Goal: Transaction & Acquisition: Purchase product/service

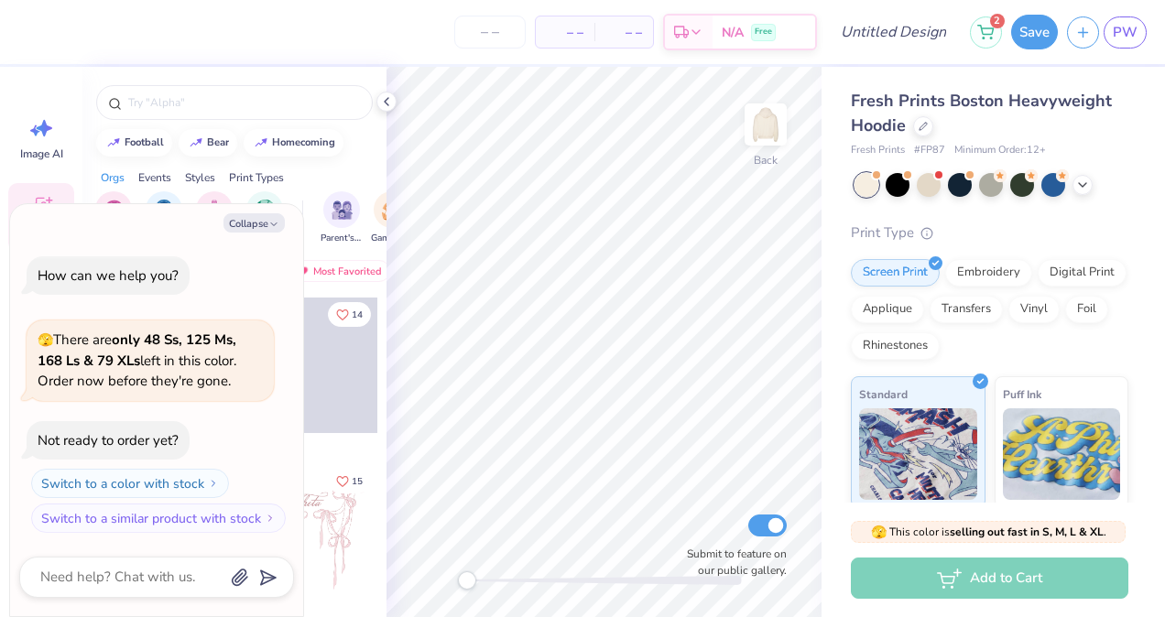
click at [366, 157] on div "football bear homecoming Orgs Events Styles Print Types Sorority Fraternity Clu…" at bounding box center [234, 376] width 304 height 618
click at [269, 225] on icon "button" at bounding box center [273, 224] width 11 height 11
type textarea "x"
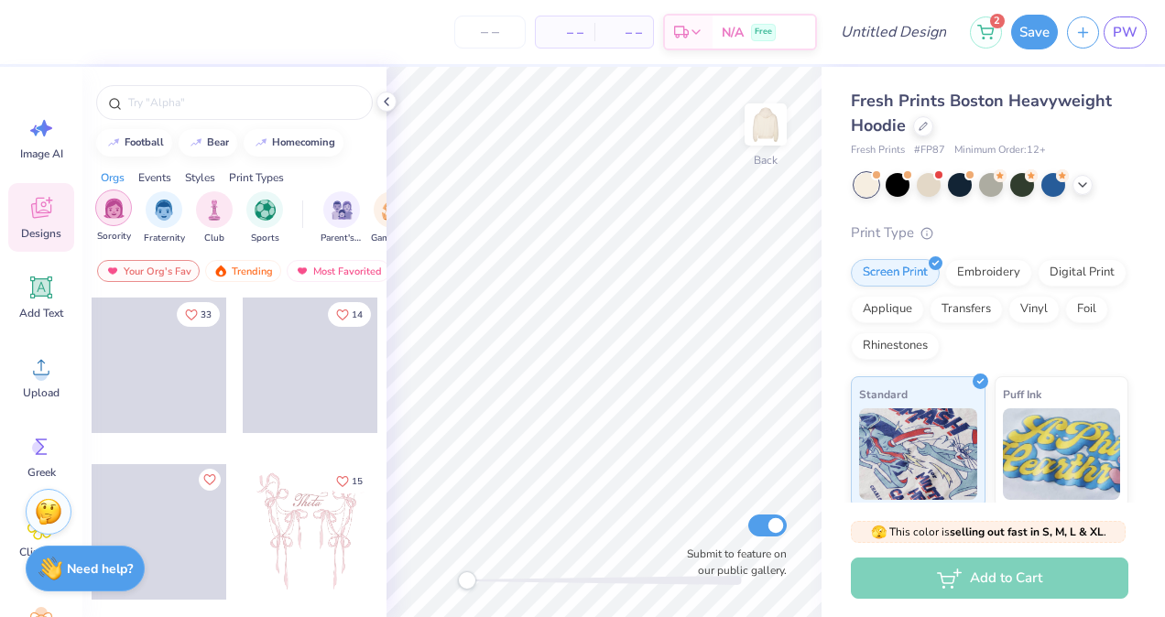
click at [122, 216] on img "filter for Sorority" at bounding box center [113, 208] width 21 height 21
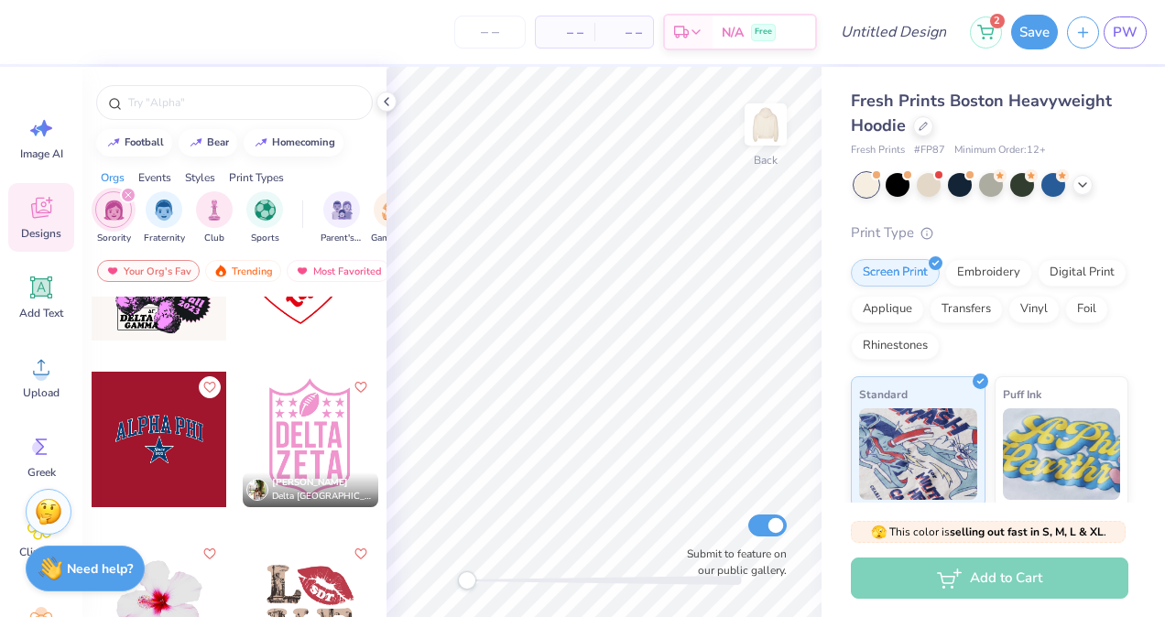
scroll to position [6925, 0]
click at [753, 120] on img at bounding box center [765, 124] width 73 height 73
click at [311, 429] on div at bounding box center [310, 438] width 135 height 135
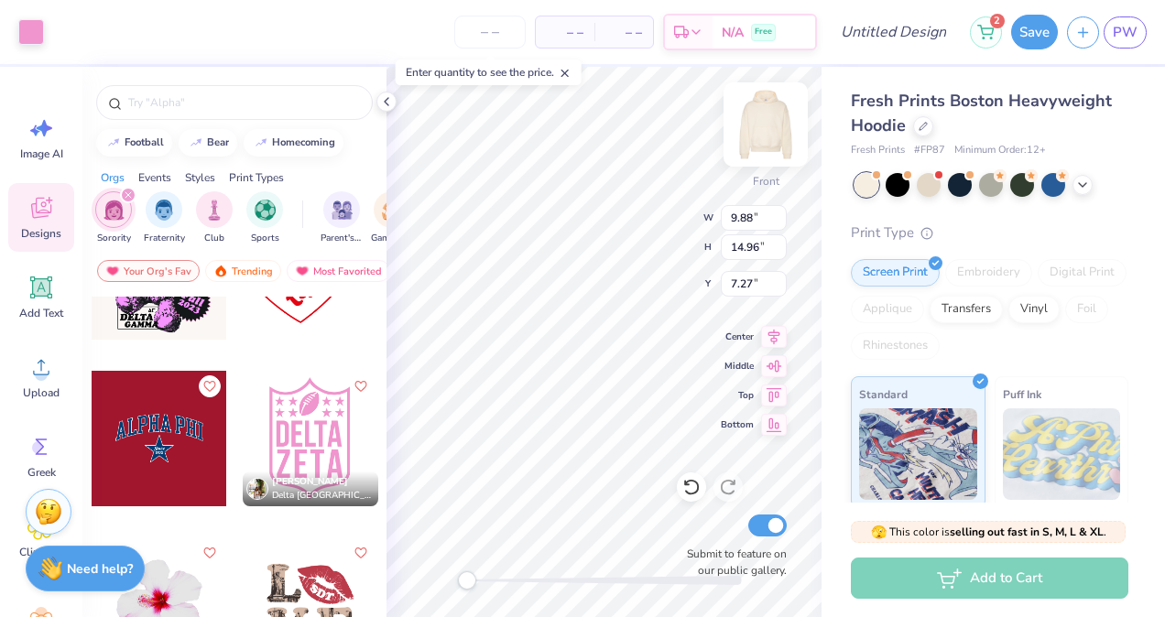
click at [748, 140] on img at bounding box center [765, 124] width 73 height 73
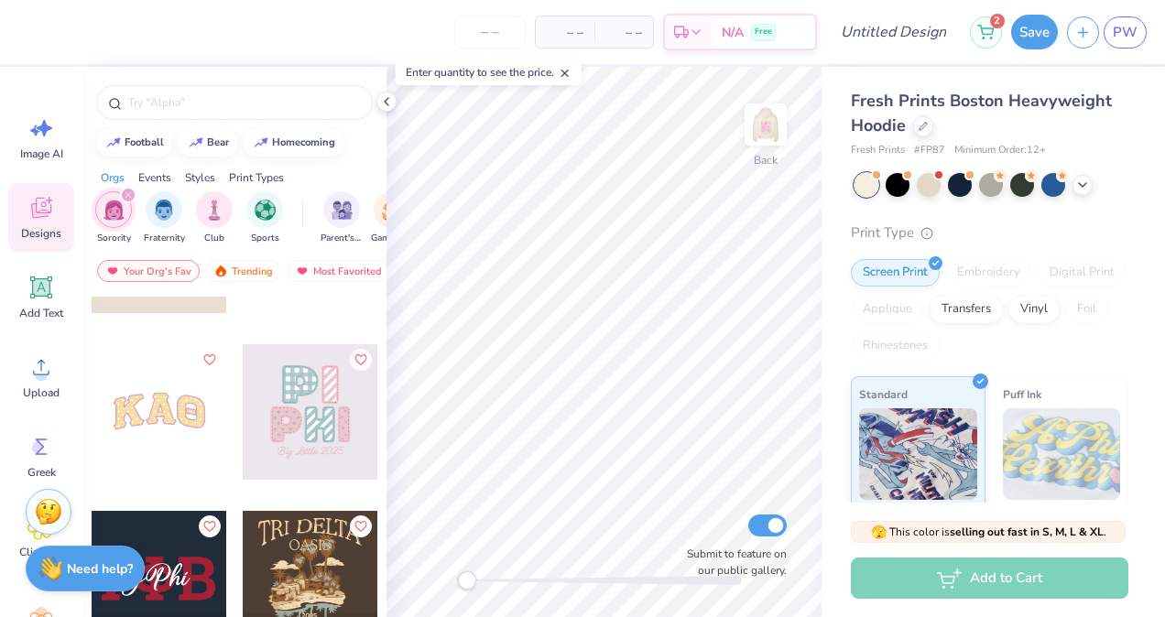
scroll to position [7462, 0]
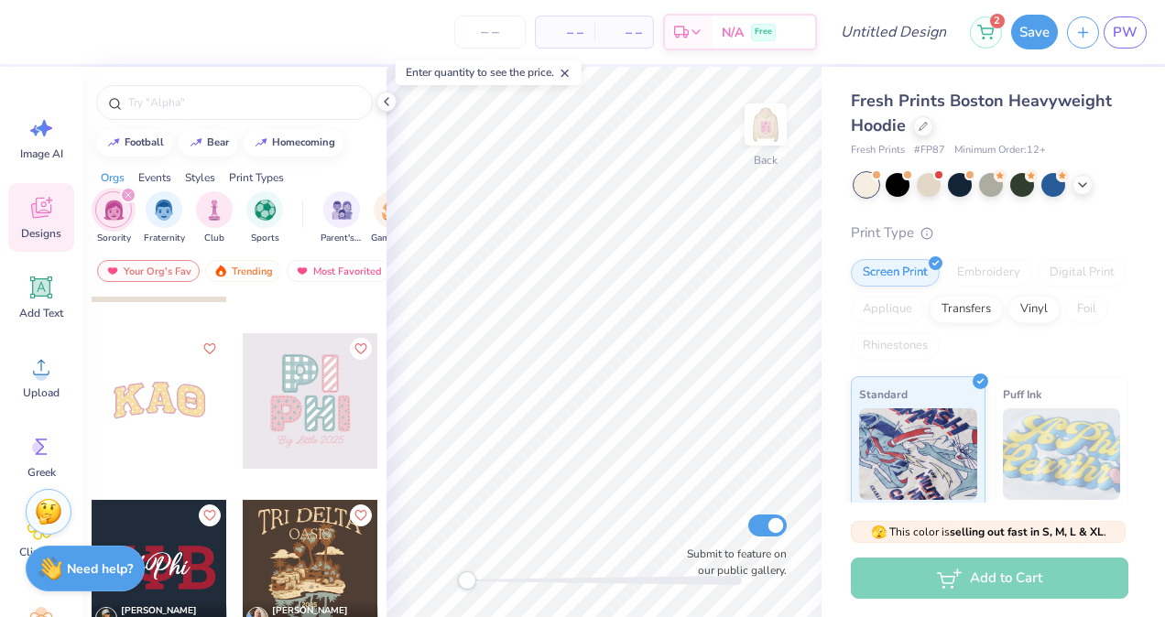
click at [162, 406] on div at bounding box center [159, 400] width 135 height 135
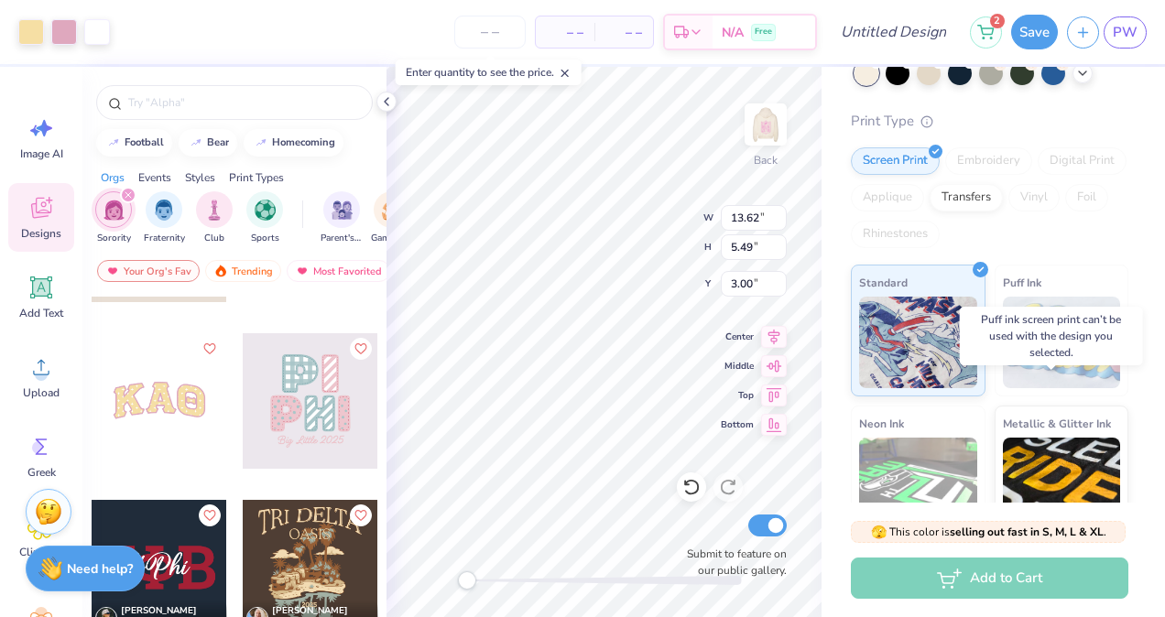
scroll to position [0, 0]
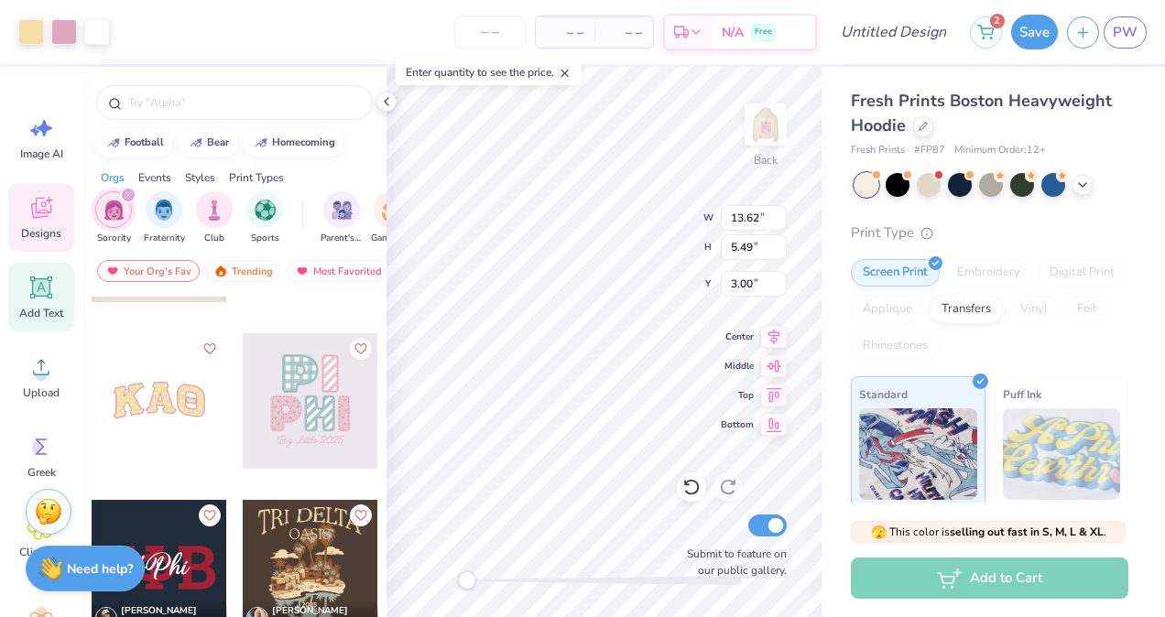
click at [35, 292] on icon at bounding box center [41, 287] width 17 height 17
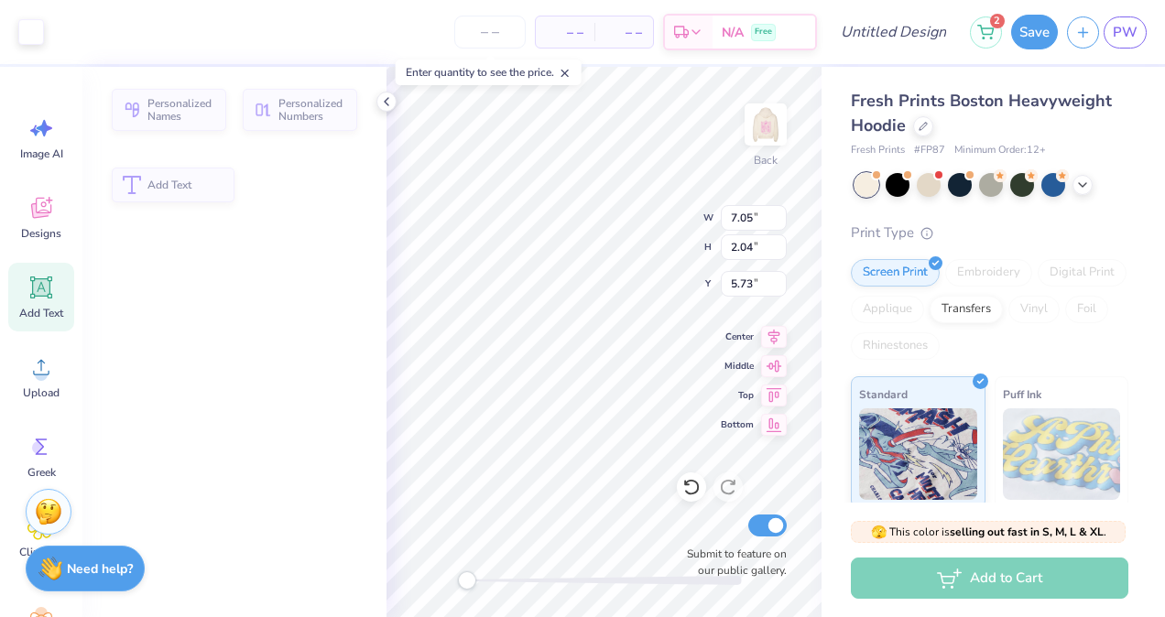
type input "7.05"
type input "2.04"
type input "5.73"
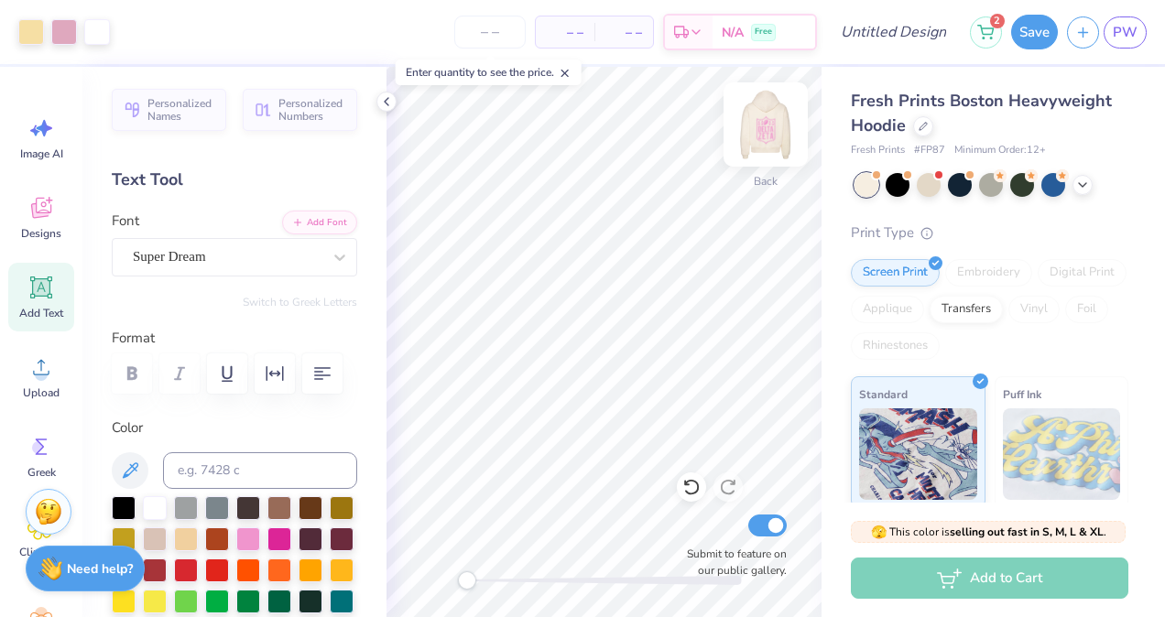
click at [756, 122] on img at bounding box center [765, 124] width 73 height 73
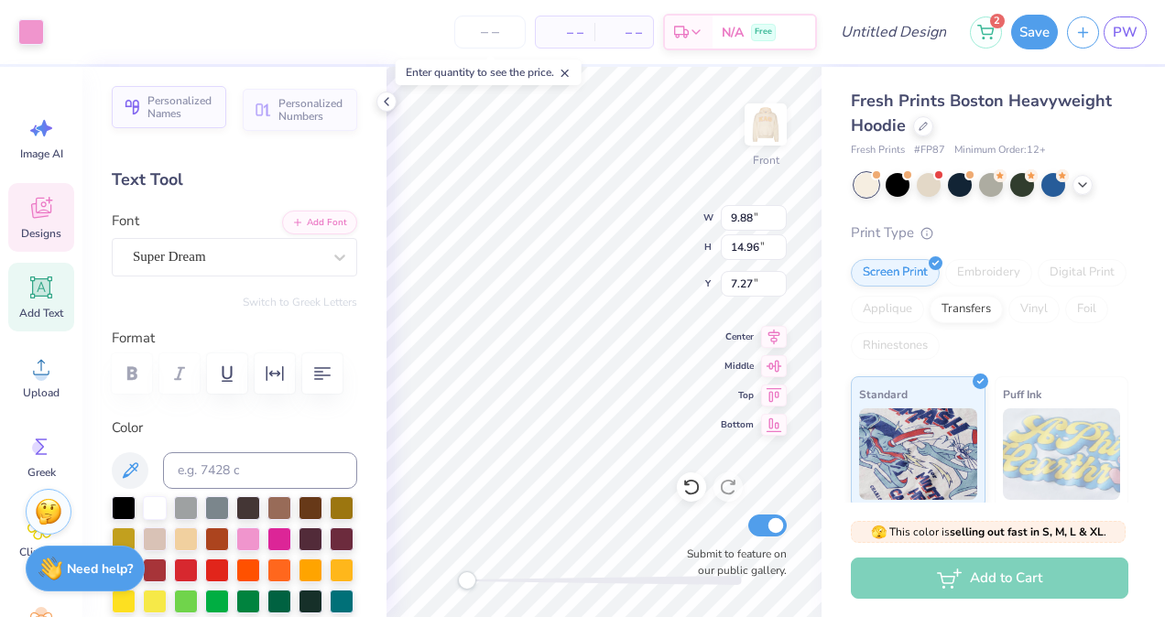
click at [162, 114] on span "Personalized Names" at bounding box center [181, 107] width 68 height 26
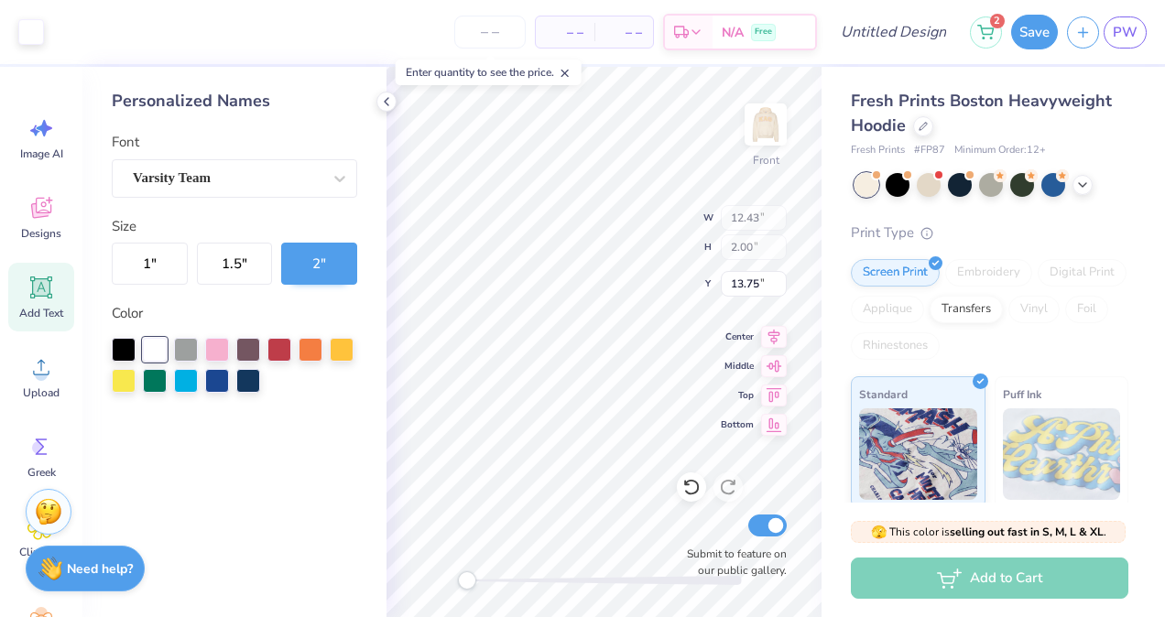
type input "12.43"
type input "2.00"
type input "13.75"
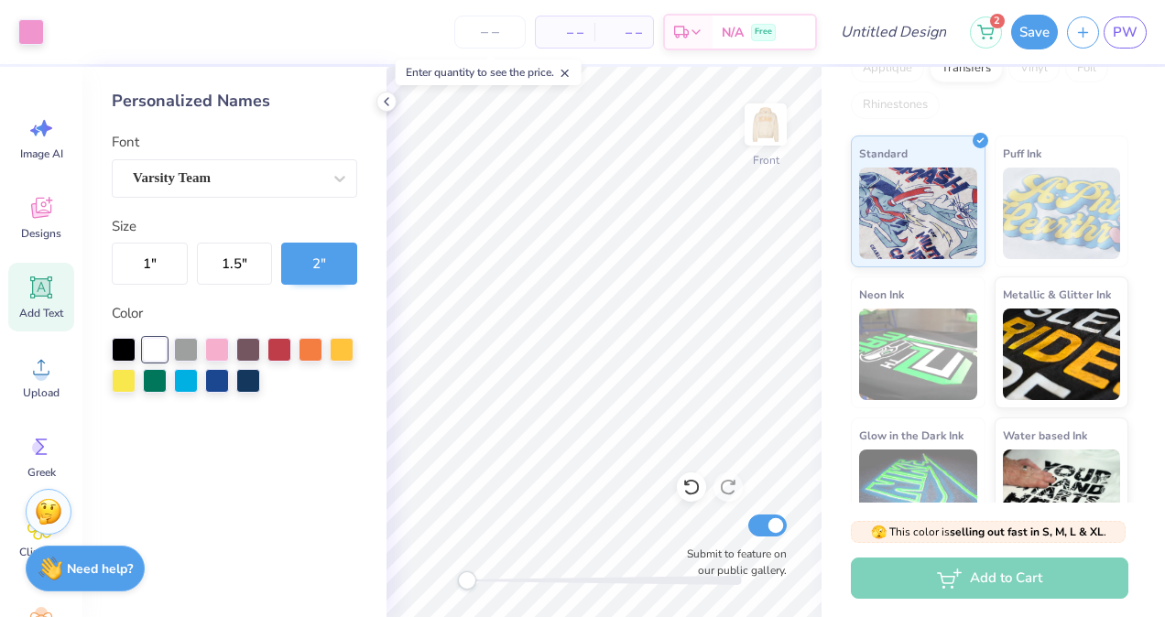
scroll to position [243, 0]
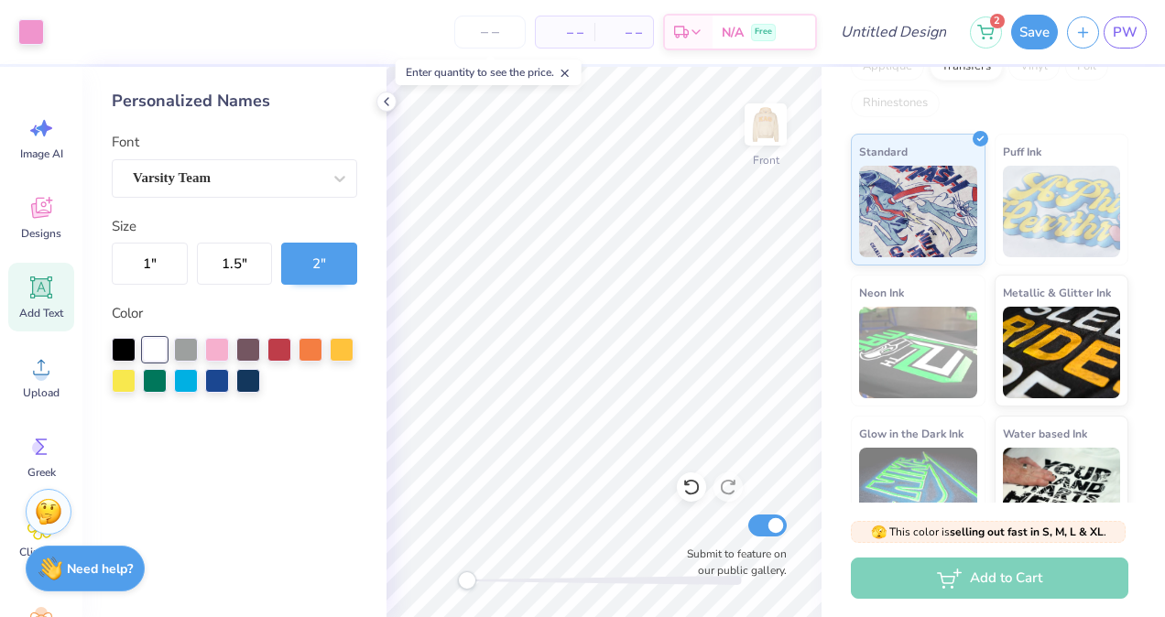
click at [918, 584] on div "Add to Cart" at bounding box center [989, 578] width 277 height 41
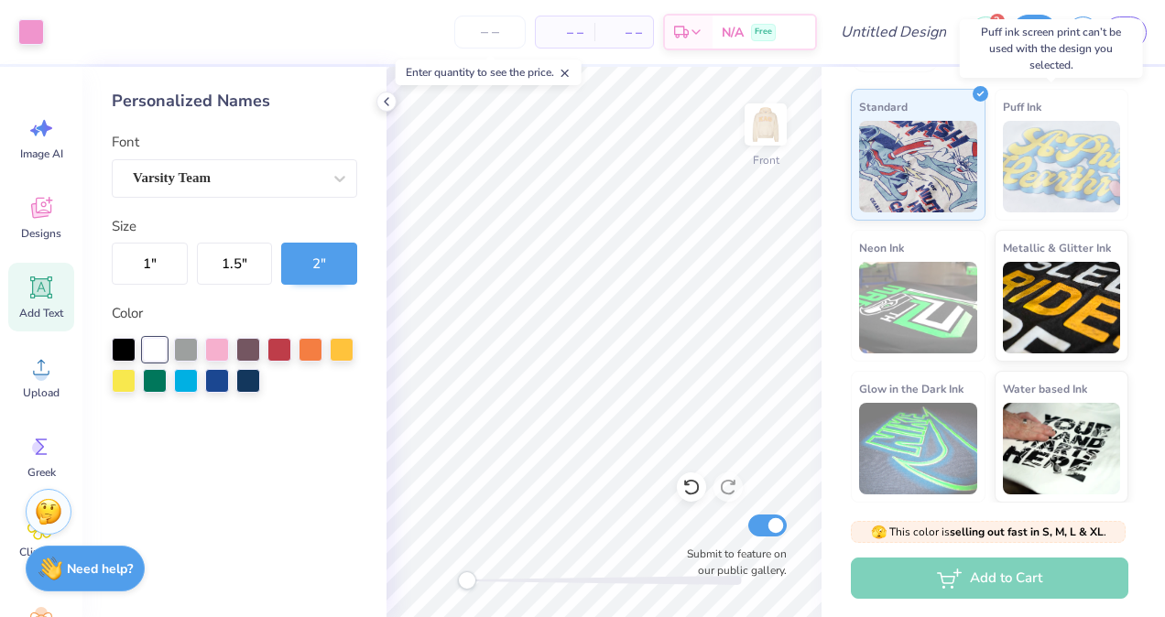
scroll to position [0, 0]
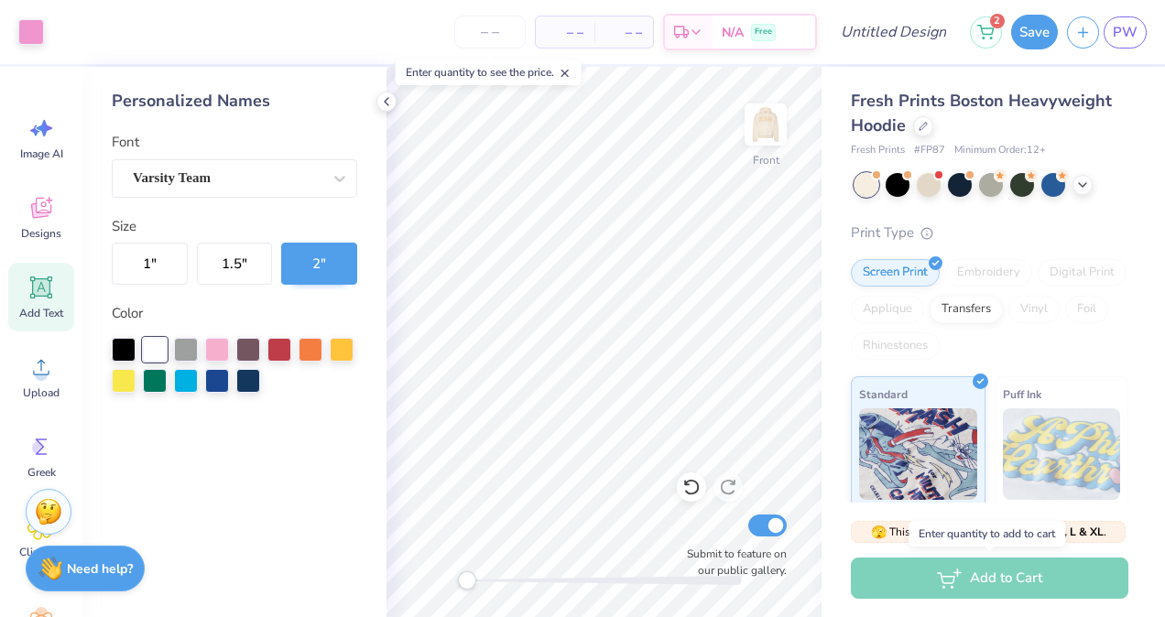
click at [928, 577] on div "Add to Cart" at bounding box center [989, 578] width 277 height 41
click at [493, 34] on input "number" at bounding box center [489, 32] width 71 height 33
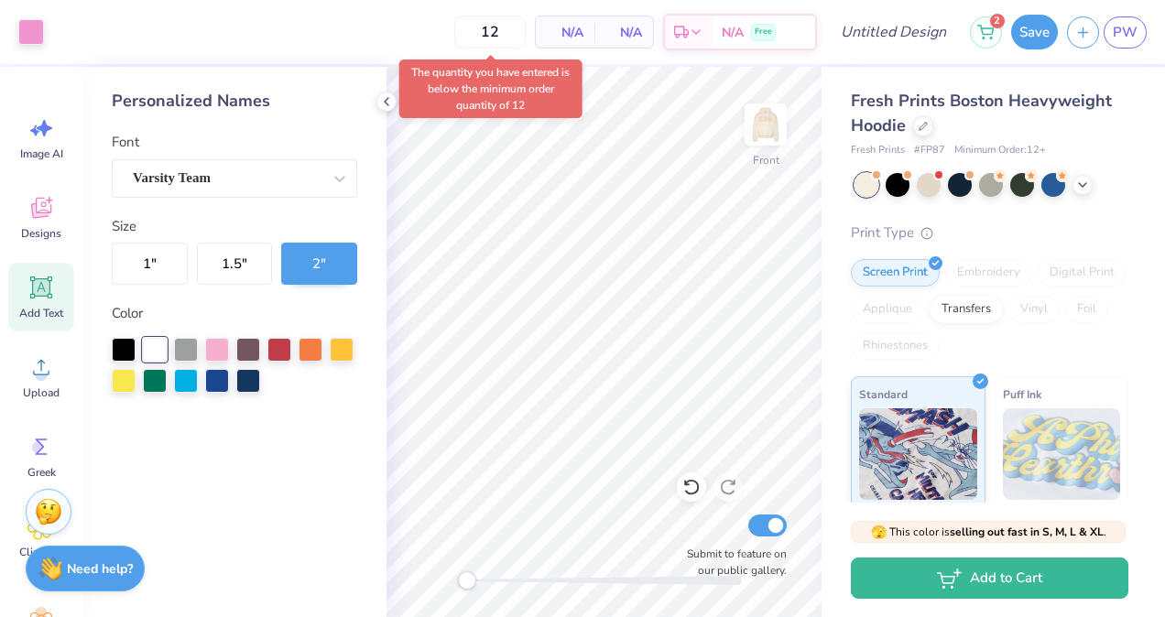
click at [569, 28] on span "N/A" at bounding box center [565, 32] width 37 height 19
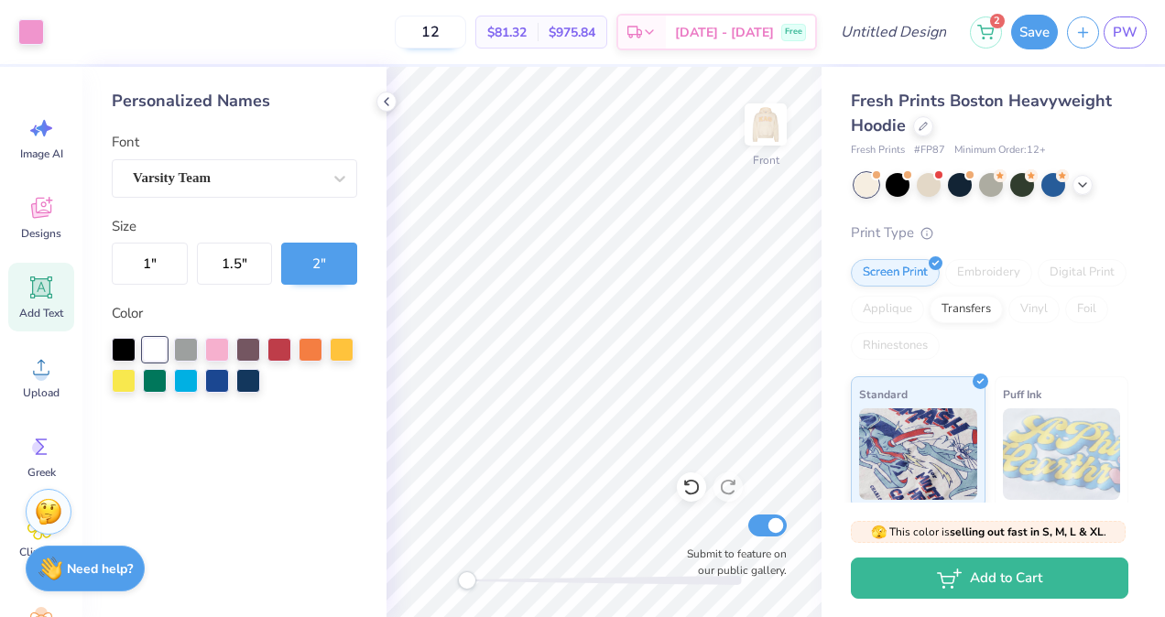
click at [466, 36] on input "12" at bounding box center [430, 32] width 71 height 33
type input "1"
type input "12"
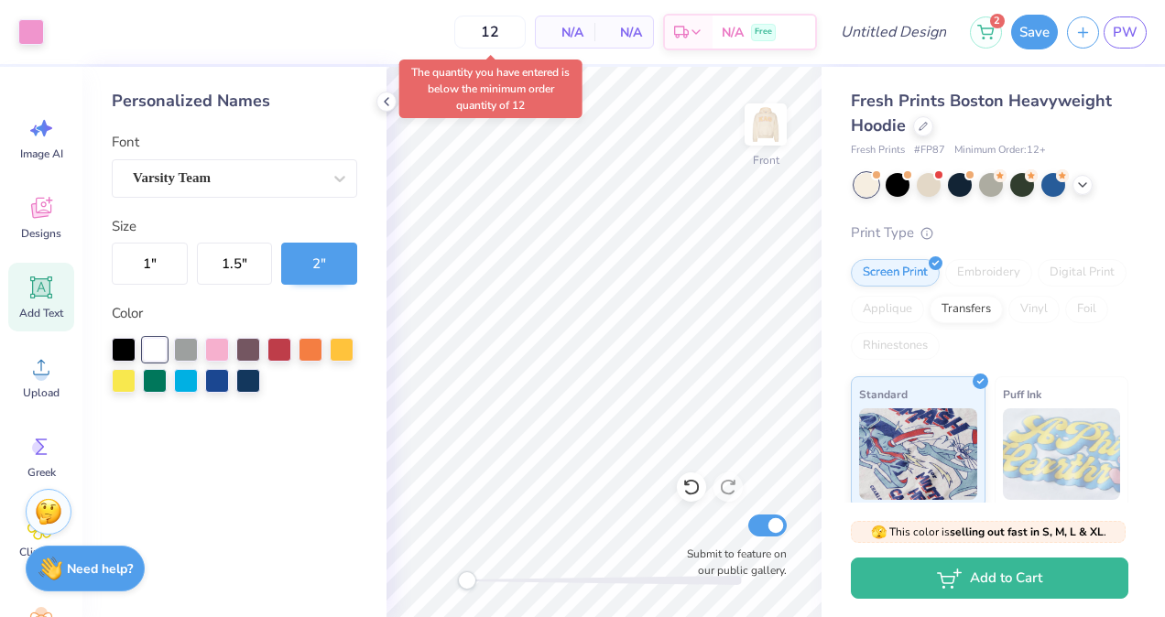
click at [824, 63] on div "Art colors 12 N/A Per Item N/A Total Est. Delivery N/A Free Design Title 2 Save…" at bounding box center [582, 32] width 1165 height 64
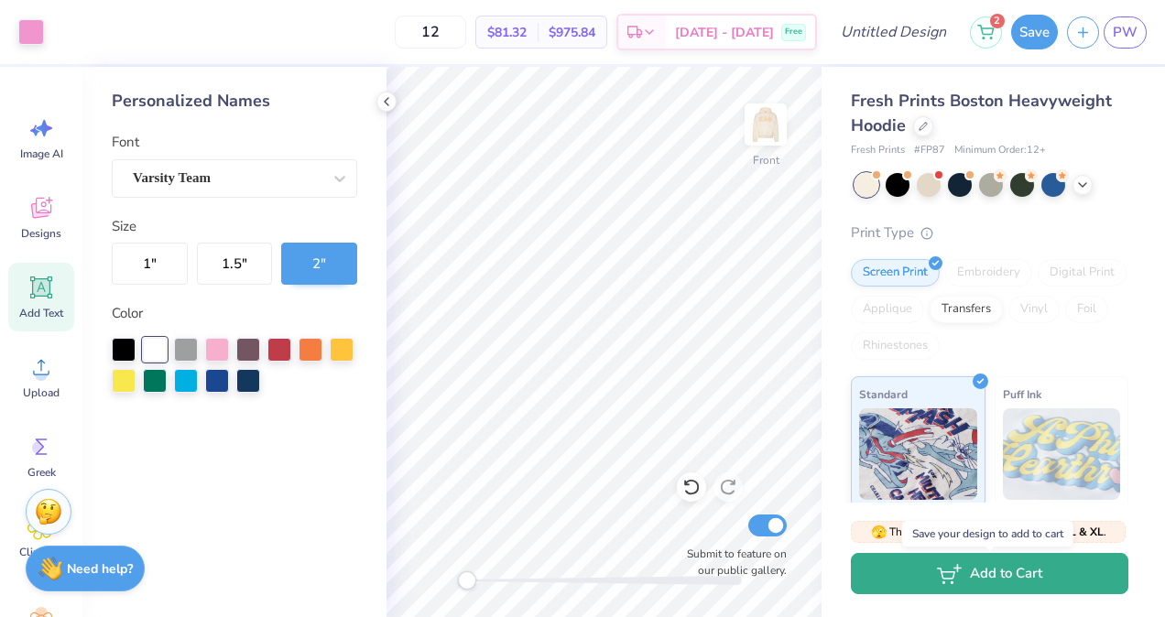
click at [927, 563] on button "Add to Cart" at bounding box center [989, 573] width 277 height 41
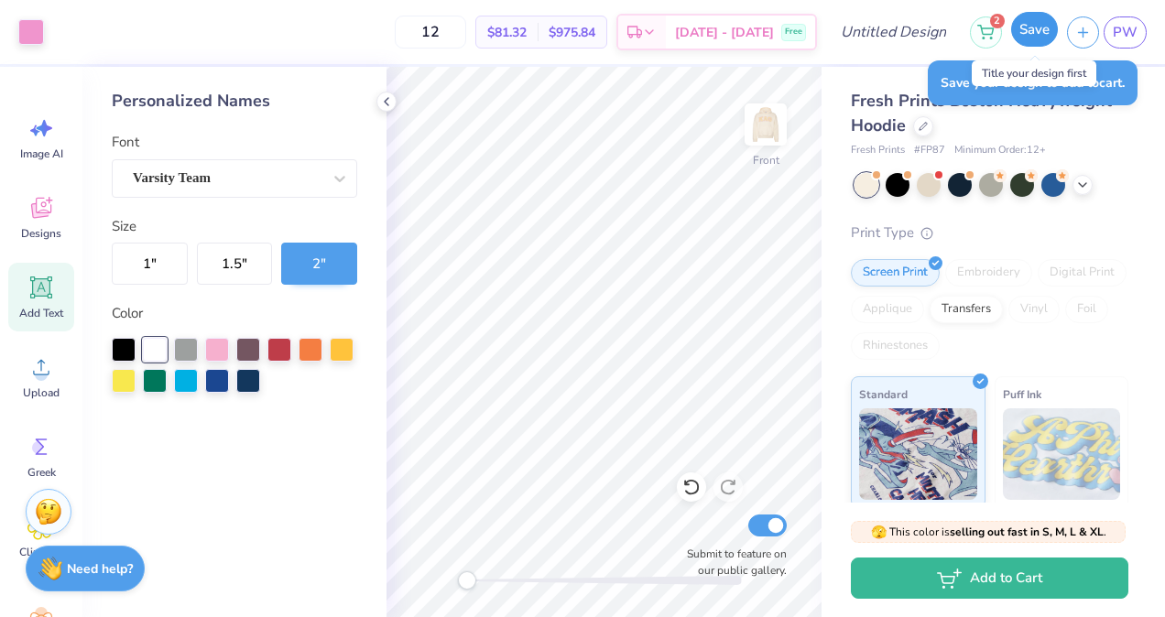
click at [1033, 34] on button "Save" at bounding box center [1034, 29] width 47 height 35
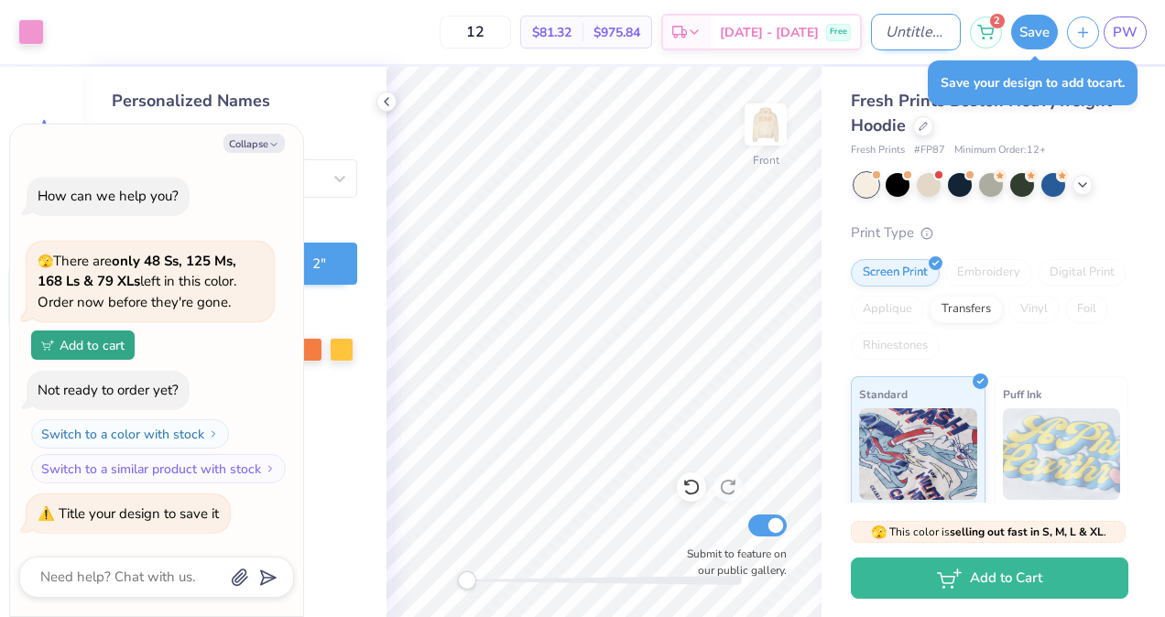
type textarea "x"
click at [857, 31] on div "Art colors 12 $81.32 Per Item $975.84 Total Est. Delivery [DATE] - [DATE] Free …" at bounding box center [582, 32] width 1165 height 64
type input "P"
type textarea "x"
type input "Po"
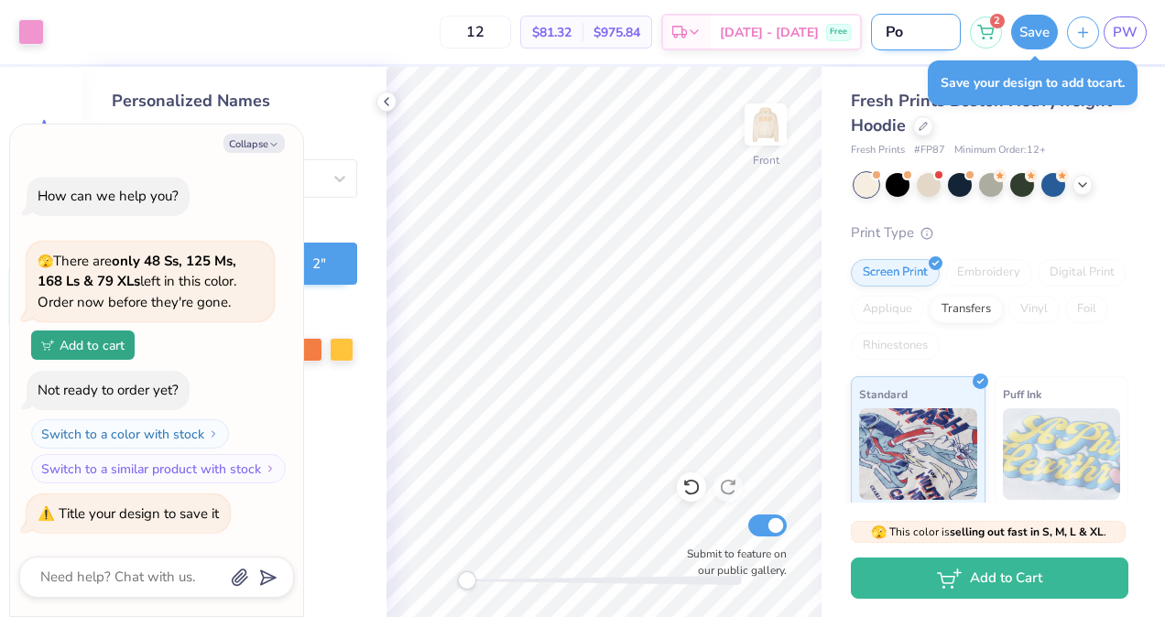
type textarea "x"
type input "Pow"
type textarea "x"
type input "[PERSON_NAME]"
type textarea "x"
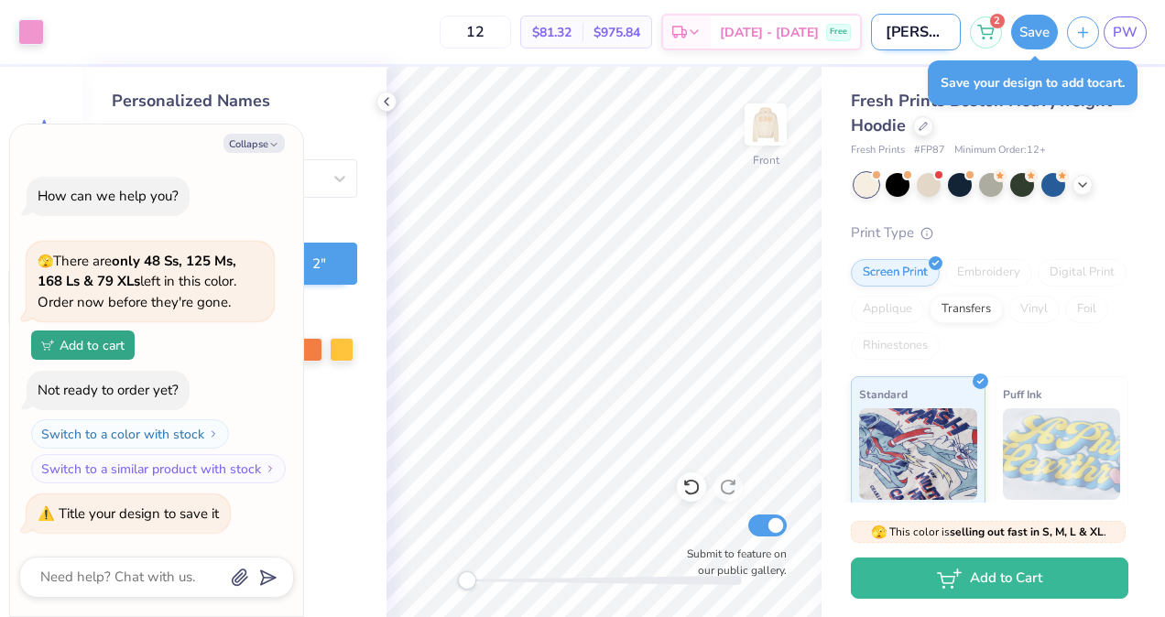
type input "Powed"
type textarea "x"
type input "Powede"
type textarea "x"
type input "Poweder"
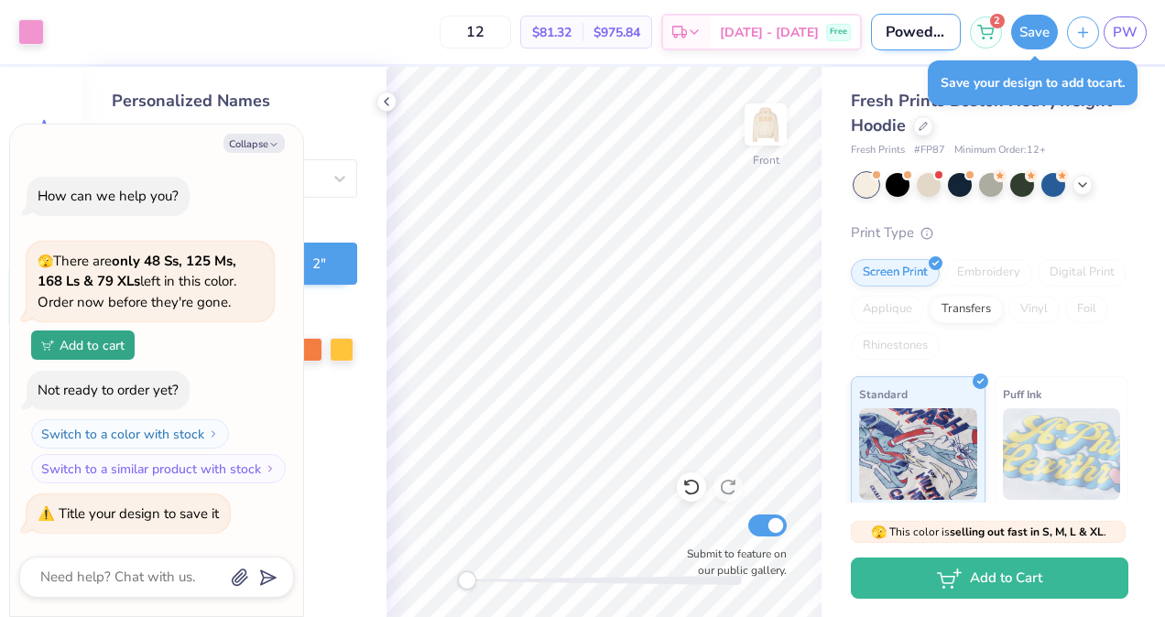
type textarea "x"
type input "Powederp"
type textarea "x"
type input "Powederpu"
type textarea "x"
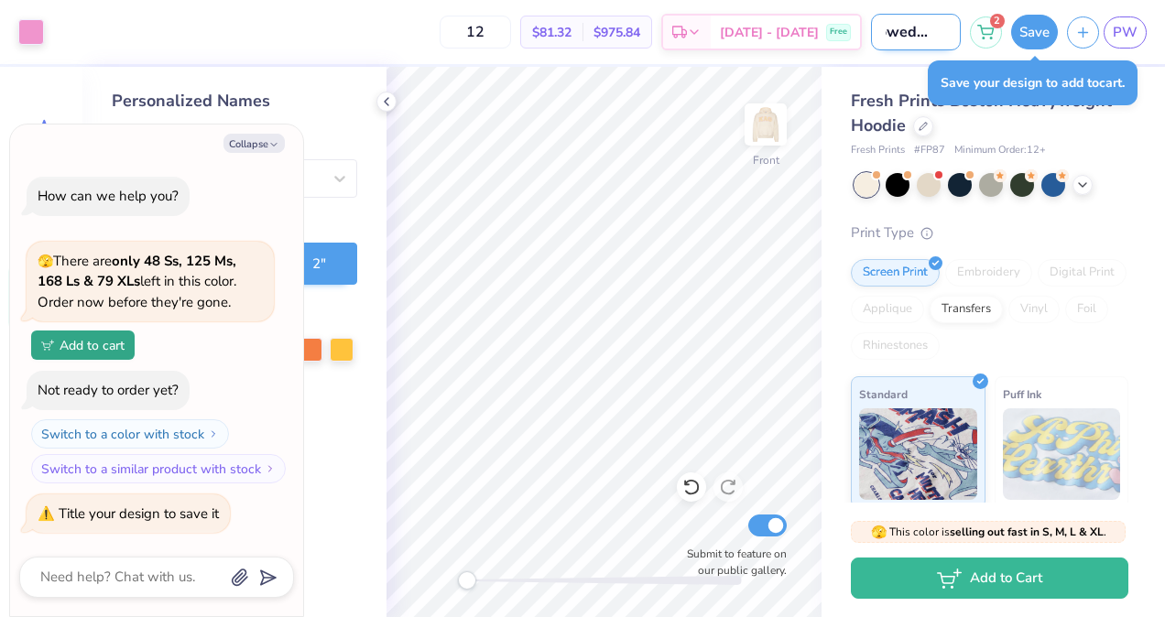
type input "Powederpuf"
type textarea "x"
type input "Powederpuff"
type textarea "x"
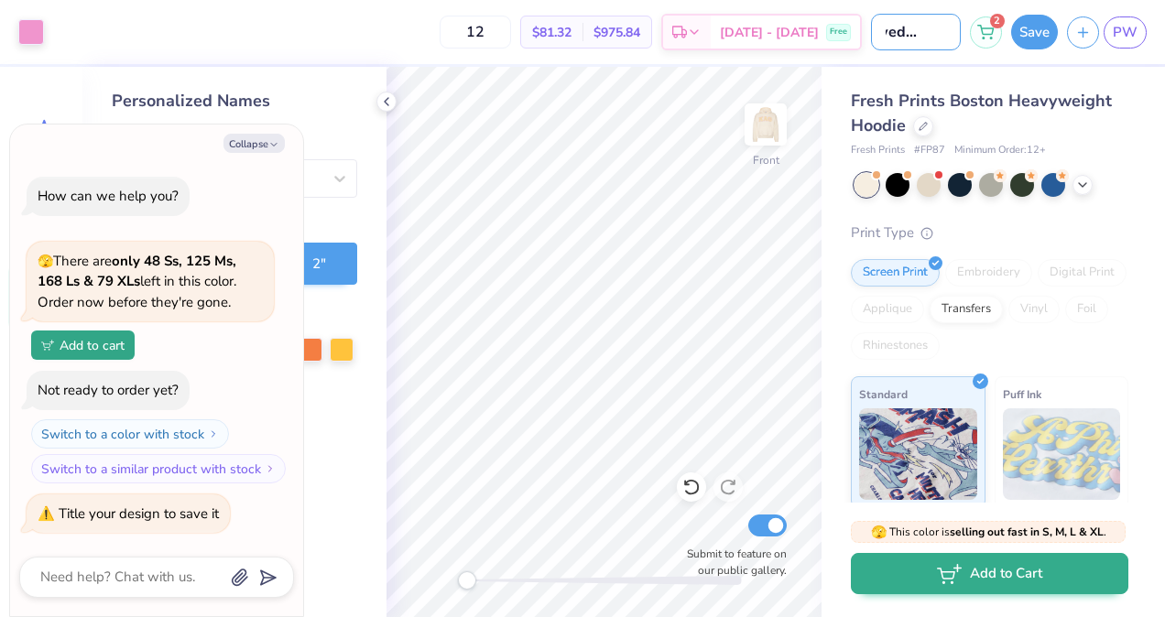
type input "Powederpuff"
click at [983, 571] on button "Add to Cart" at bounding box center [989, 573] width 277 height 41
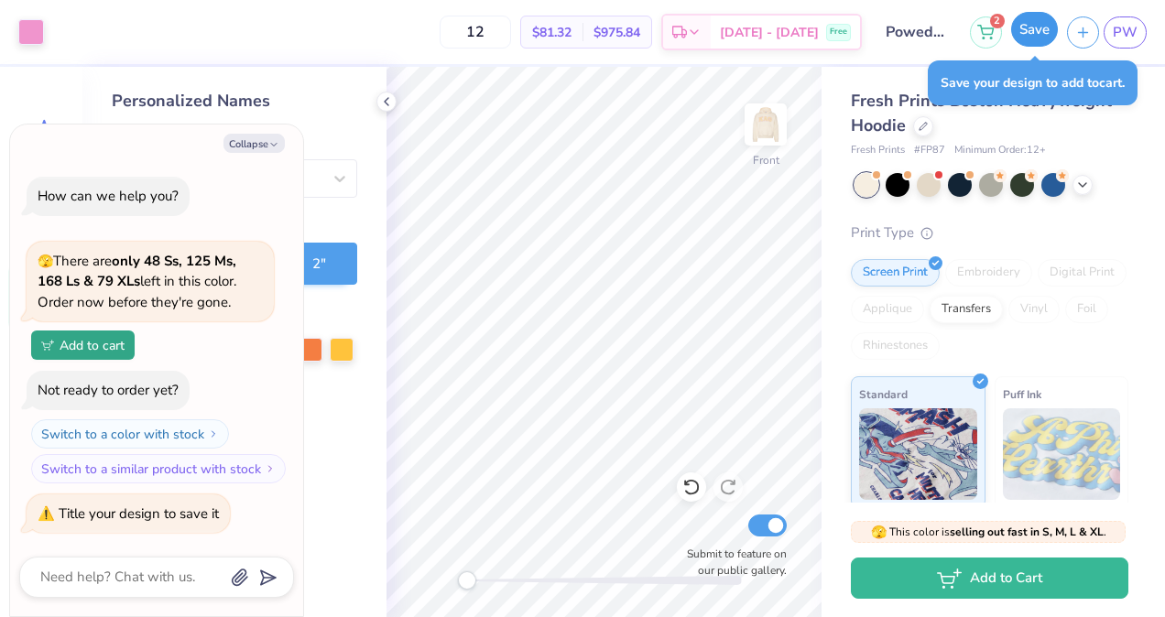
click at [1037, 34] on button "Save" at bounding box center [1034, 29] width 47 height 35
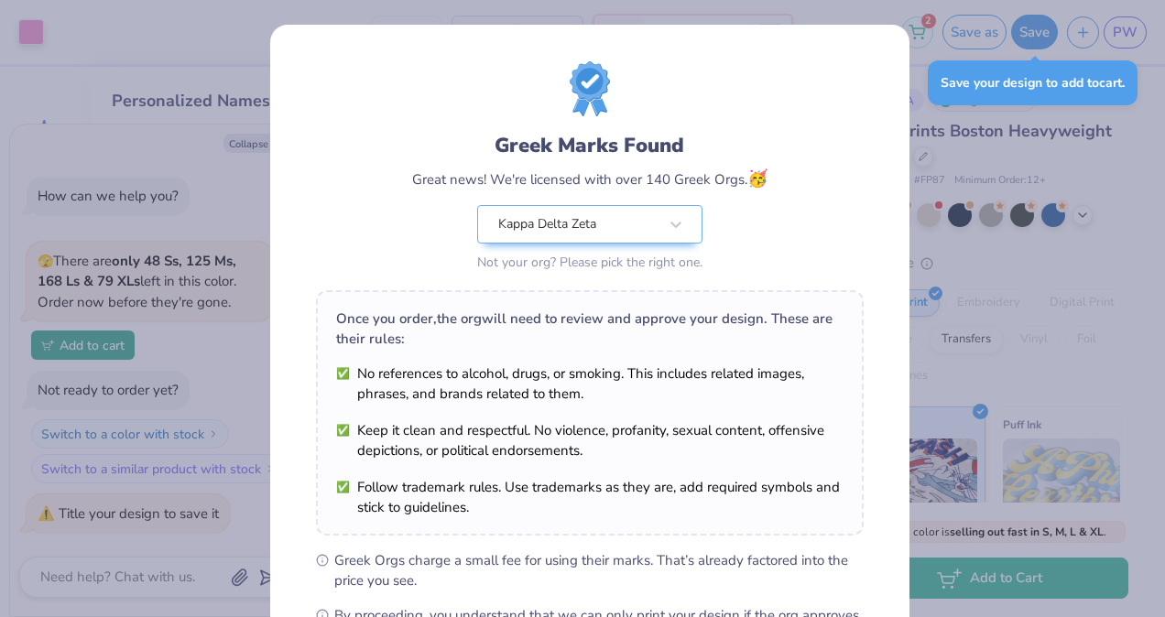
click at [244, 198] on div "Greek Marks Found Great news! We're licensed with over 140 Greek Orgs. 🥳 Kappa …" at bounding box center [582, 308] width 1165 height 617
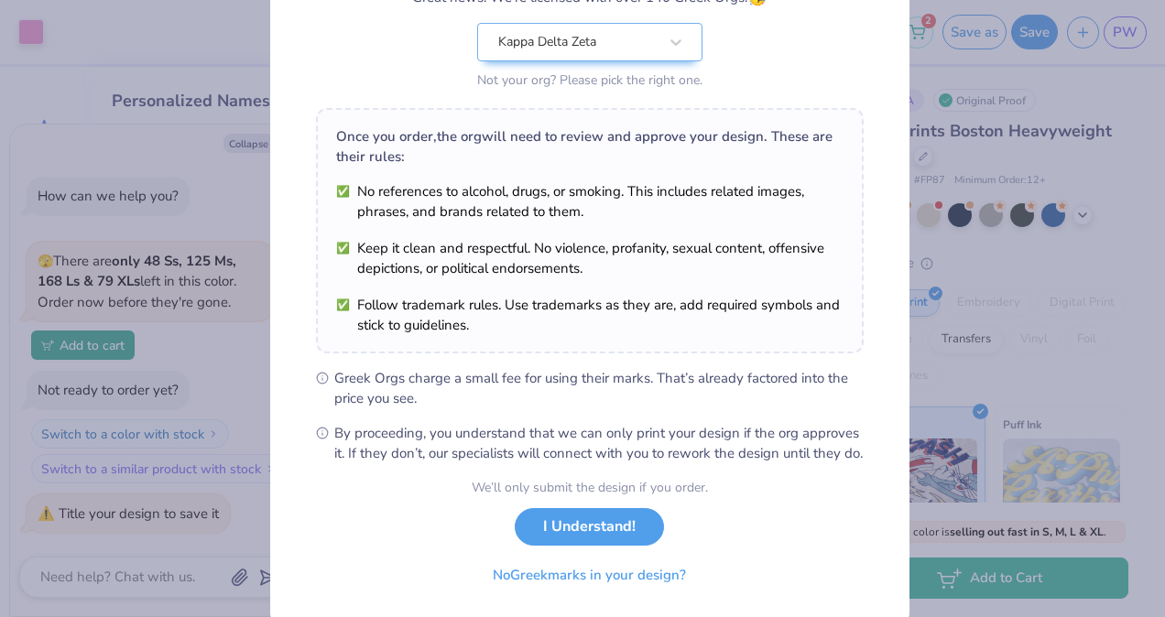
scroll to position [240, 0]
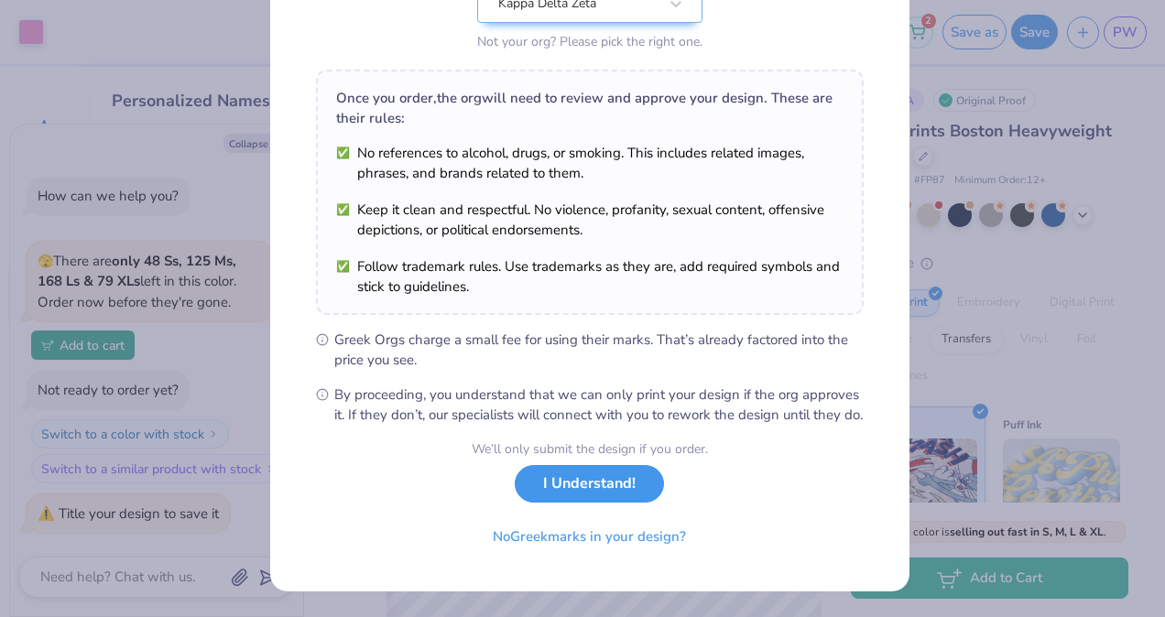
click at [527, 481] on button "I Understand!" at bounding box center [589, 484] width 149 height 38
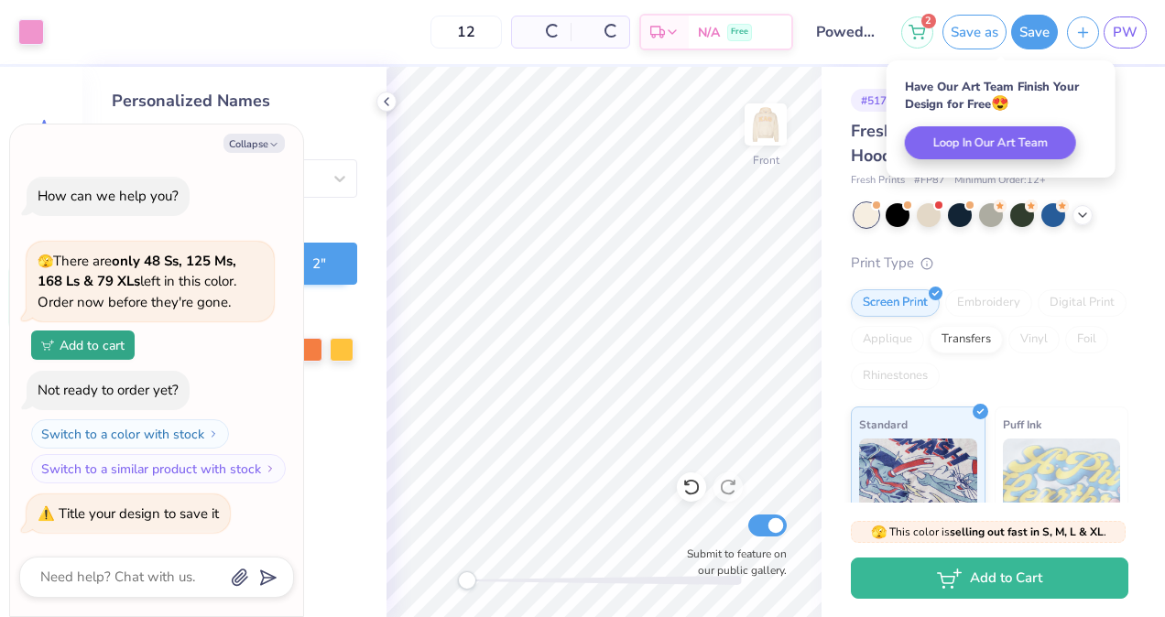
scroll to position [0, 0]
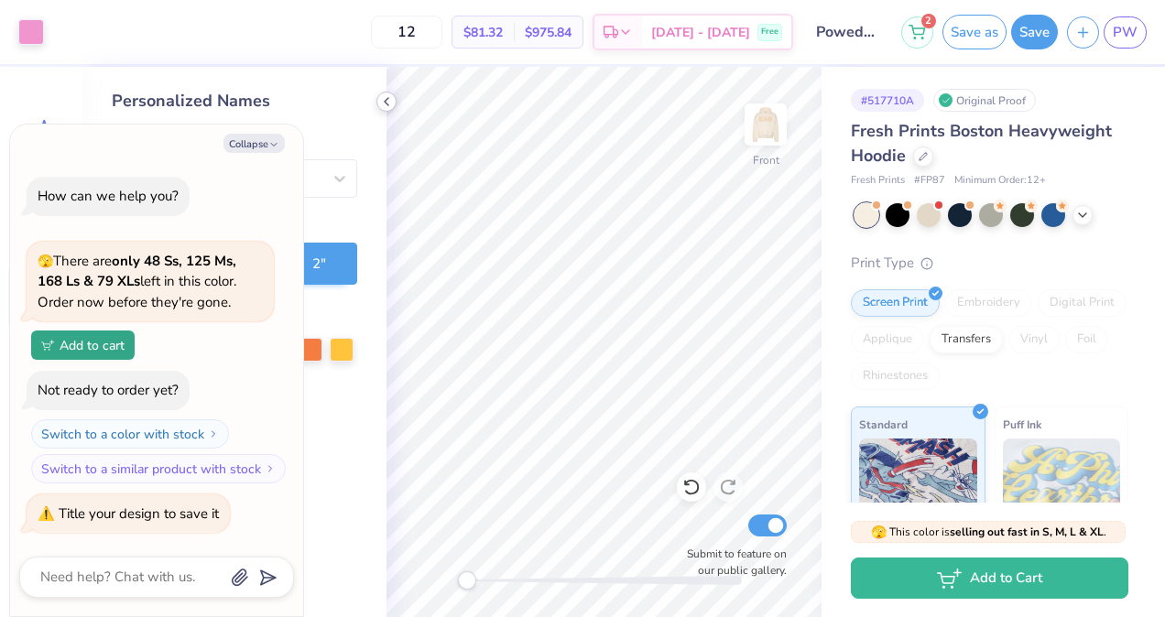
click at [385, 99] on icon at bounding box center [386, 101] width 15 height 15
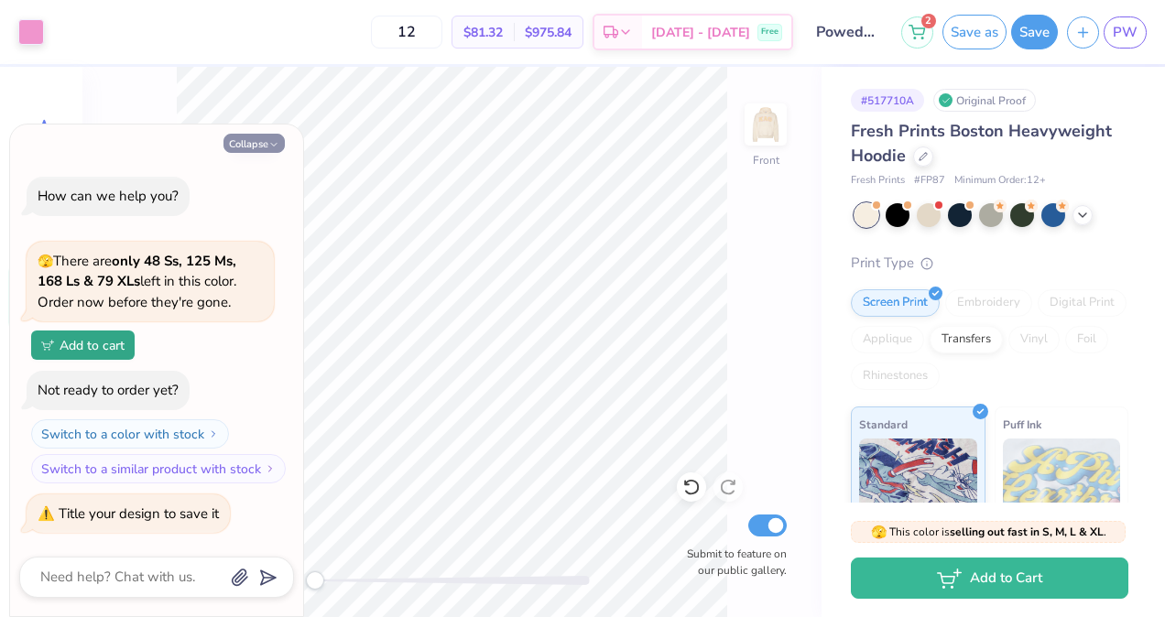
click at [279, 140] on button "Collapse" at bounding box center [253, 143] width 61 height 19
type textarea "x"
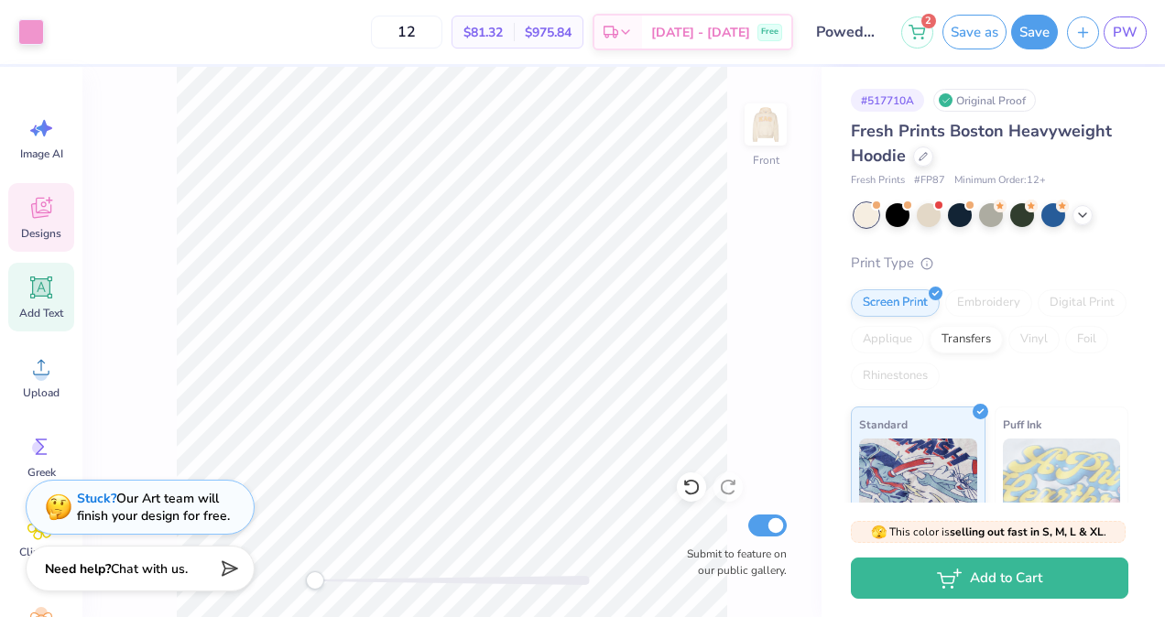
click at [53, 219] on icon at bounding box center [40, 207] width 27 height 27
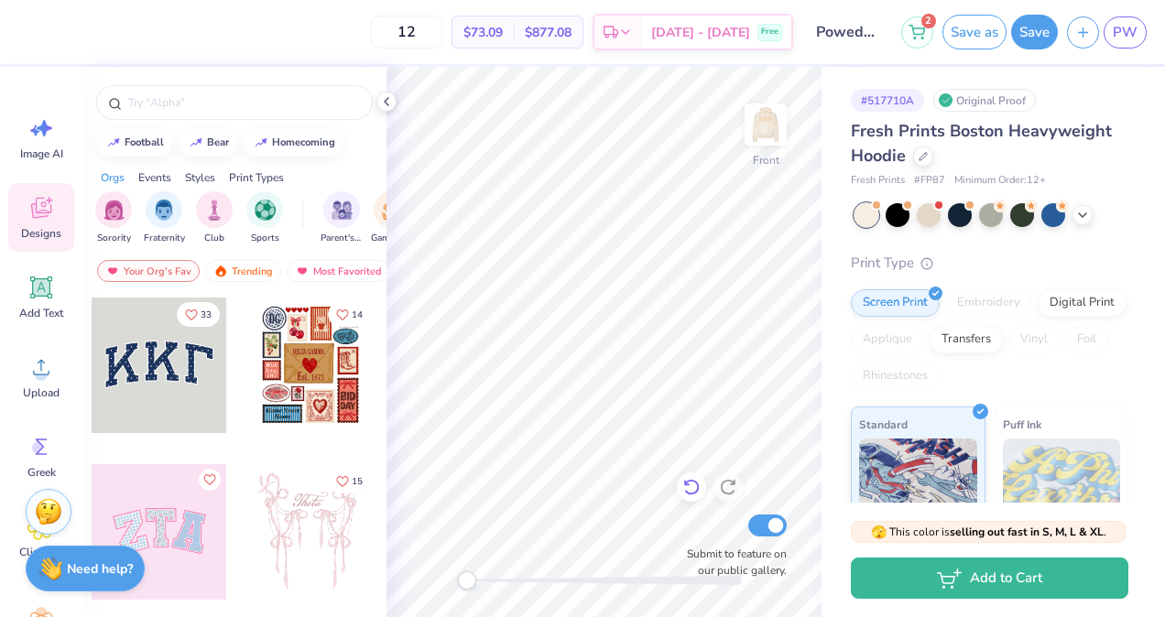
click at [689, 483] on icon at bounding box center [691, 487] width 18 height 18
click at [771, 137] on img at bounding box center [765, 124] width 73 height 73
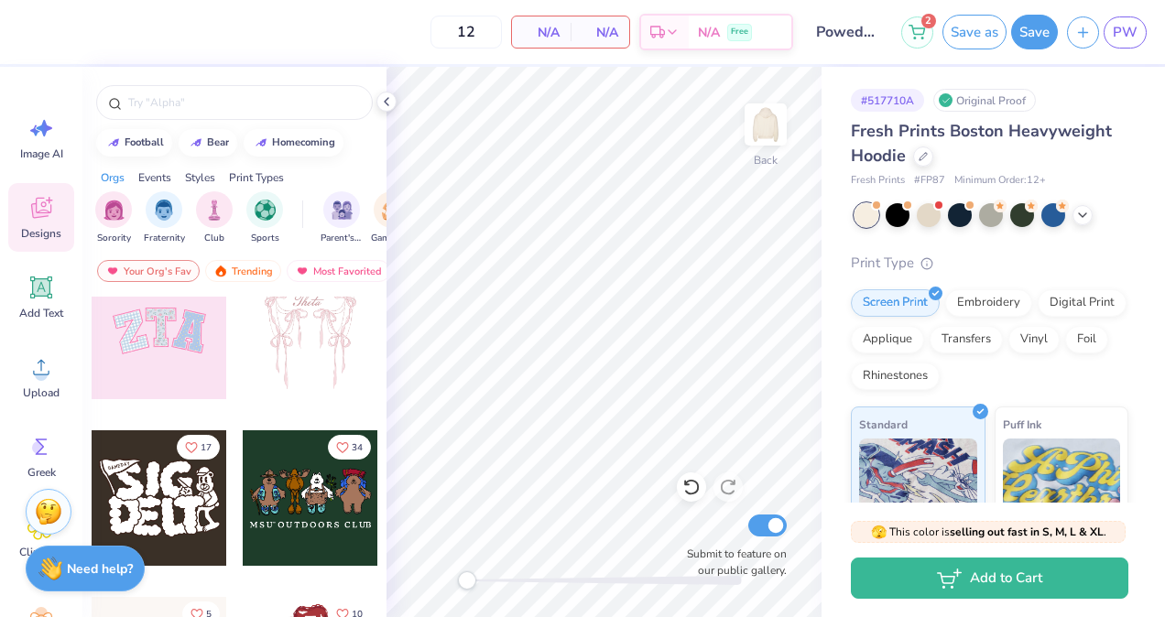
scroll to position [204, 0]
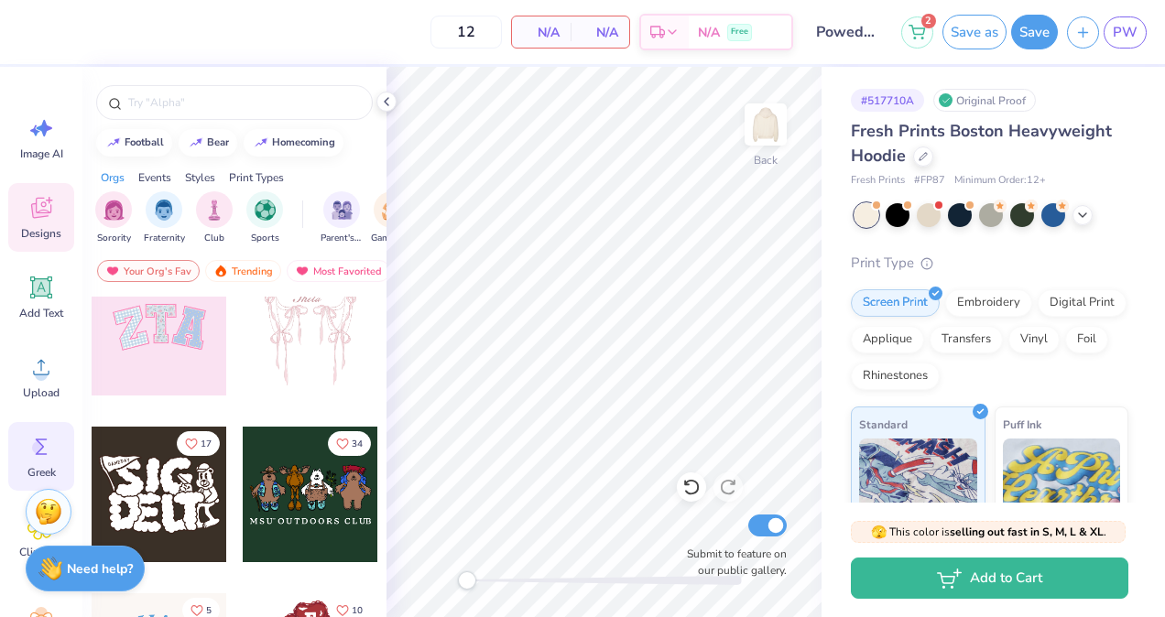
click at [37, 438] on icon at bounding box center [40, 446] width 27 height 27
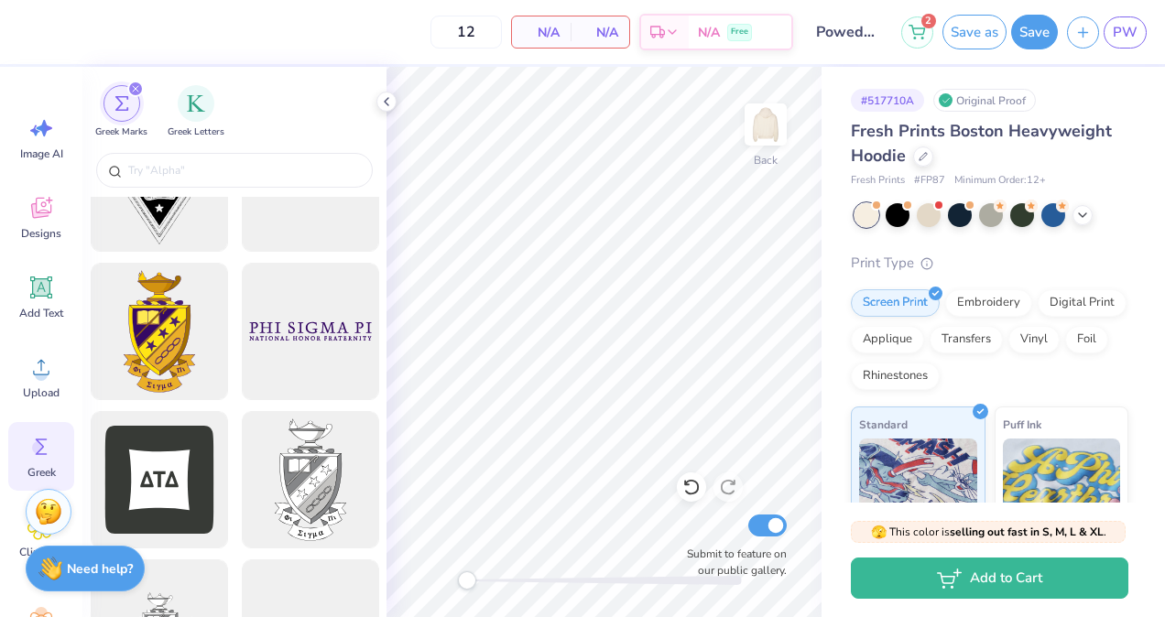
scroll to position [0, 0]
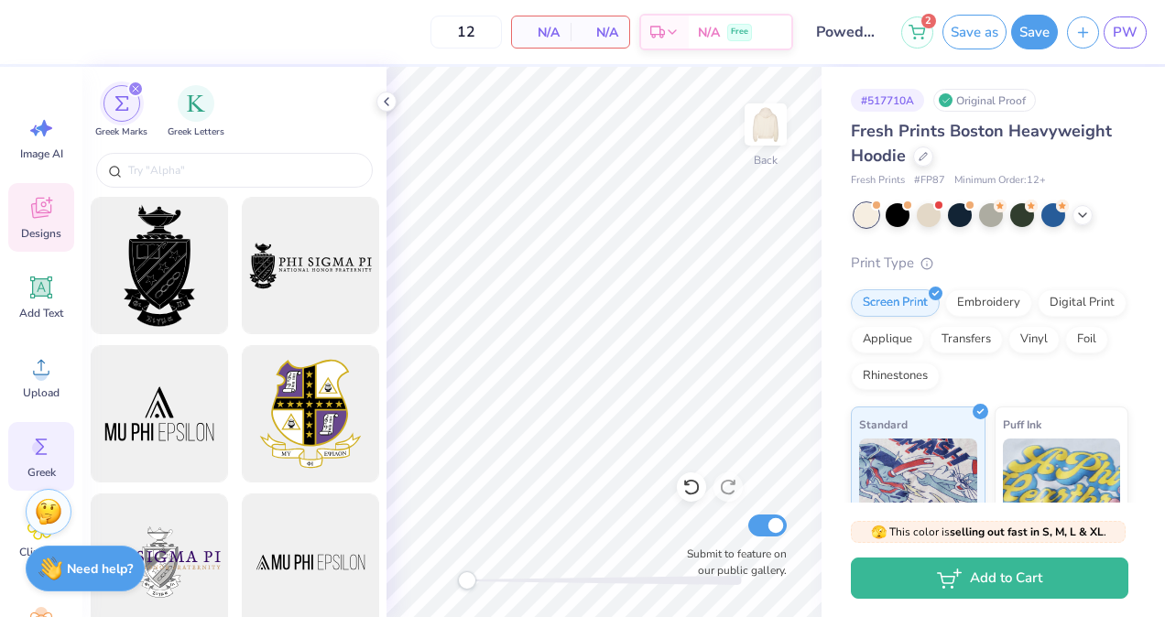
click at [59, 213] on div "Designs" at bounding box center [41, 217] width 66 height 69
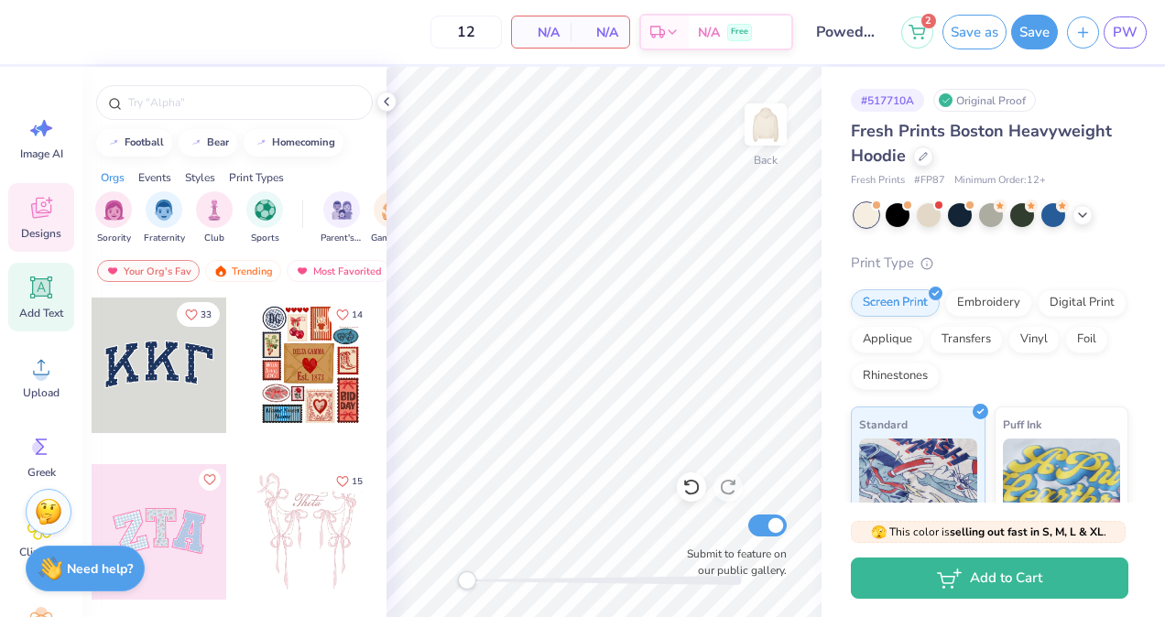
click at [52, 300] on icon at bounding box center [40, 287] width 27 height 27
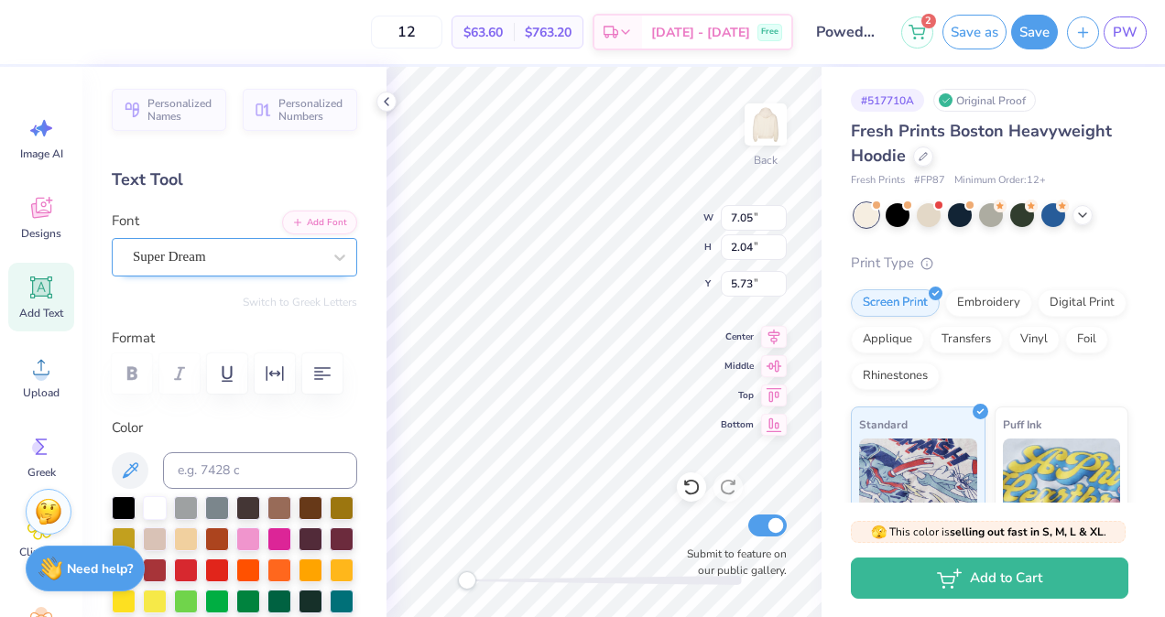
click at [271, 262] on div "Super Dream" at bounding box center [227, 257] width 192 height 28
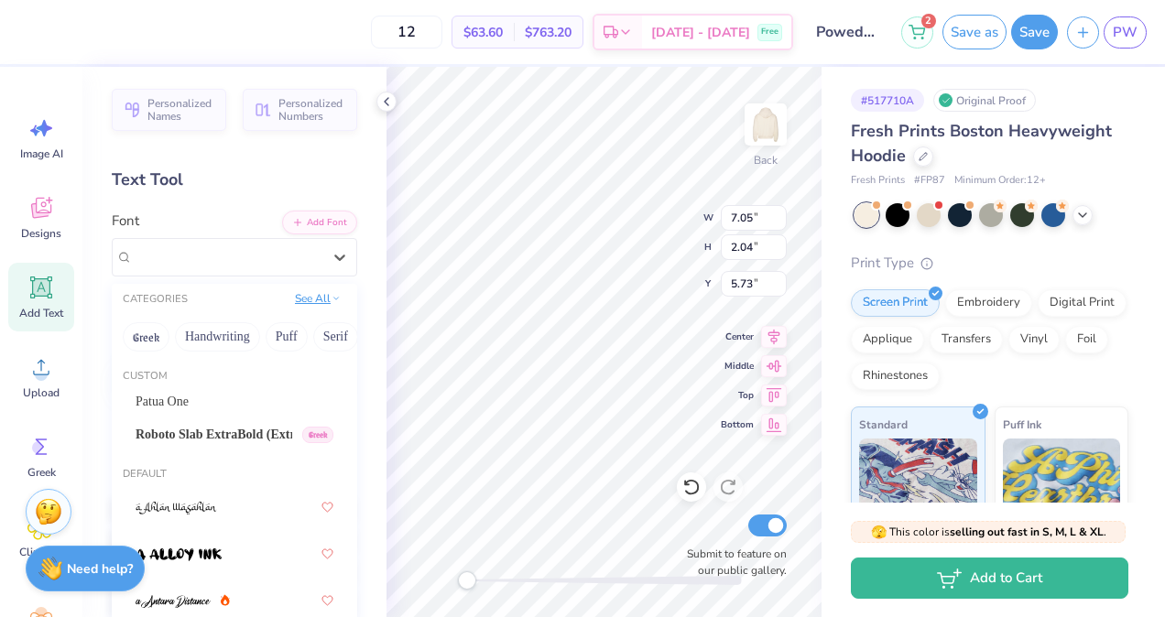
click at [303, 298] on button "See All" at bounding box center [317, 298] width 57 height 18
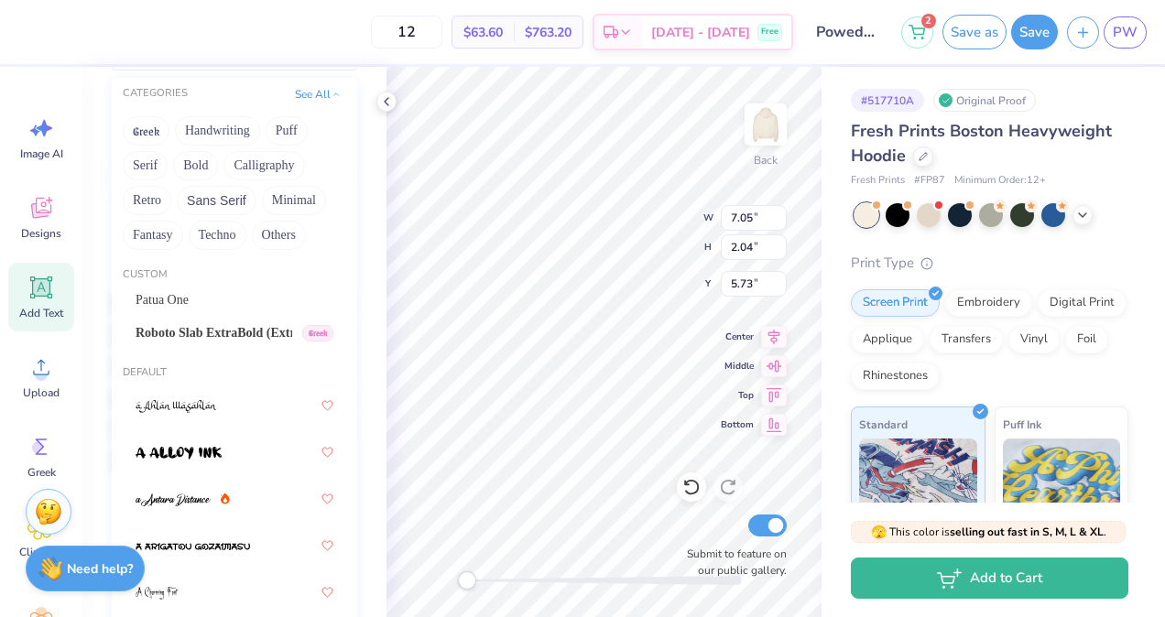
scroll to position [215, 0]
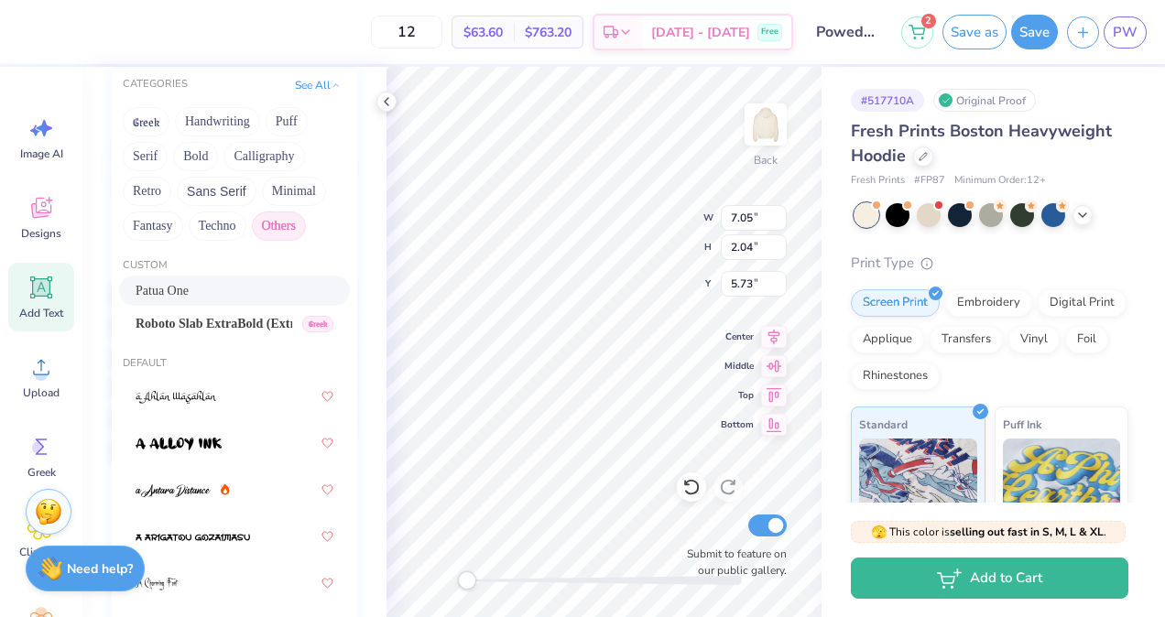
click at [279, 226] on button "Others" at bounding box center [279, 225] width 54 height 29
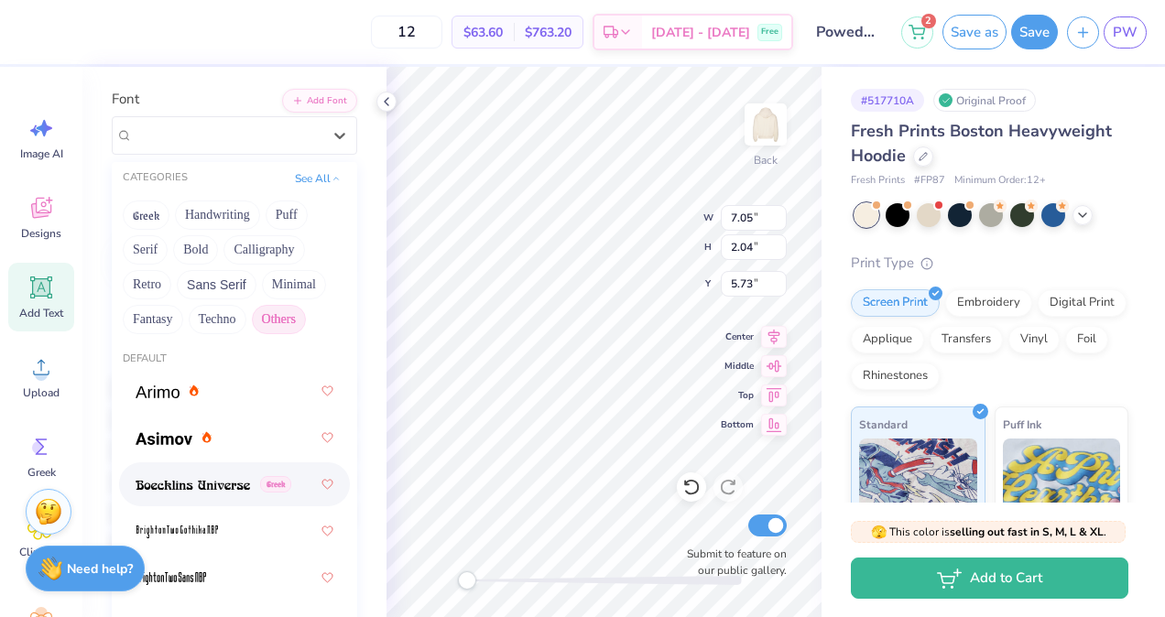
scroll to position [121, 0]
click at [317, 172] on button "See All" at bounding box center [317, 177] width 57 height 18
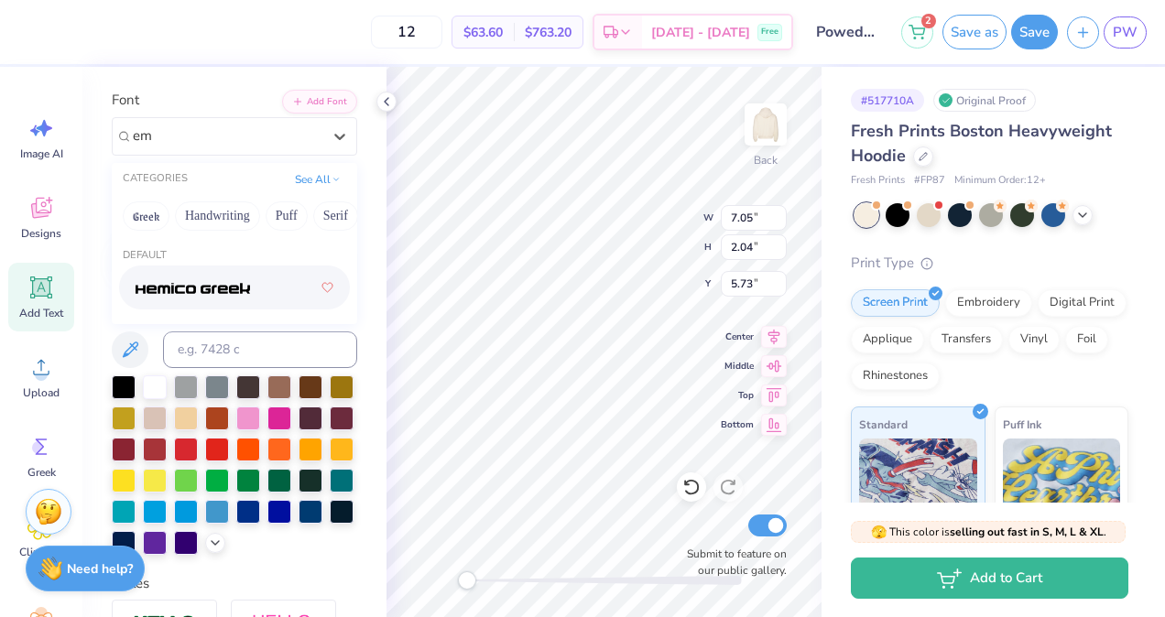
scroll to position [0, 0]
type input "e"
type input "v"
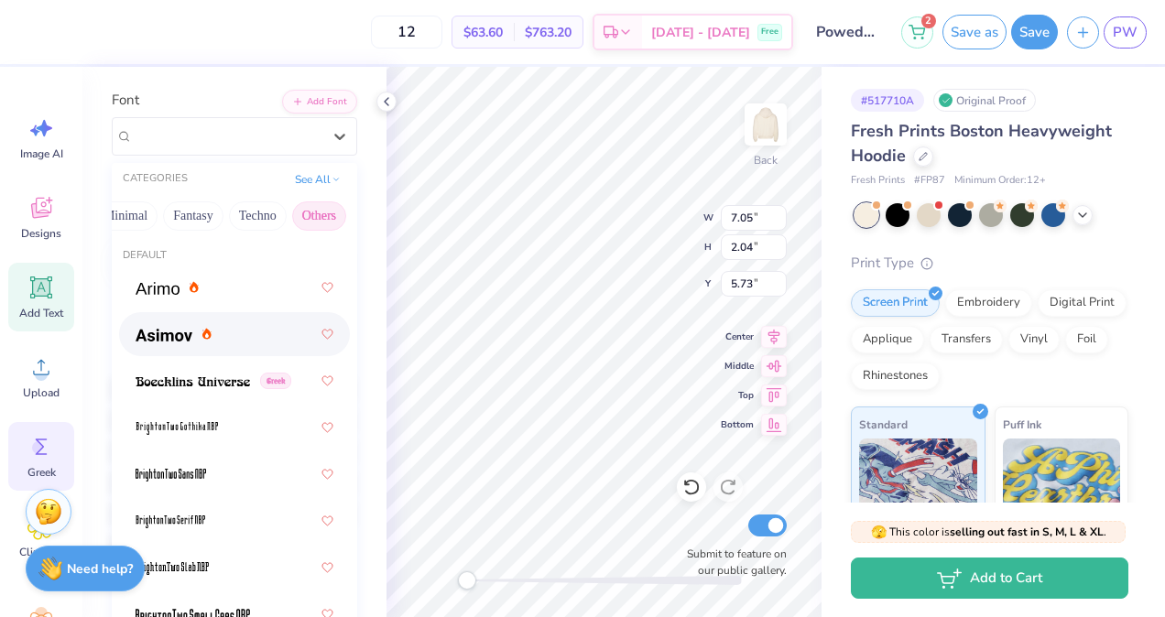
scroll to position [84, 0]
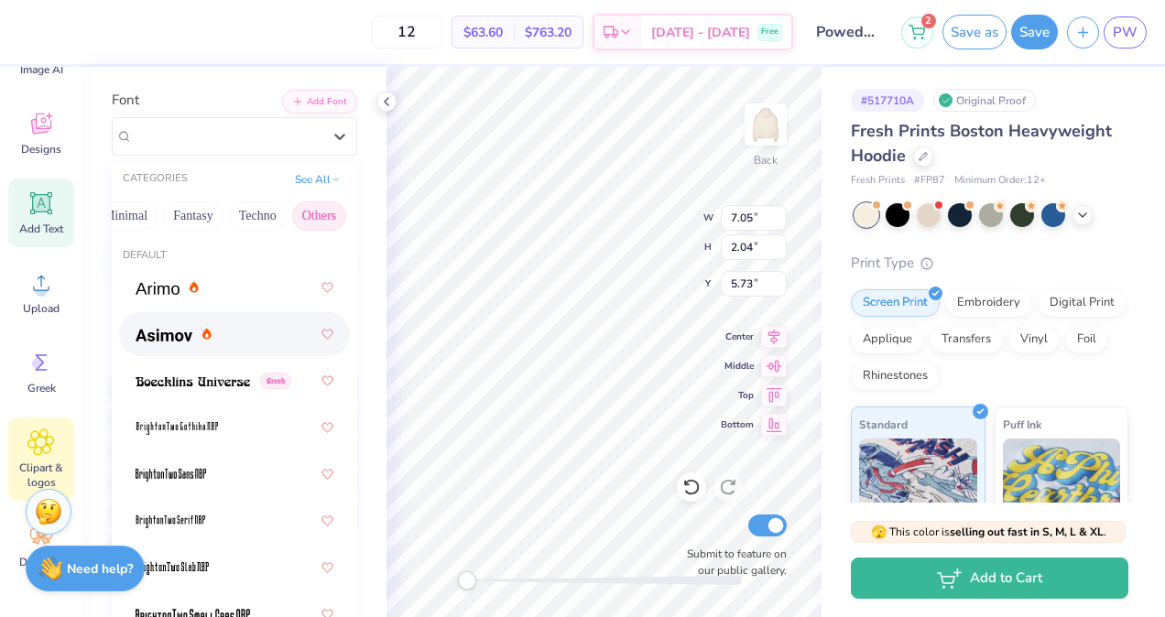
click at [60, 450] on div "Clipart & logos" at bounding box center [41, 458] width 66 height 83
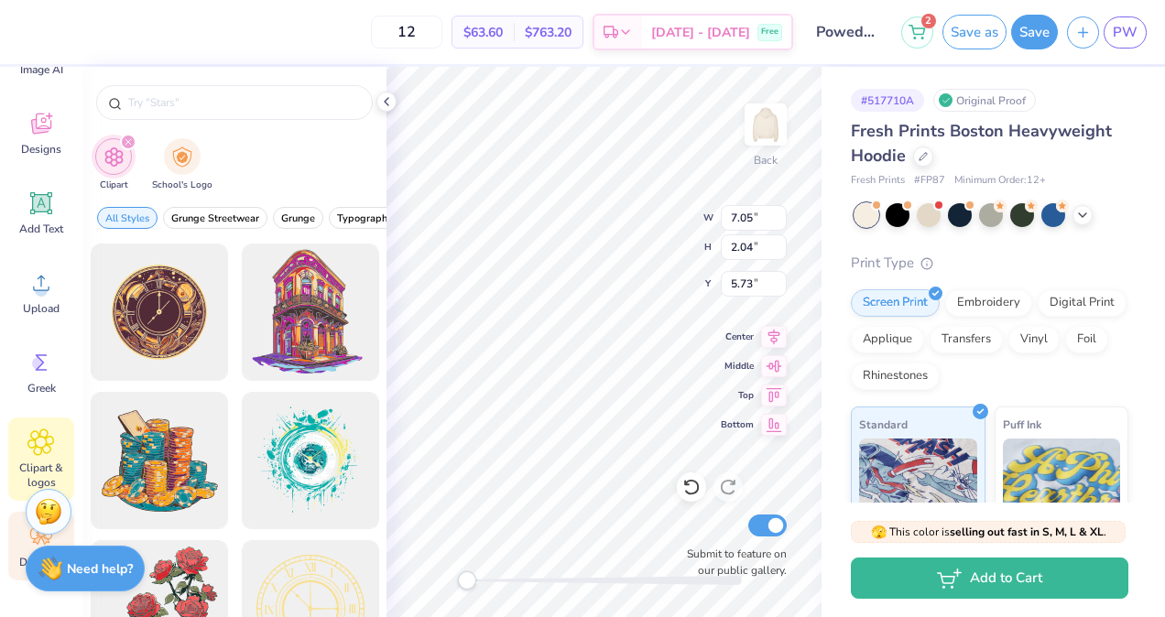
click at [24, 544] on div "Decorate" at bounding box center [41, 546] width 66 height 69
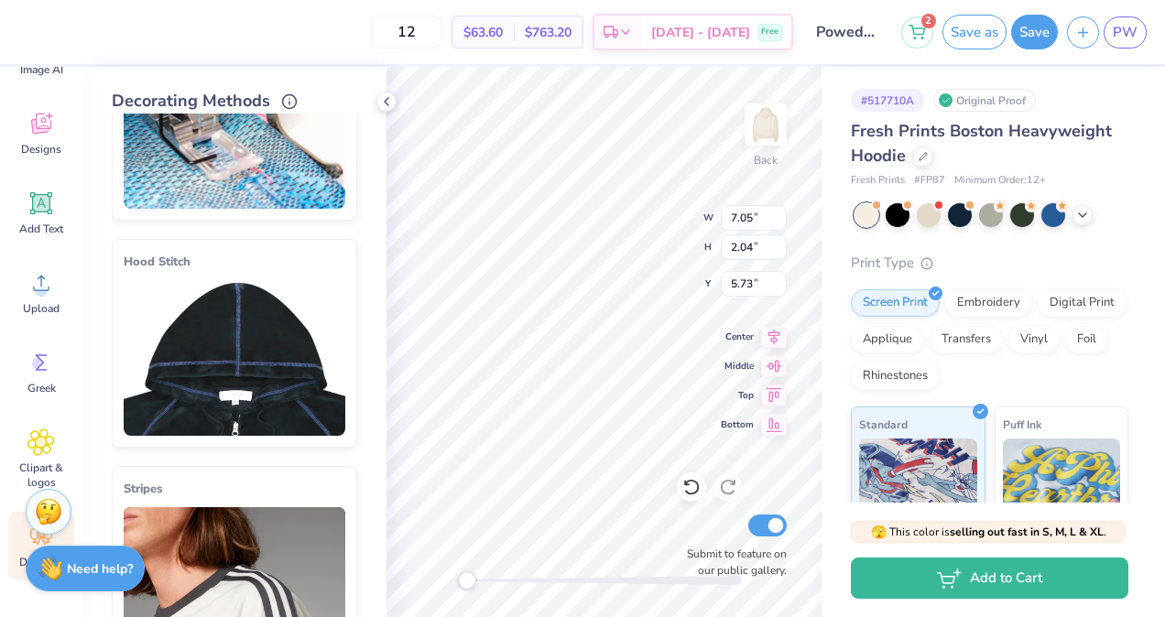
scroll to position [0, 0]
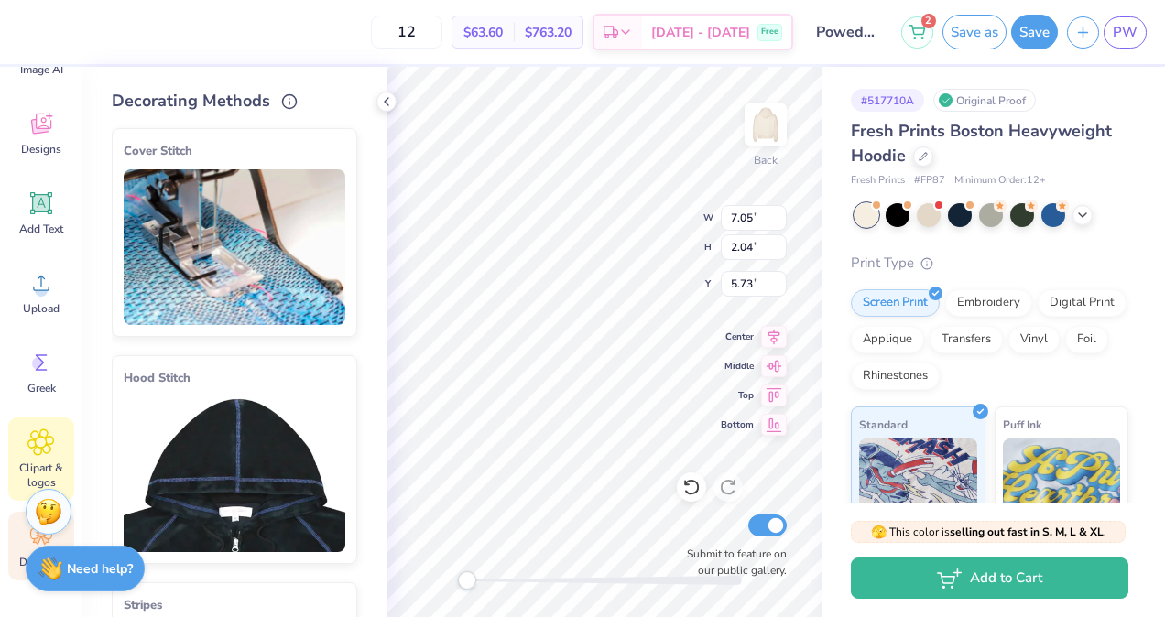
click at [64, 439] on div "Clipart & logos" at bounding box center [41, 458] width 66 height 83
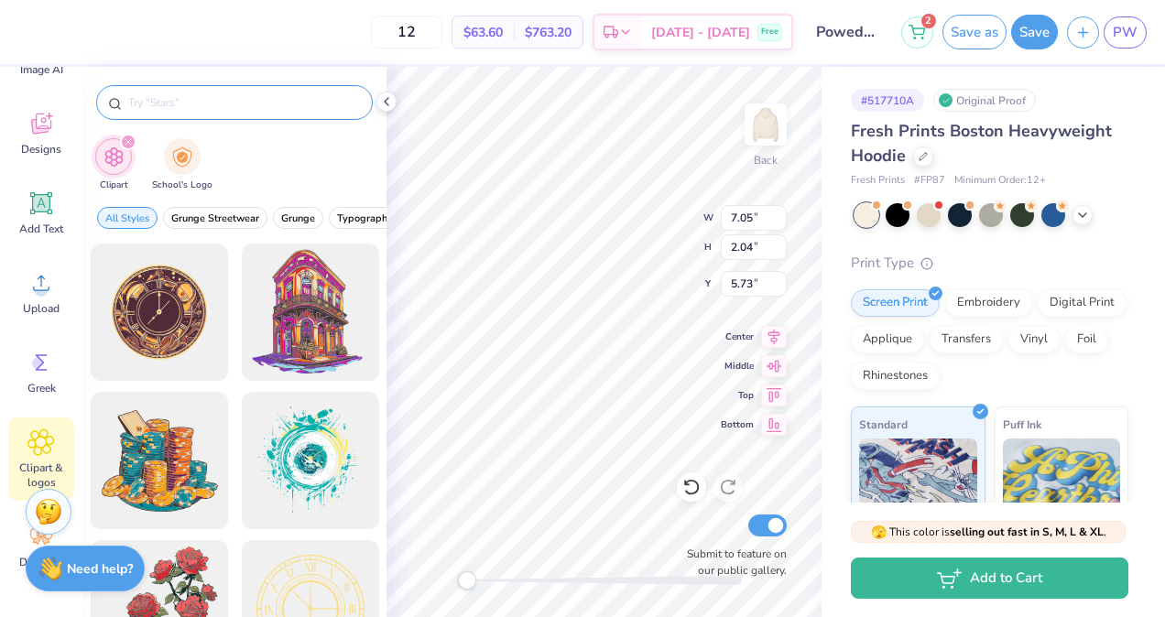
click at [187, 105] on input "text" at bounding box center [243, 102] width 234 height 18
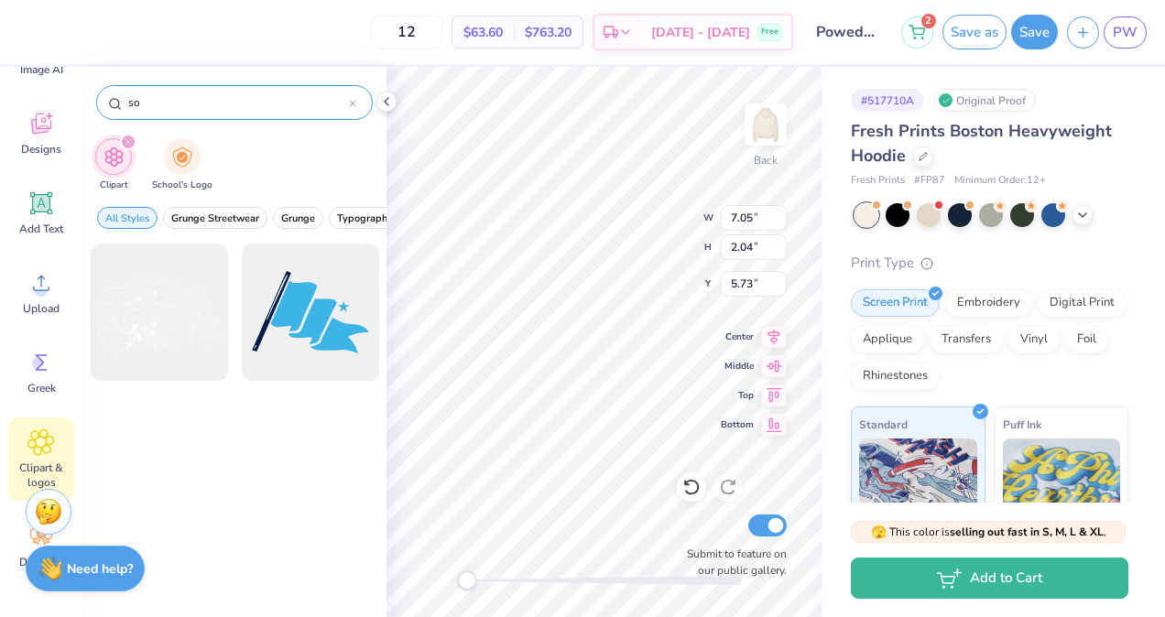
type input "s"
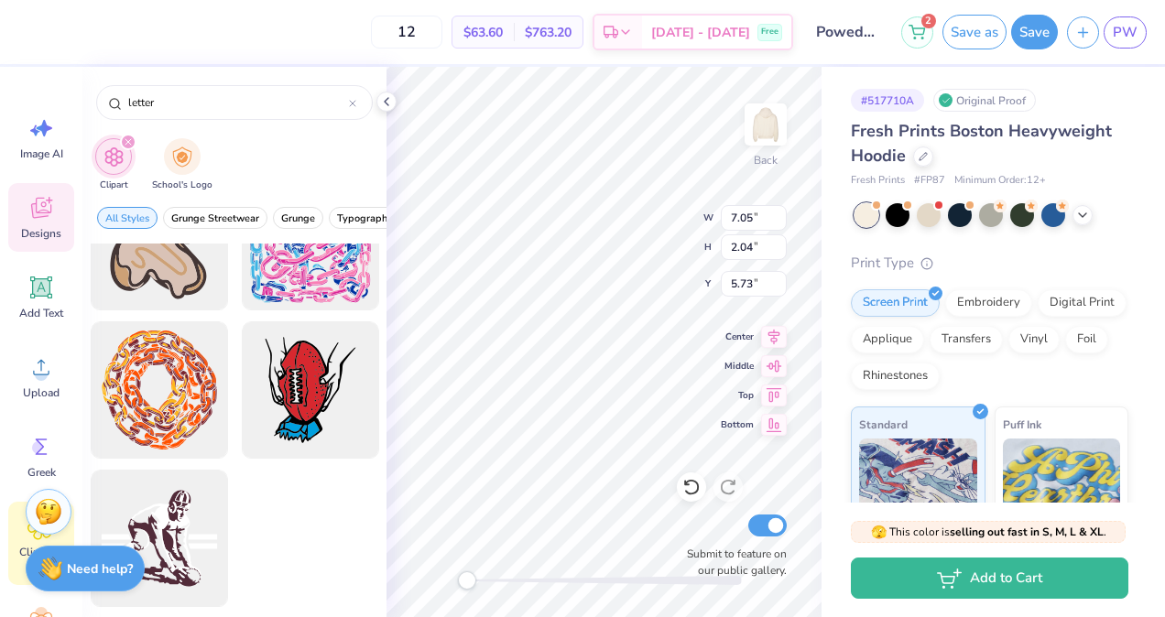
type input "letter"
click at [45, 210] on icon at bounding box center [41, 208] width 20 height 21
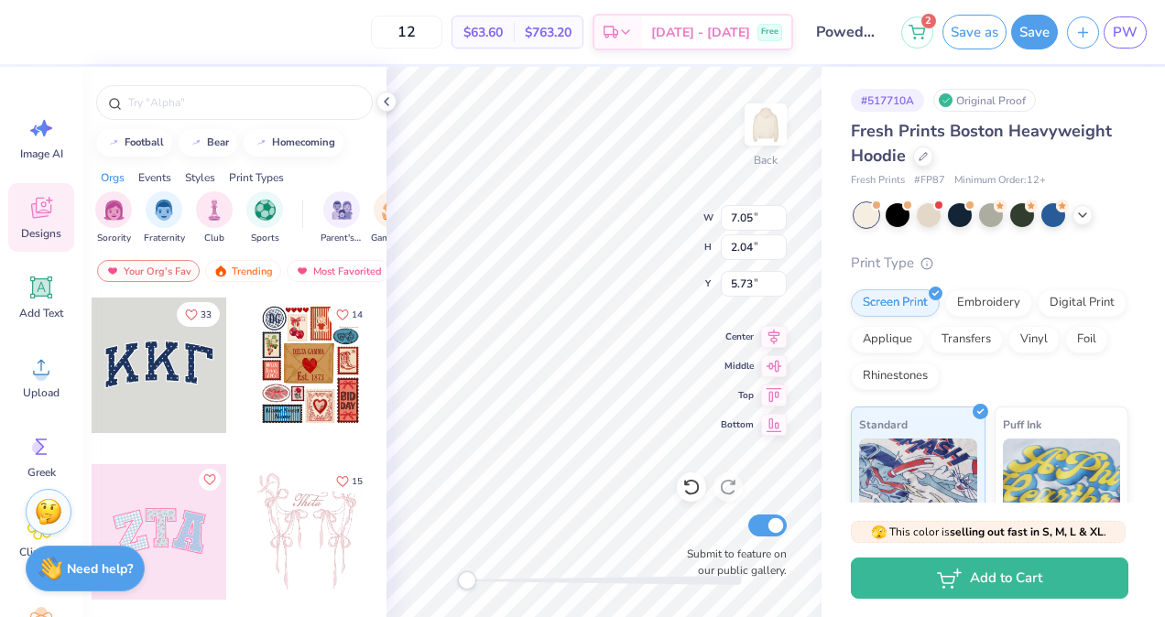
click at [165, 353] on div at bounding box center [159, 365] width 135 height 135
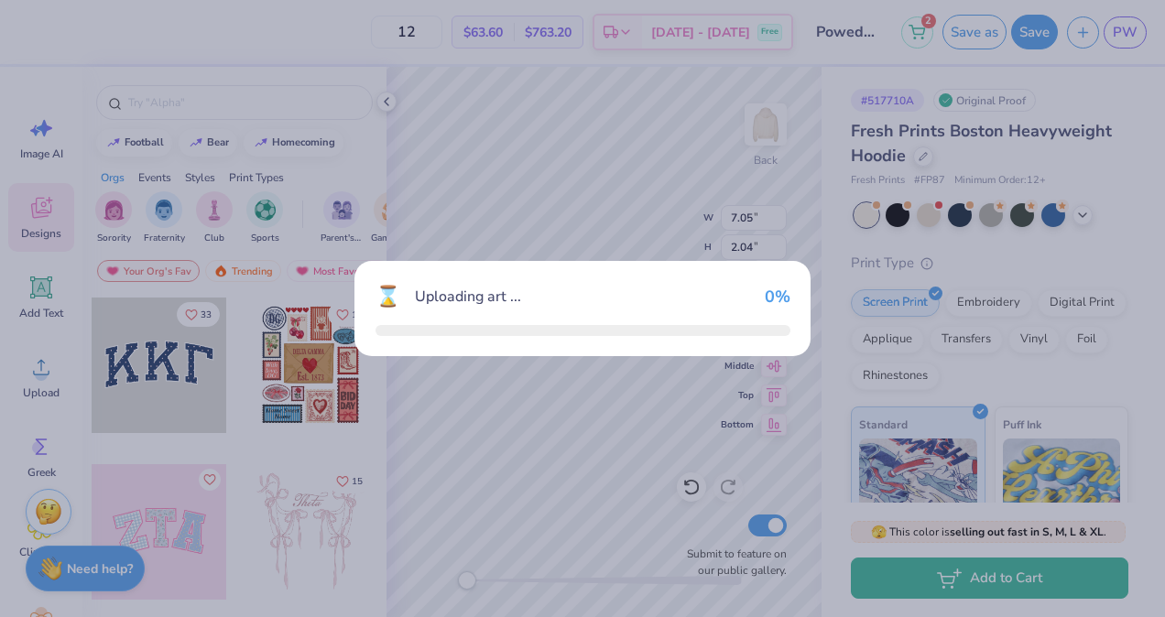
type input "13.16"
type input "5.78"
type input "3.00"
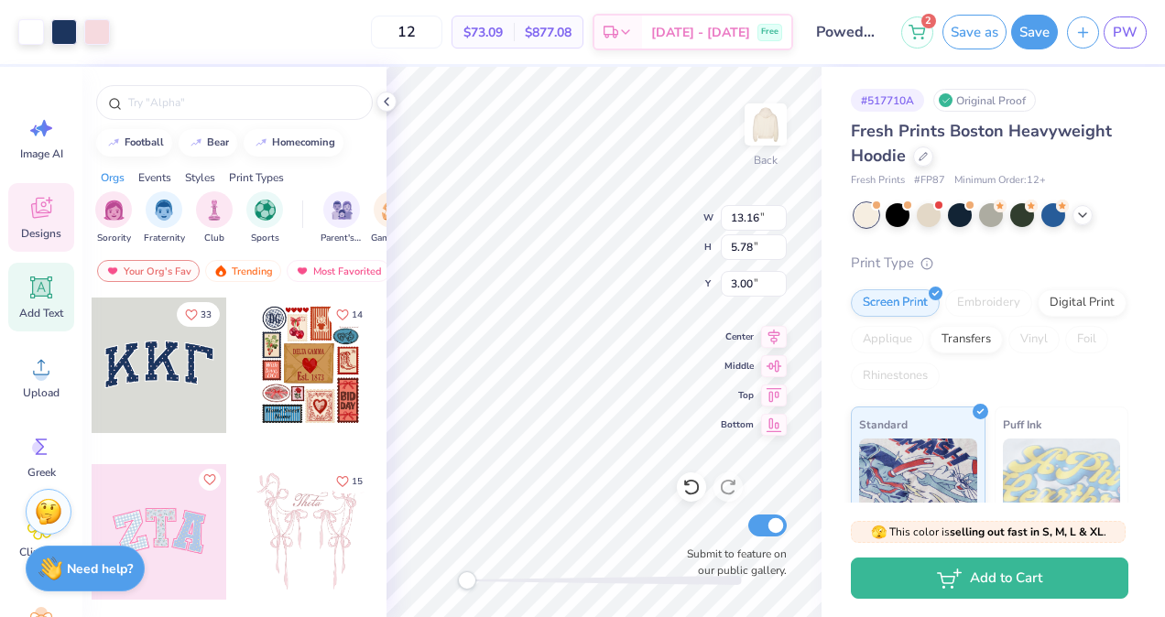
click at [55, 303] on div "Add Text" at bounding box center [41, 297] width 66 height 69
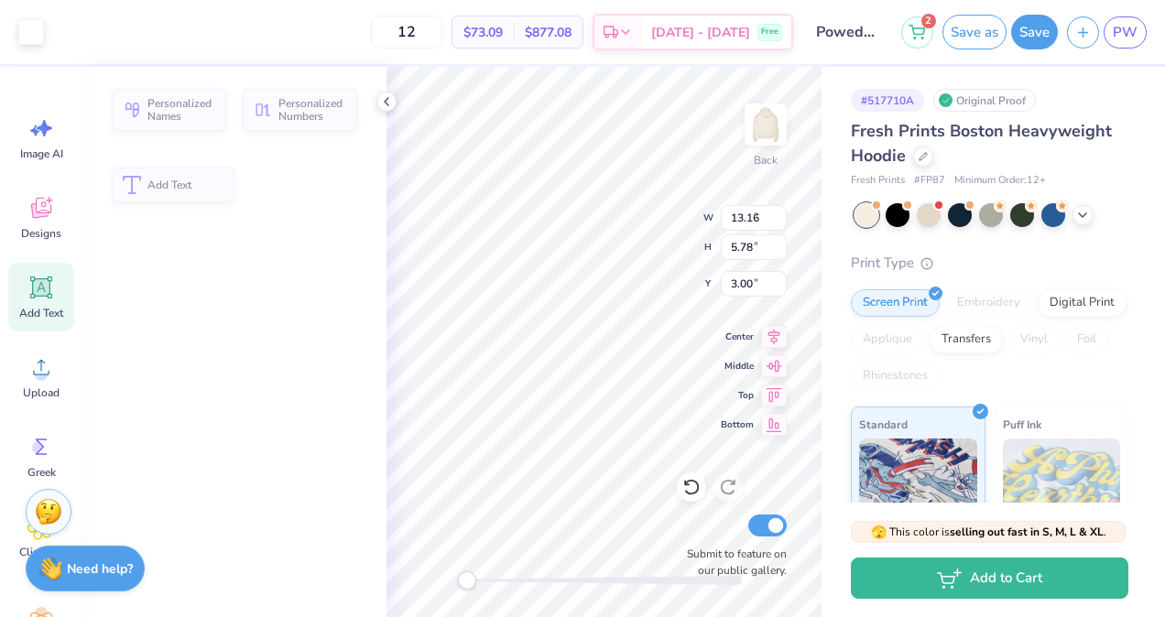
type input "7.05"
type input "2.04"
type input "5.73"
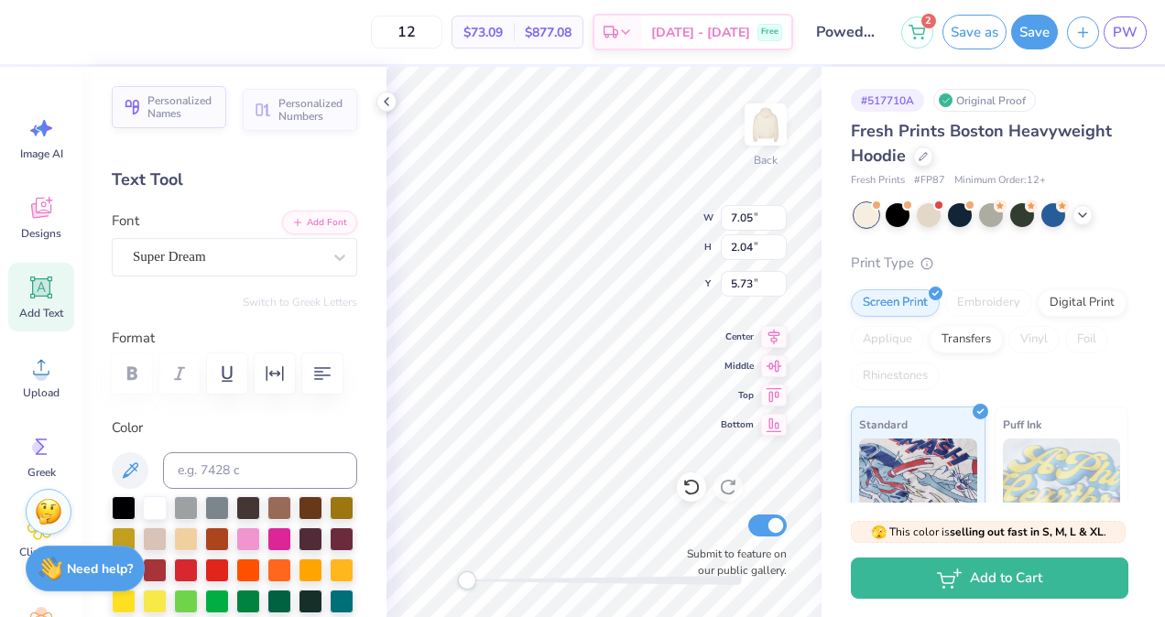
click at [145, 108] on button "Personalized Names" at bounding box center [169, 107] width 114 height 42
type input "12.43"
type input "2.00"
type input "5.75"
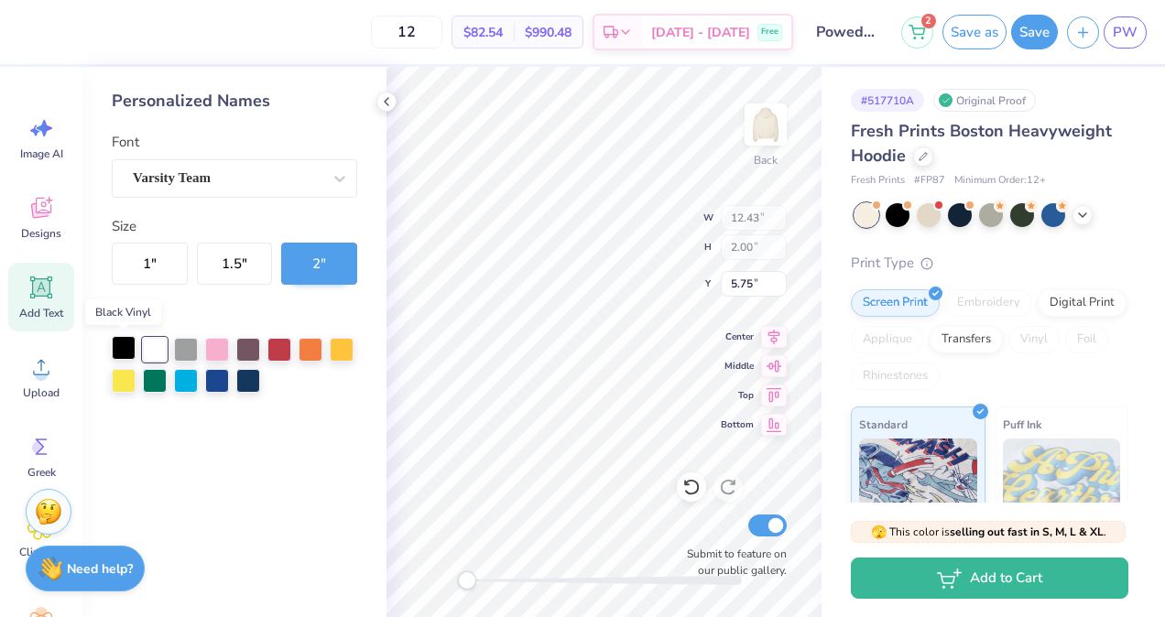
click at [129, 345] on div at bounding box center [124, 348] width 24 height 24
click at [247, 374] on div at bounding box center [248, 379] width 24 height 24
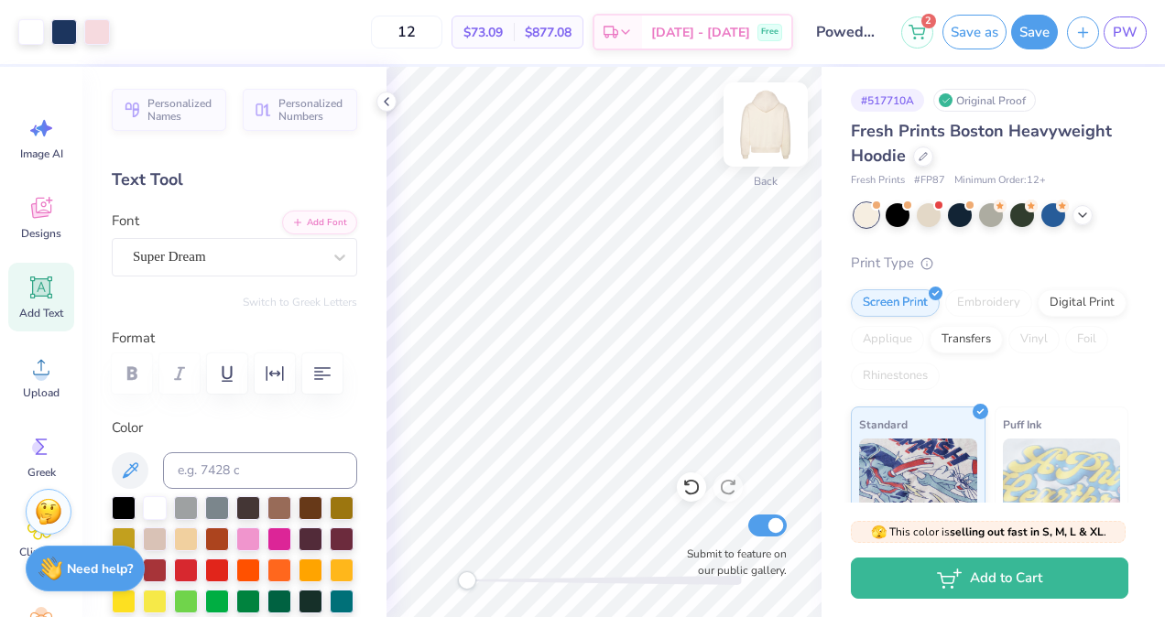
click at [761, 158] on img at bounding box center [765, 124] width 73 height 73
click at [320, 125] on button "Personalized Numbers" at bounding box center [300, 107] width 114 height 42
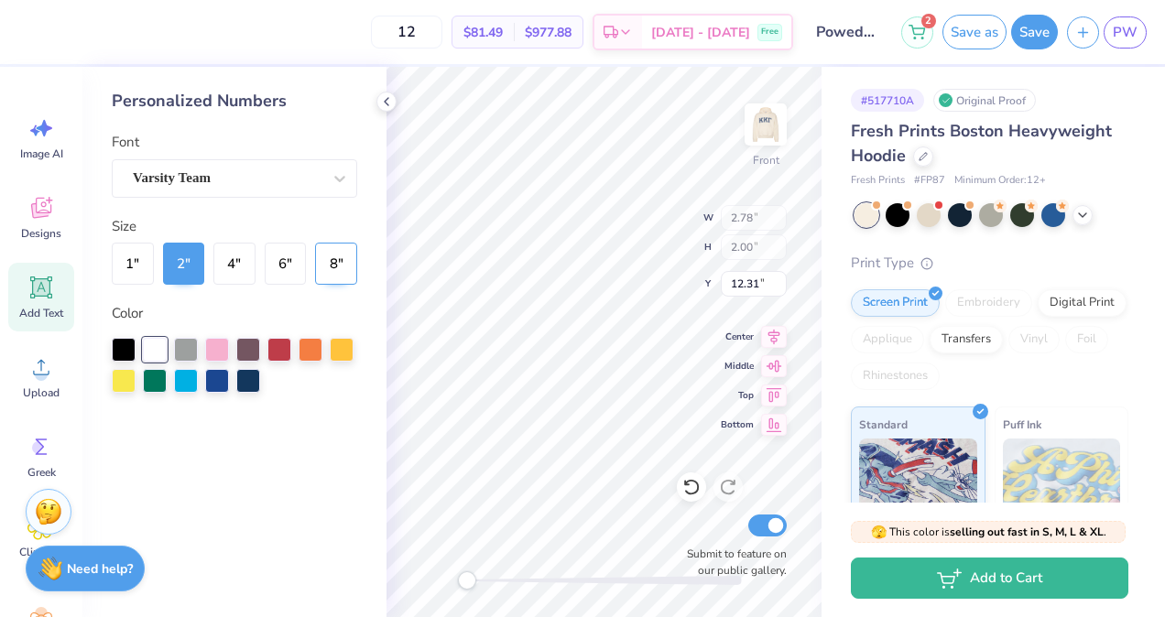
click at [342, 256] on button "8 "" at bounding box center [336, 264] width 42 height 42
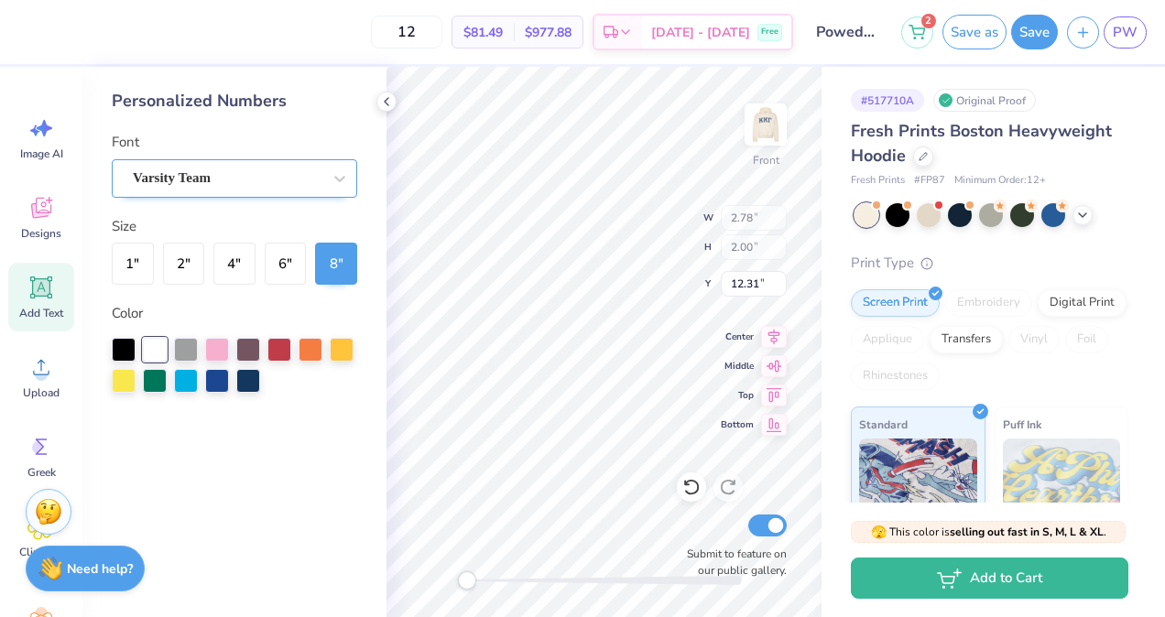
click at [299, 171] on div "Varsity Team" at bounding box center [227, 178] width 192 height 28
click at [334, 176] on icon at bounding box center [339, 179] width 11 height 6
click at [340, 176] on icon at bounding box center [339, 178] width 18 height 18
click at [324, 508] on div "Personalized Numbers Font Varsity Team Size 1 " 2 " 4 " 6 " 8 " Color" at bounding box center [234, 342] width 304 height 550
click at [225, 352] on div at bounding box center [217, 348] width 24 height 24
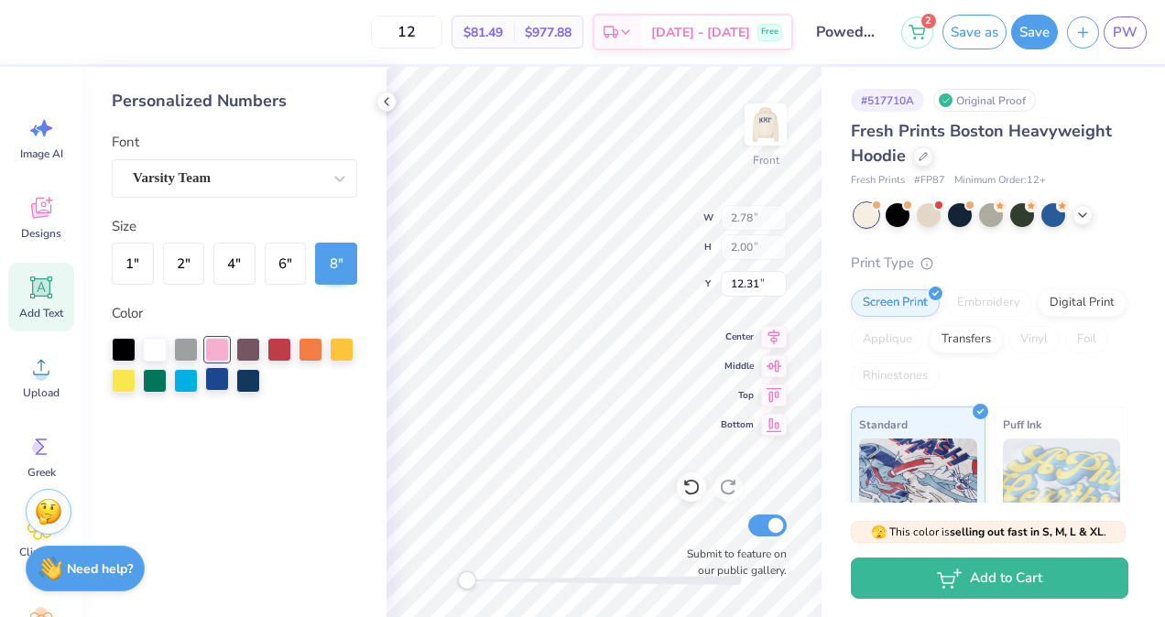
click at [222, 377] on div at bounding box center [217, 379] width 24 height 24
click at [157, 343] on div at bounding box center [155, 348] width 24 height 24
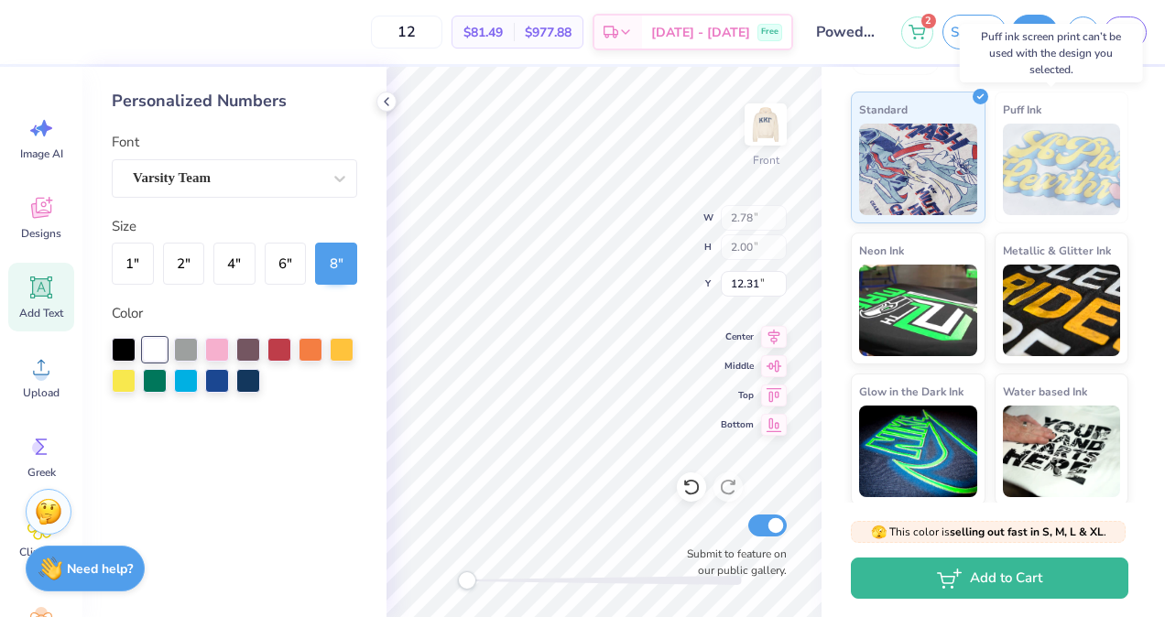
scroll to position [318, 0]
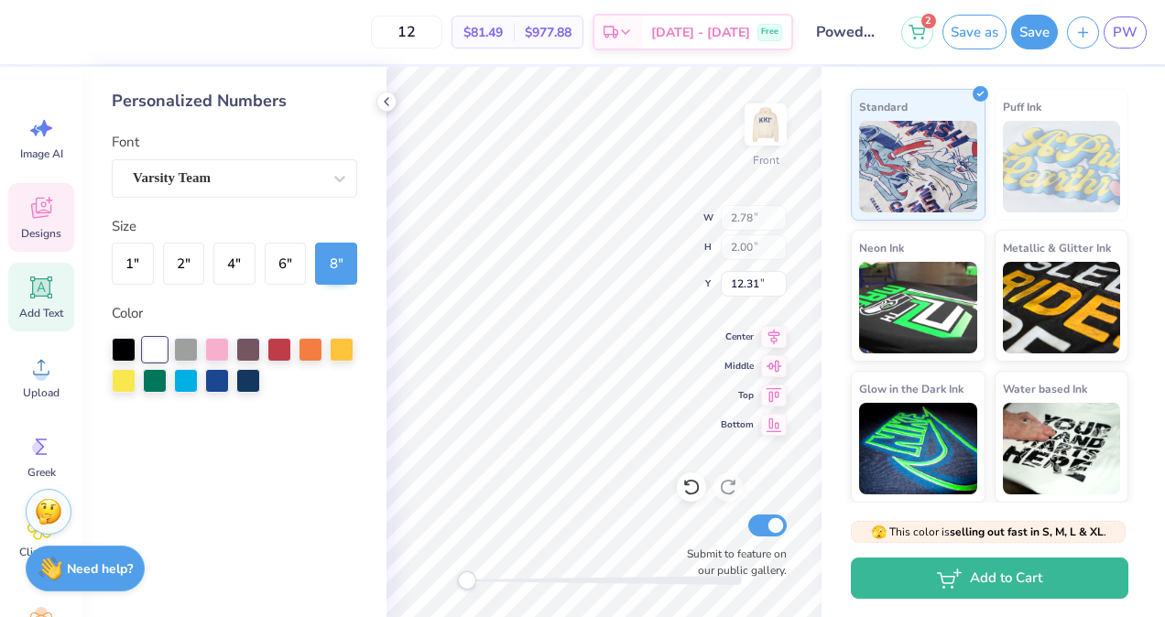
click at [48, 205] on icon at bounding box center [40, 207] width 27 height 27
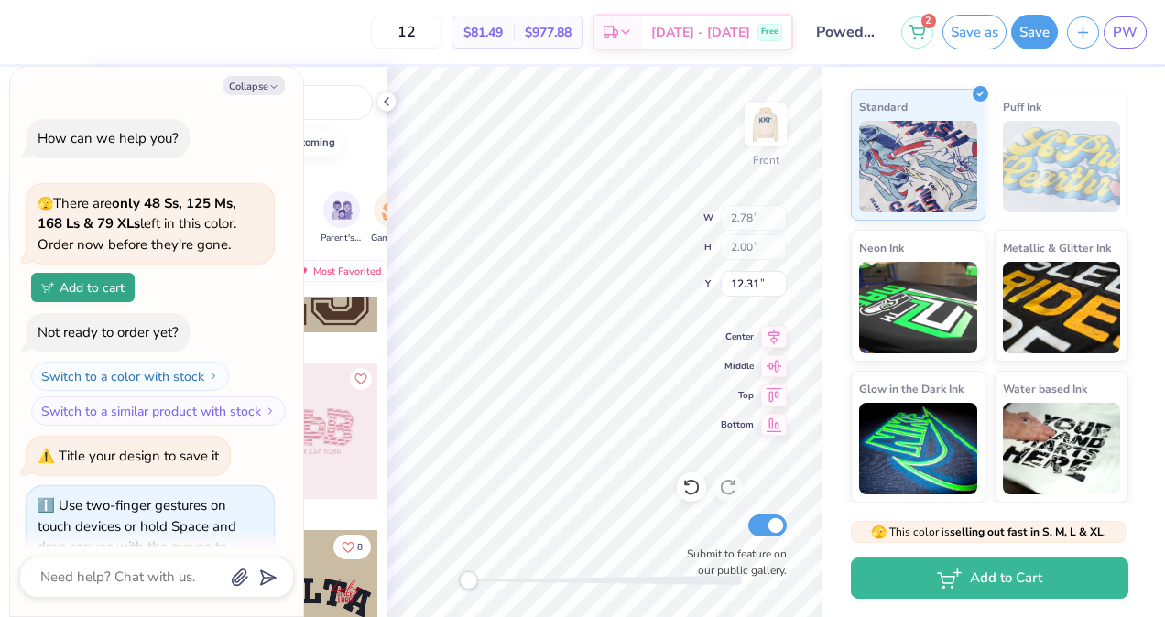
scroll to position [54, 0]
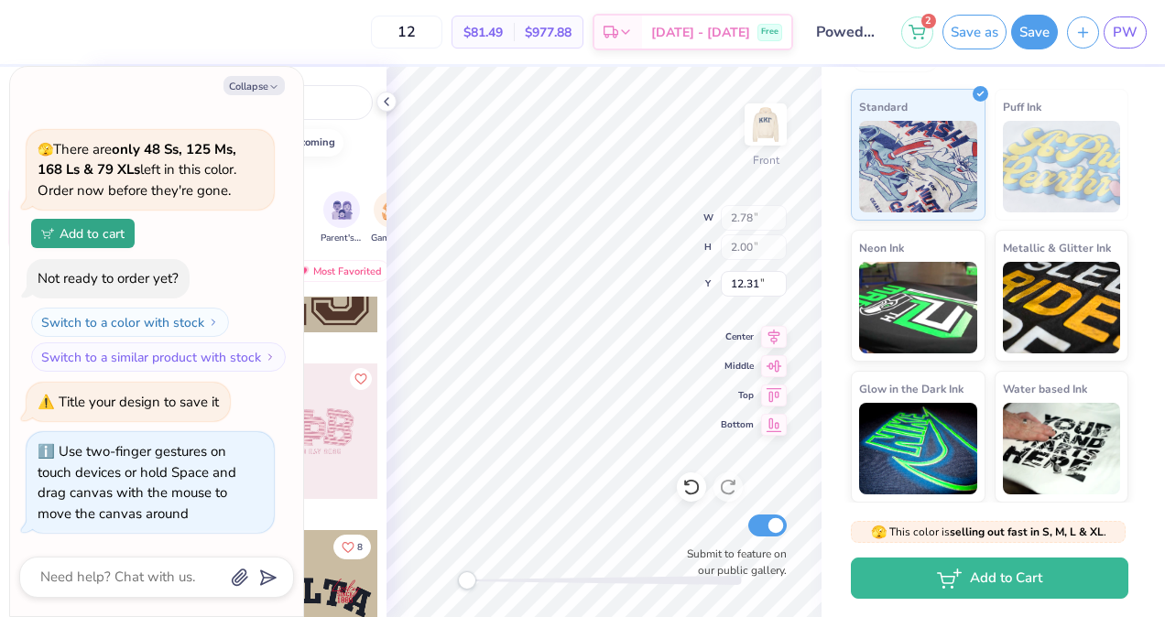
click at [452, 592] on div "Front W 2.78 2.78 " H 2.00 2.00 " Y 12.31 12.31 " Center Middle Top Bottom Subm…" at bounding box center [603, 342] width 435 height 550
click at [127, 570] on textarea at bounding box center [131, 577] width 186 height 25
type textarea "x"
type textarea "i"
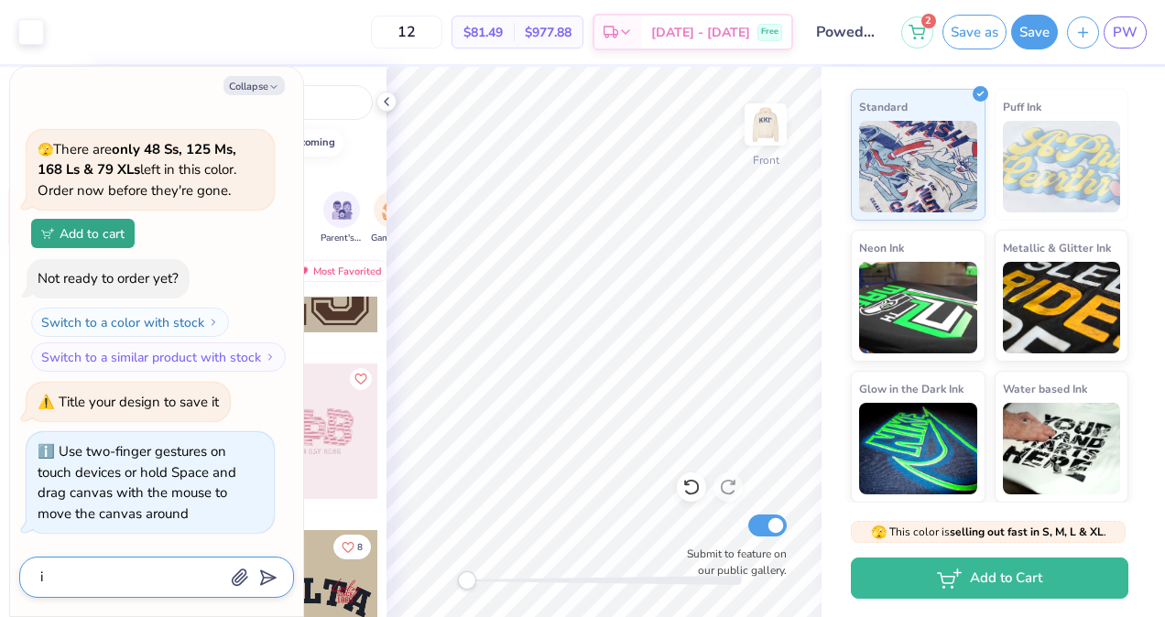
type textarea "x"
type textarea "i"
type textarea "x"
type textarea "i w"
type textarea "x"
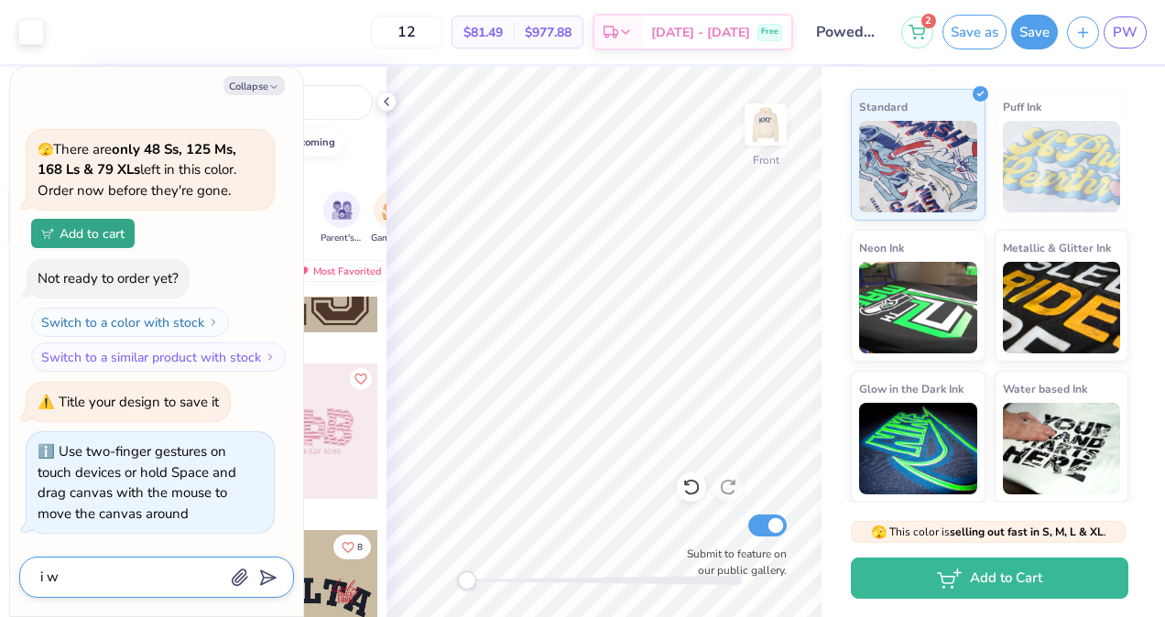
type textarea "i wa"
type textarea "x"
type textarea "i wan"
type textarea "x"
type textarea "i want"
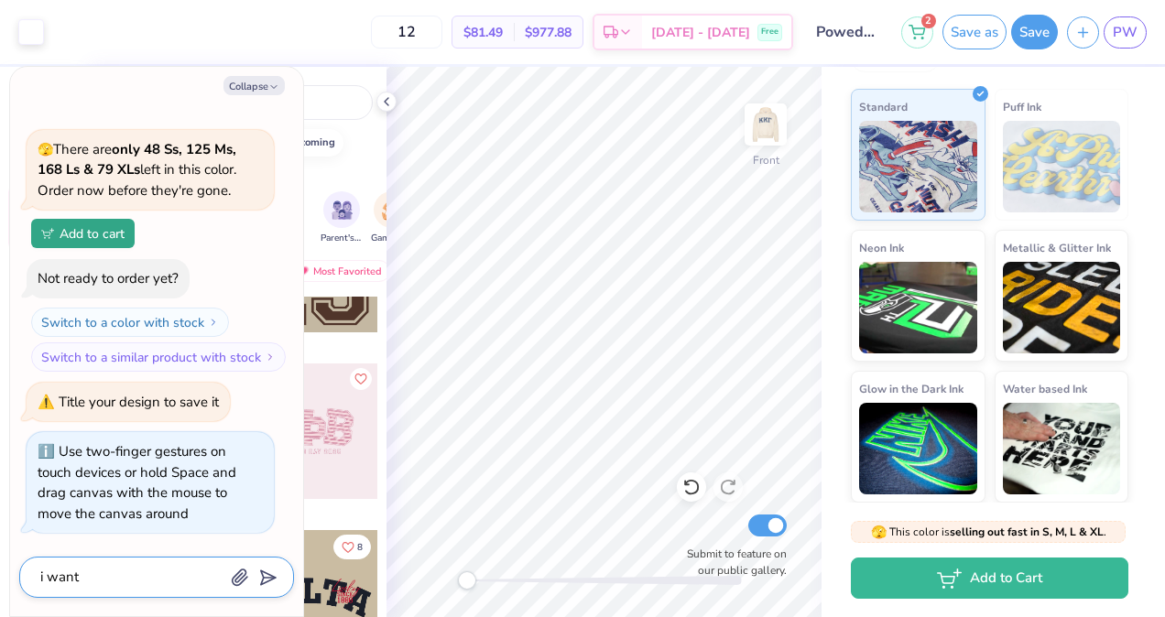
type textarea "x"
type textarea "i want"
type textarea "x"
type textarea "i want t"
type textarea "x"
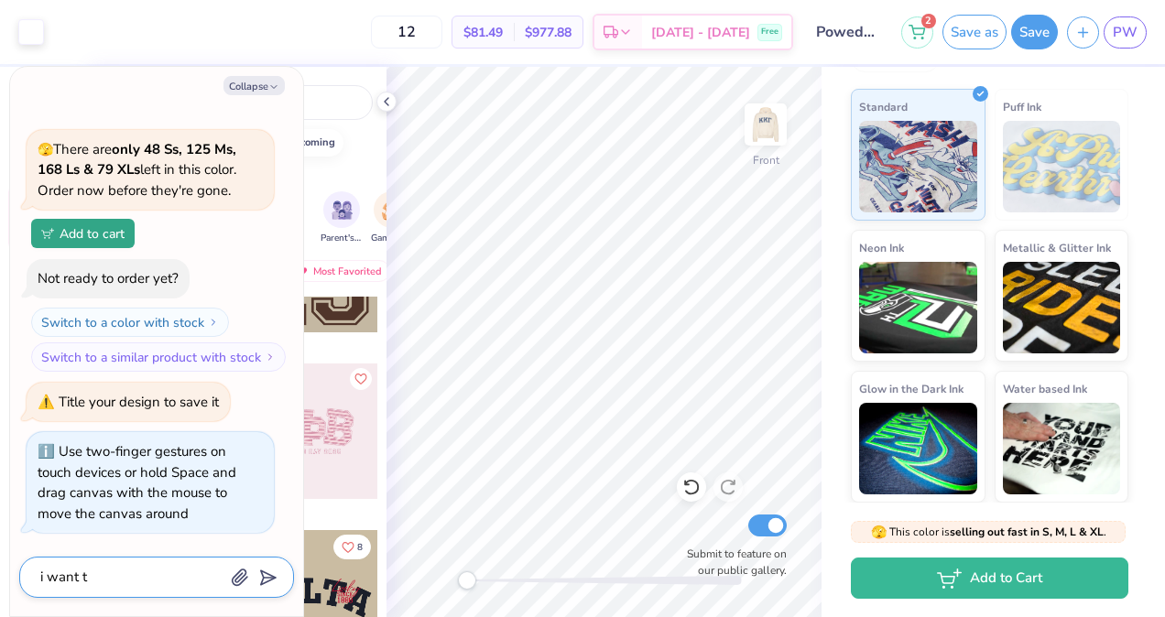
type textarea "i want to"
type textarea "x"
type textarea "i want to"
type textarea "x"
type textarea "i want to p"
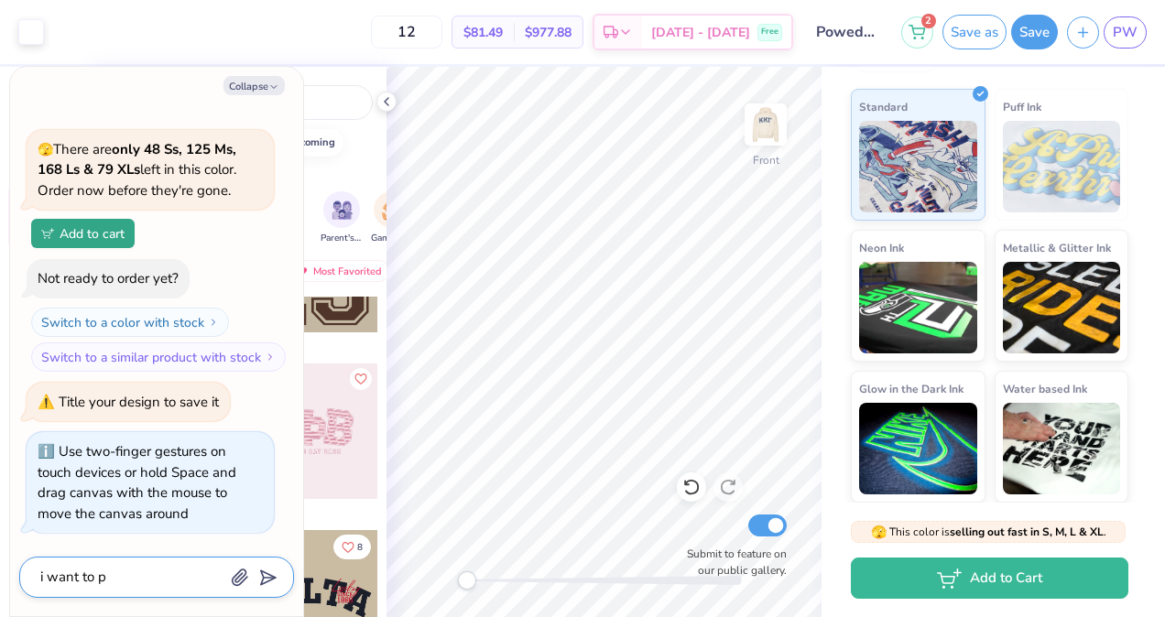
type textarea "x"
type textarea "i want to pu"
type textarea "x"
type textarea "i want to put"
type textarea "x"
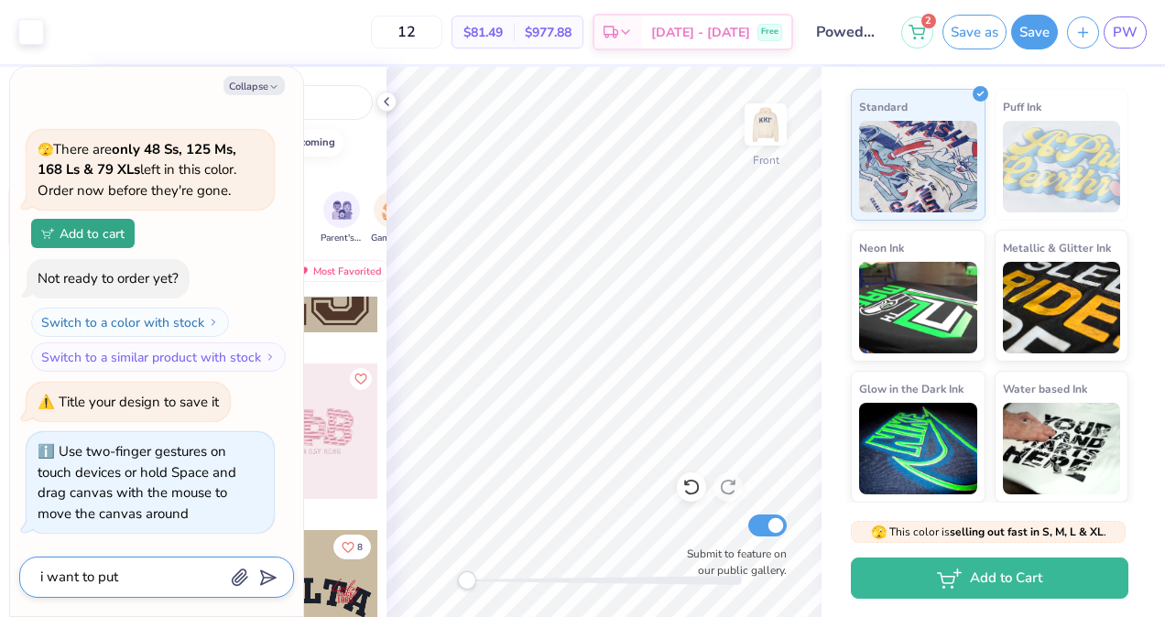
type textarea "i want to put"
type textarea "x"
type textarea "i want to put o"
type textarea "x"
type textarea "i want to put ou"
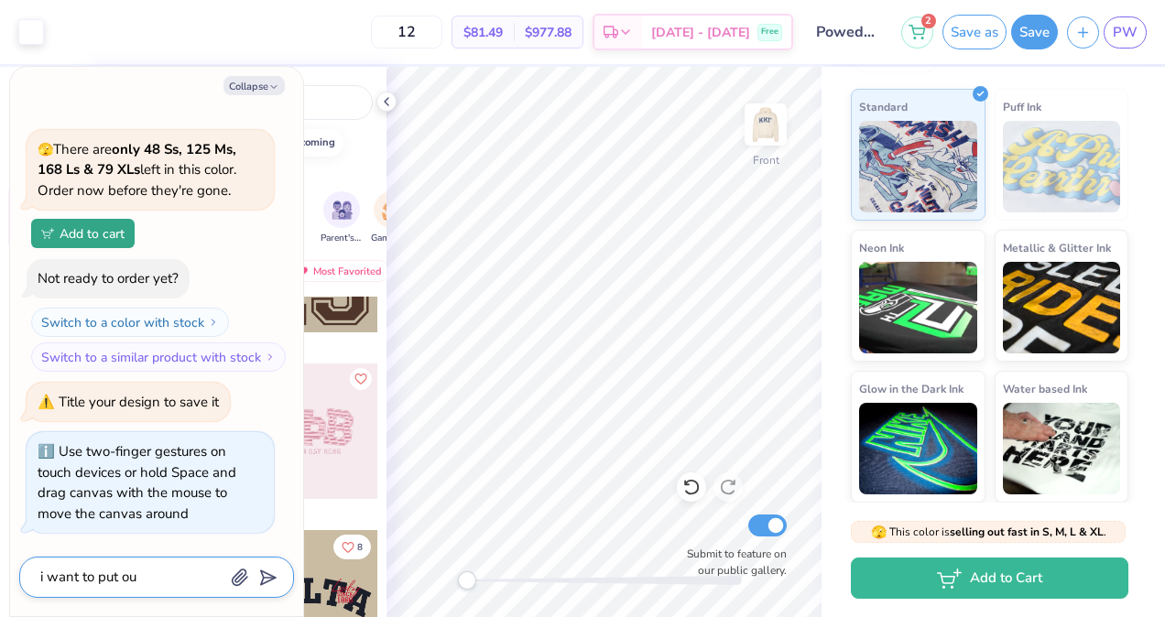
type textarea "x"
type textarea "i want to put our"
type textarea "x"
type textarea "i want to put our"
type textarea "x"
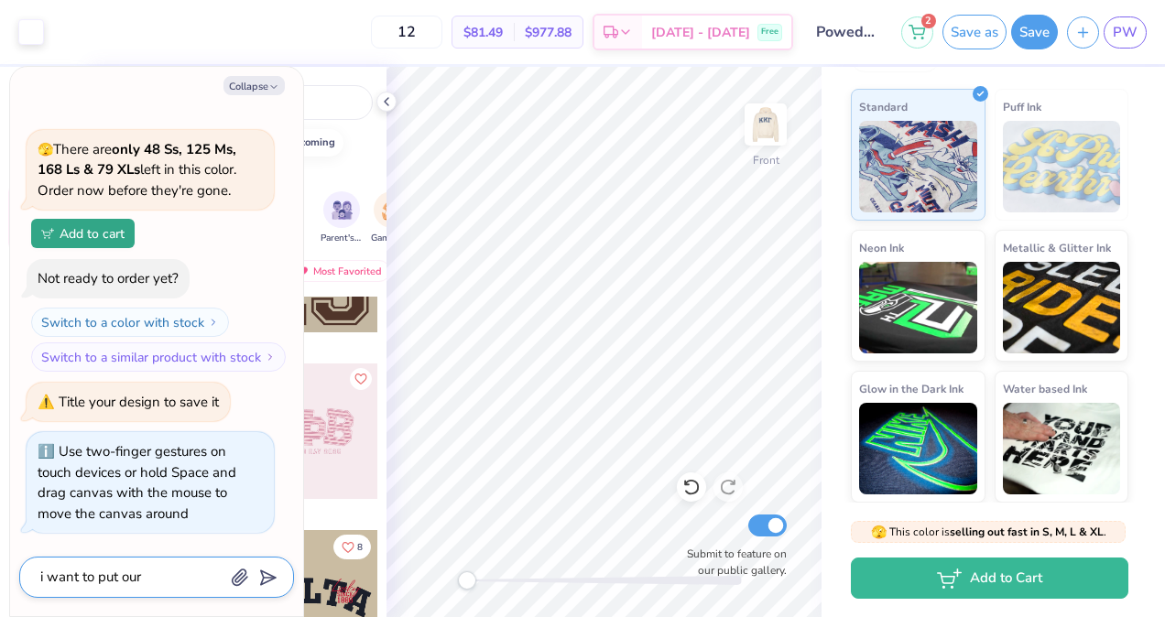
type textarea "i want to put our c"
type textarea "x"
type textarea "i want to put our cr"
type textarea "x"
type textarea "i want to put our cre"
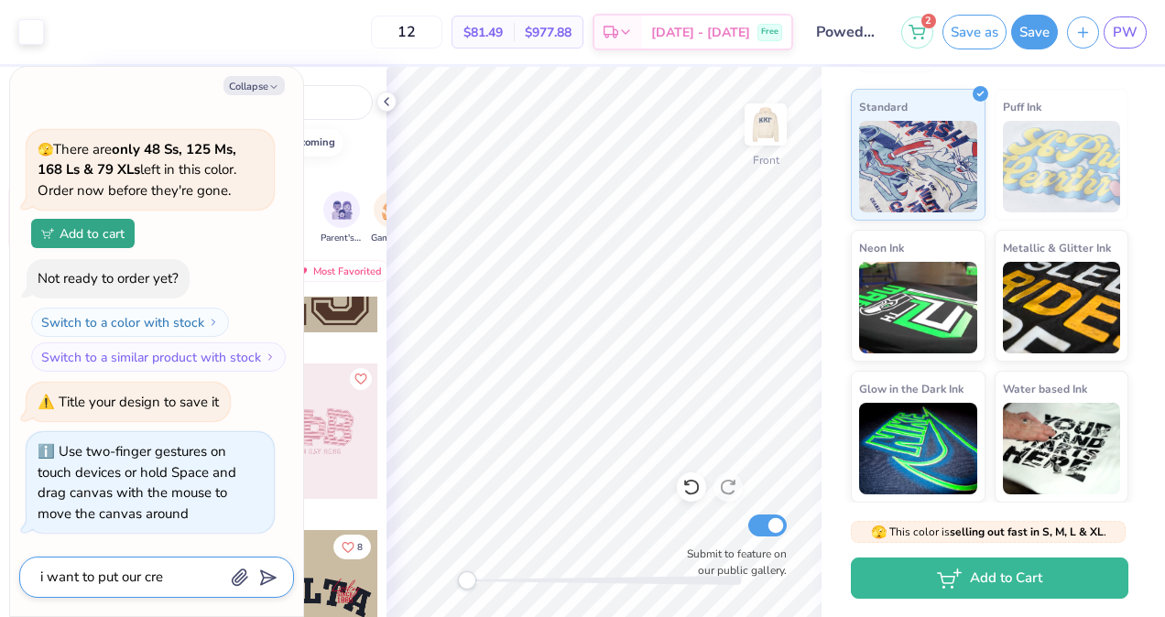
type textarea "x"
type textarea "i want to put our cres"
type textarea "x"
type textarea "i want to put our crest"
type textarea "x"
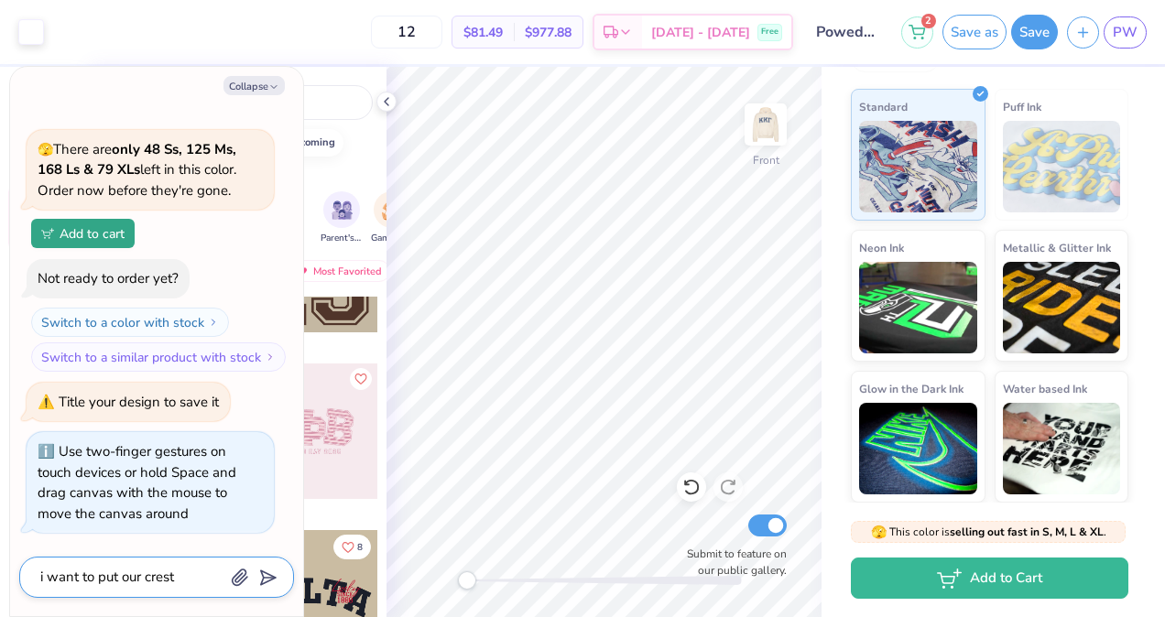
type textarea "i want to put our crest"
type textarea "x"
type textarea "i want to put our crest o"
type textarea "x"
type textarea "i want to put our crest on"
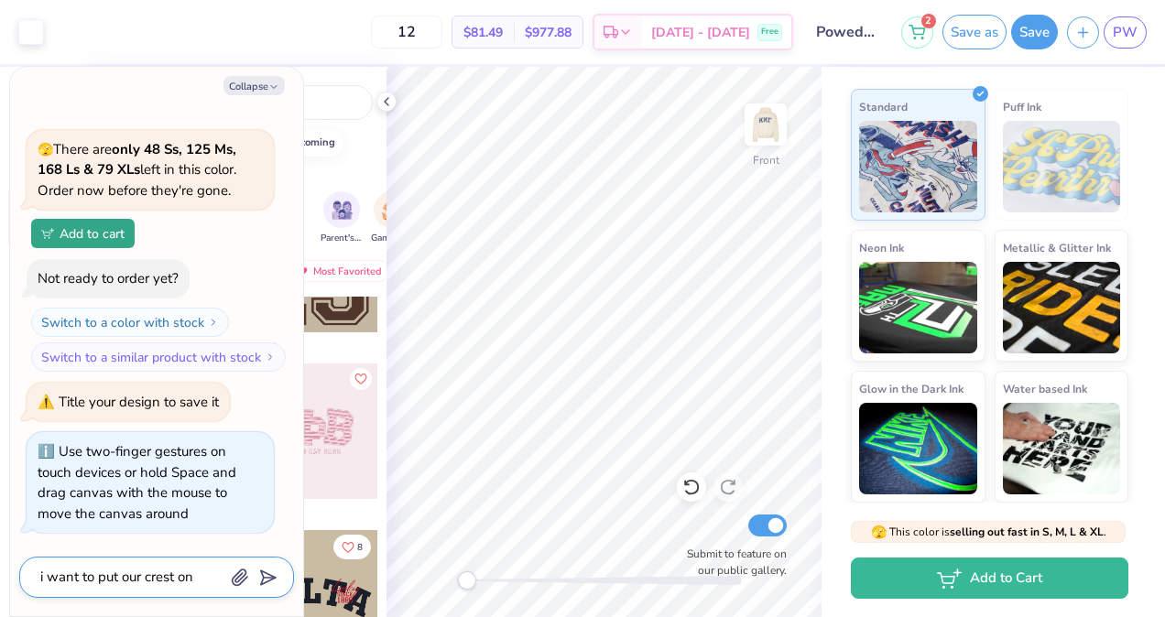
type textarea "x"
type textarea "i want to put our crest on"
type textarea "x"
type textarea "i want to put our crest on t"
type textarea "x"
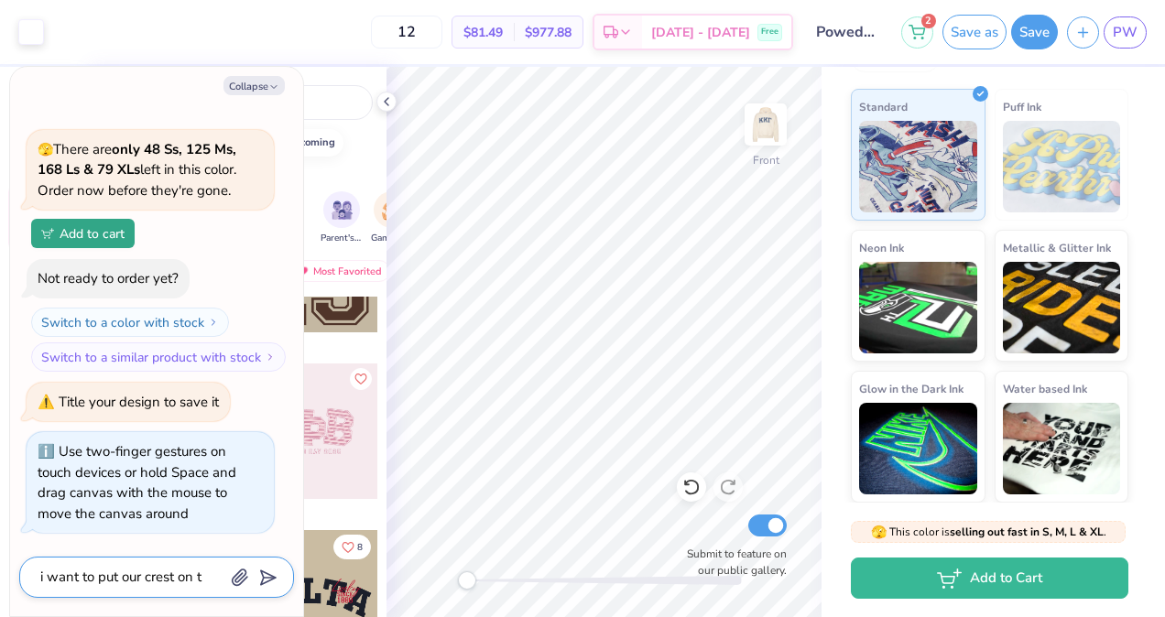
type textarea "i want to put our crest on th"
type textarea "x"
type textarea "i want to put our crest on the"
type textarea "x"
type textarea "i want to put our crest on the"
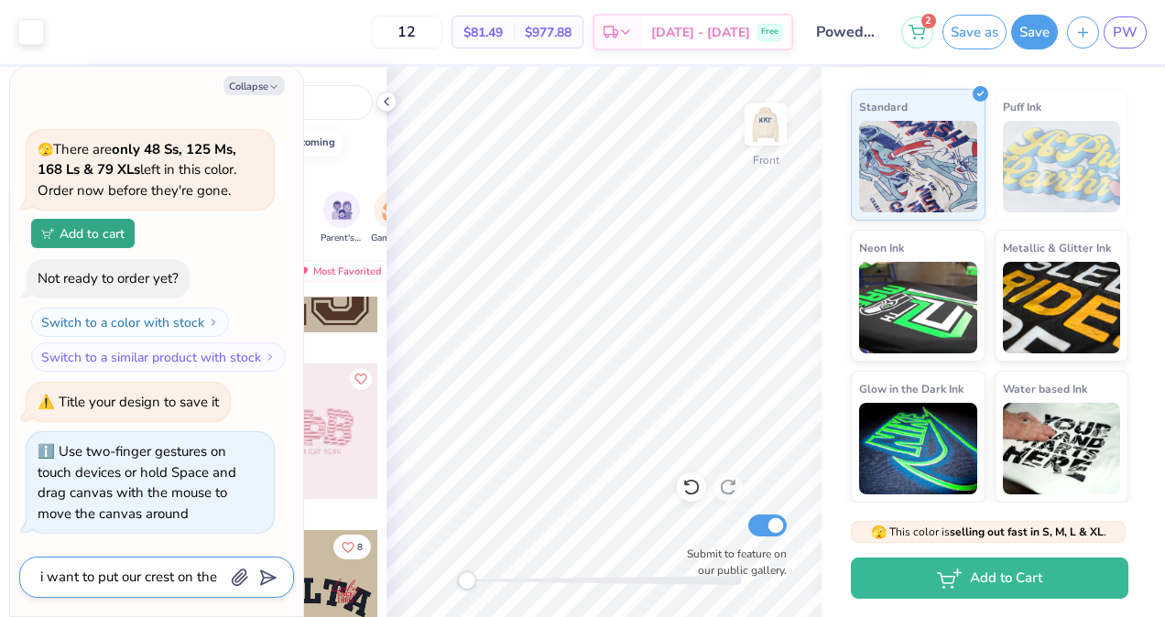
type textarea "x"
type textarea "i want to put our crest on the s"
type textarea "x"
type textarea "i want to put our crest on the sl"
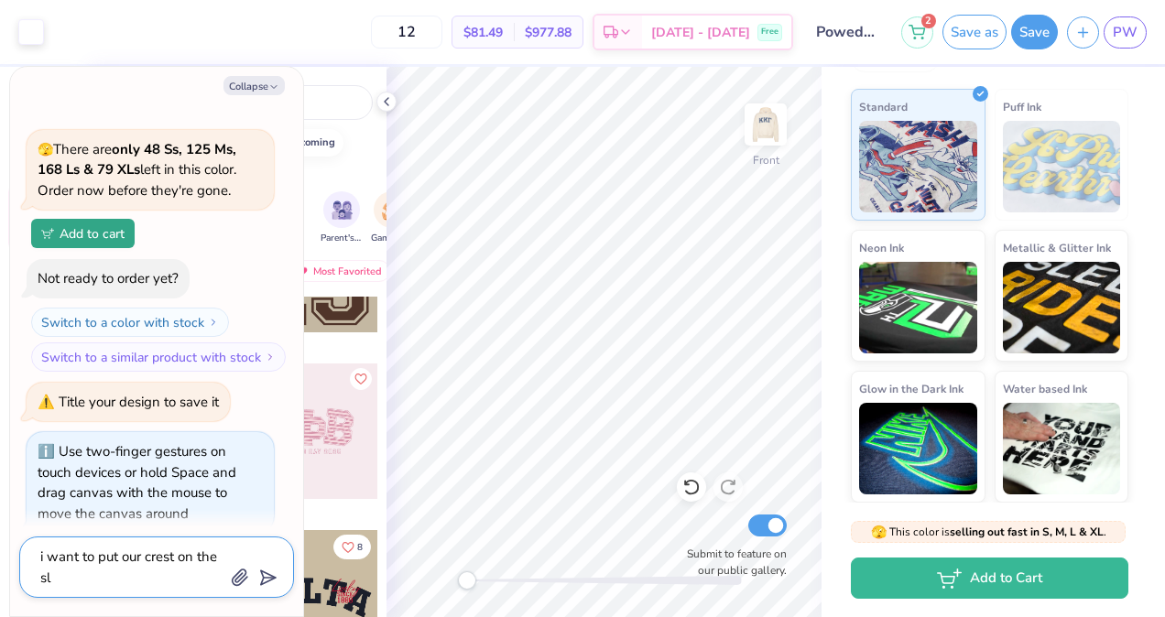
type textarea "x"
type textarea "i want to put our crest on the sle"
type textarea "x"
type textarea "i want to put our crest on the slee"
type textarea "x"
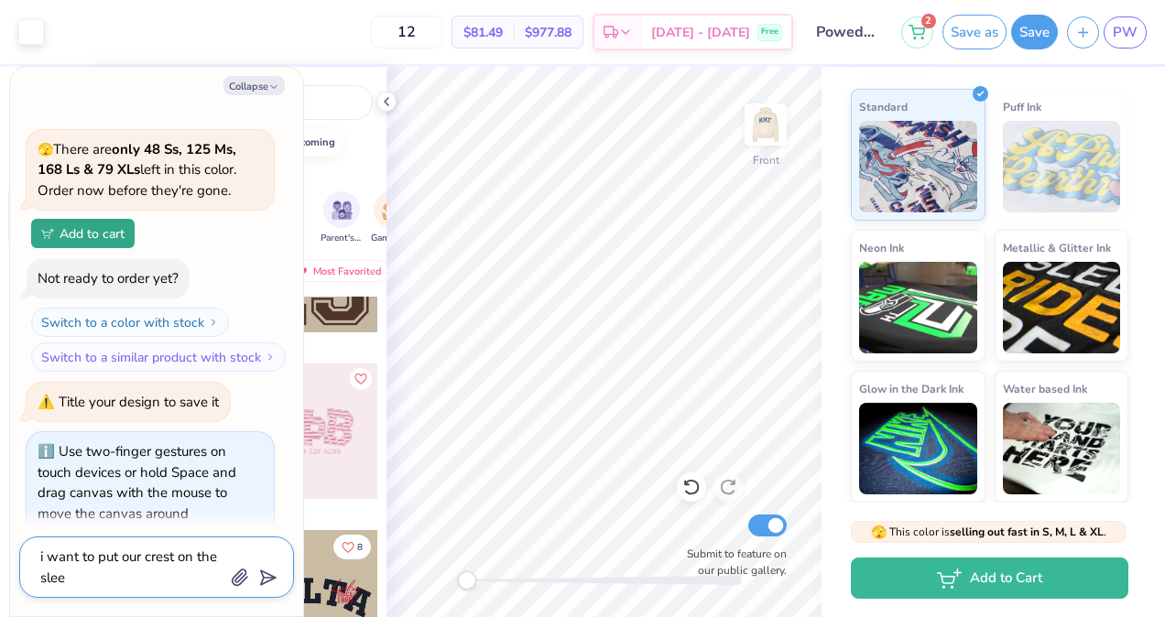
type textarea "i want to put our crest on the sleev"
type textarea "x"
type textarea "i want to put our crest on the sleeve"
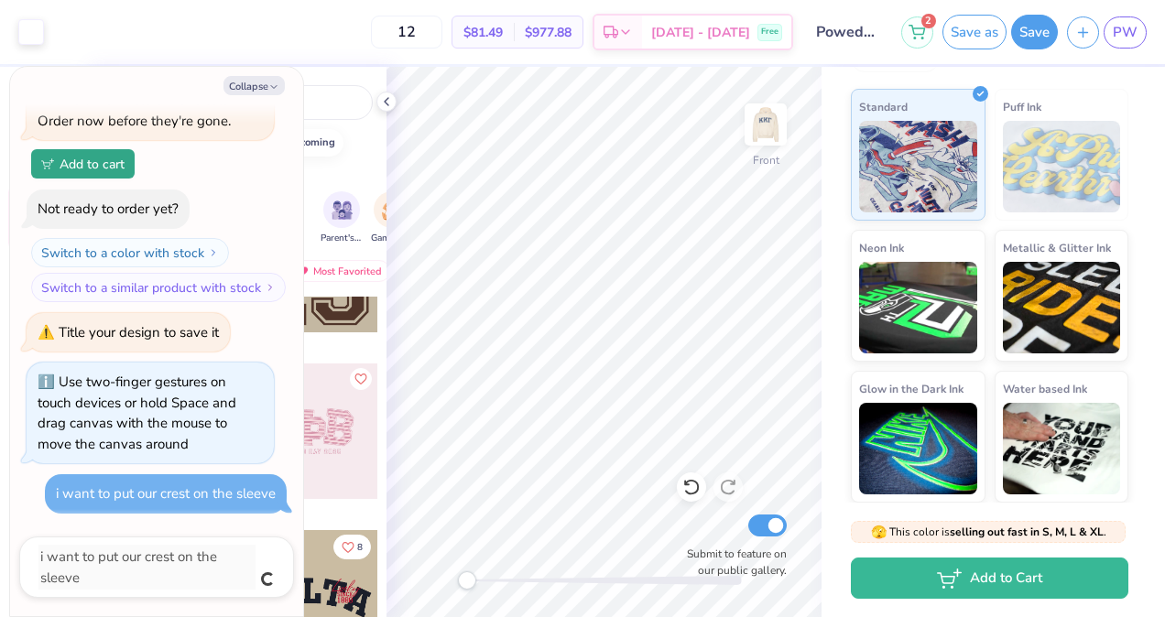
type textarea "x"
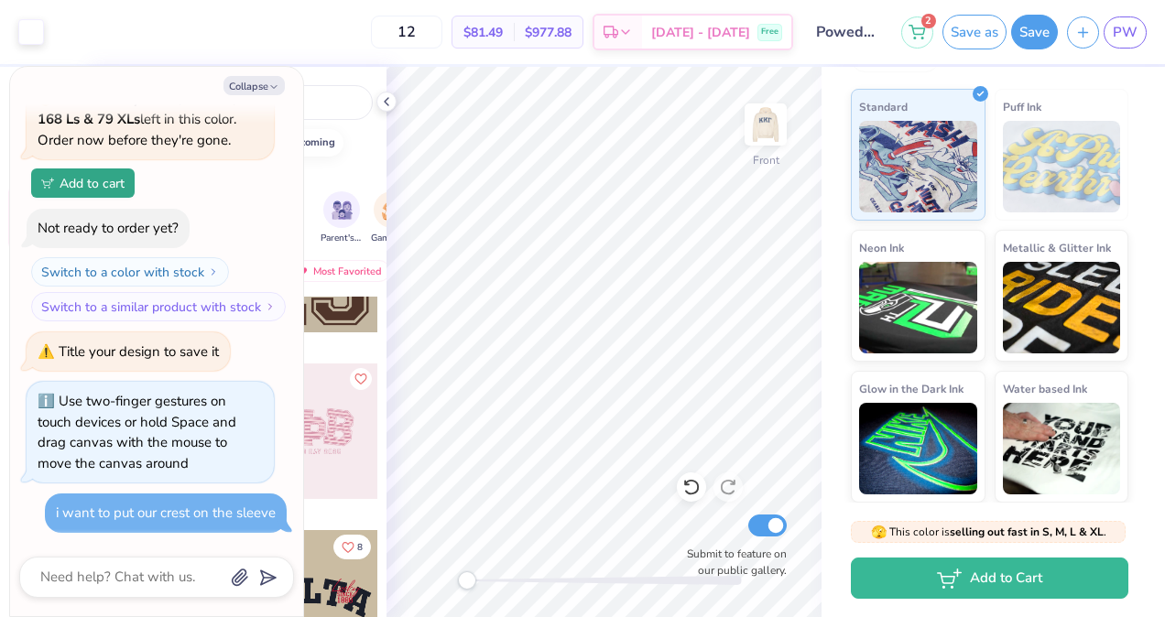
scroll to position [103, 0]
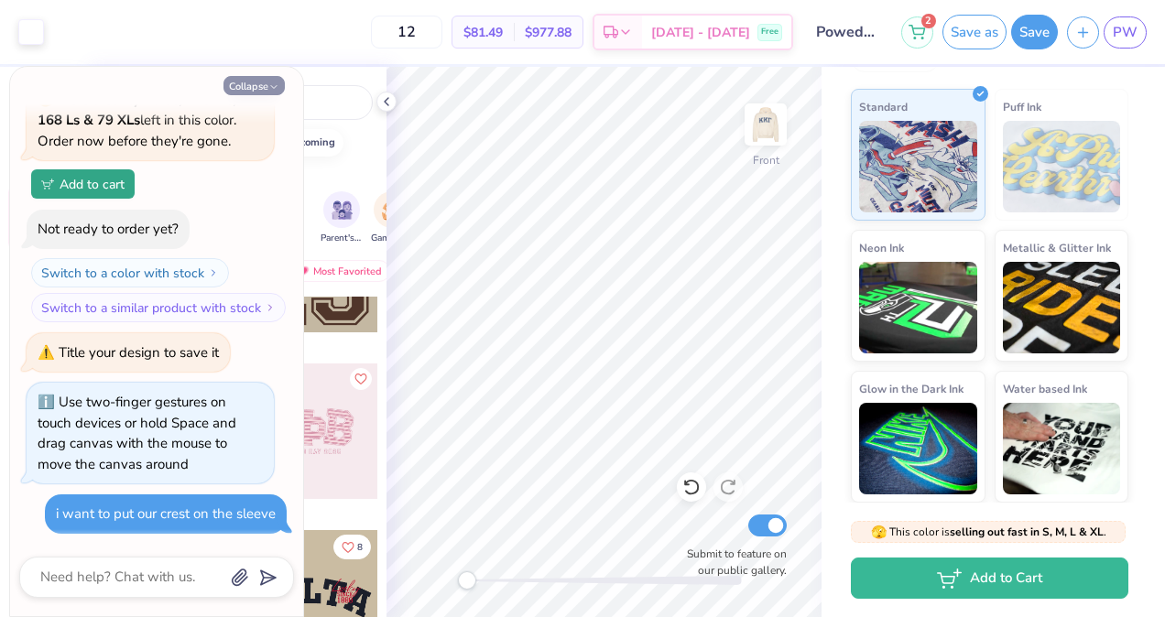
click at [276, 83] on icon "button" at bounding box center [273, 86] width 11 height 11
type textarea "x"
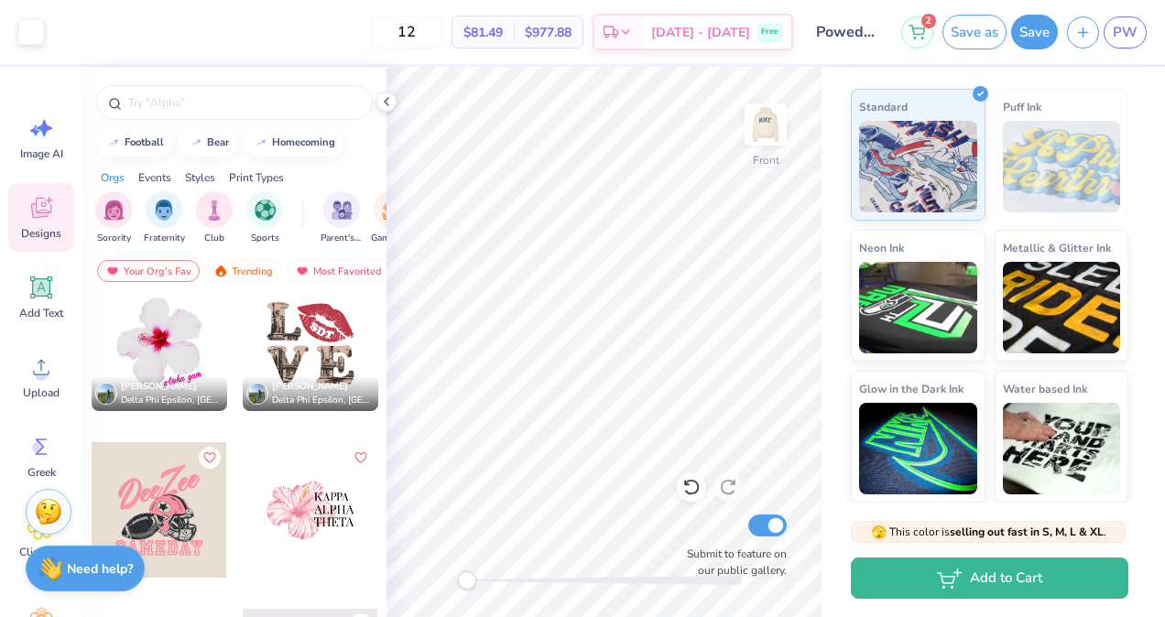
scroll to position [9854, 0]
click at [774, 138] on img at bounding box center [765, 124] width 73 height 73
click at [1039, 37] on button "Save" at bounding box center [1034, 29] width 47 height 35
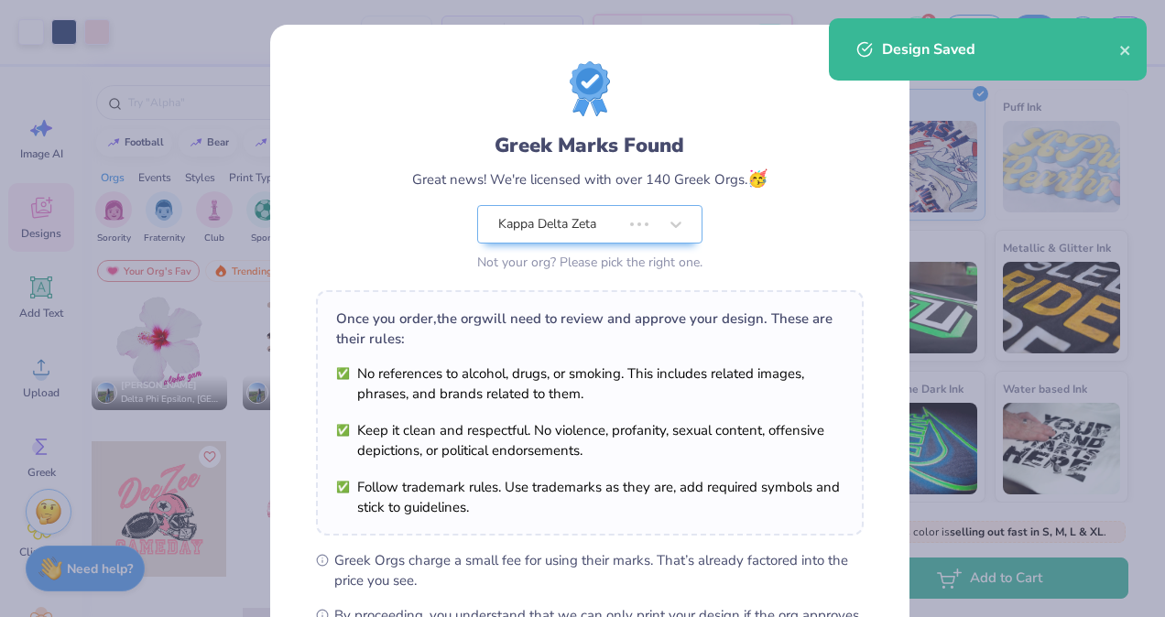
click at [831, 115] on div "Greek Marks Found Great news! We're licensed with over 140 Greek Orgs. 🥳 Kappa …" at bounding box center [589, 168] width 547 height 214
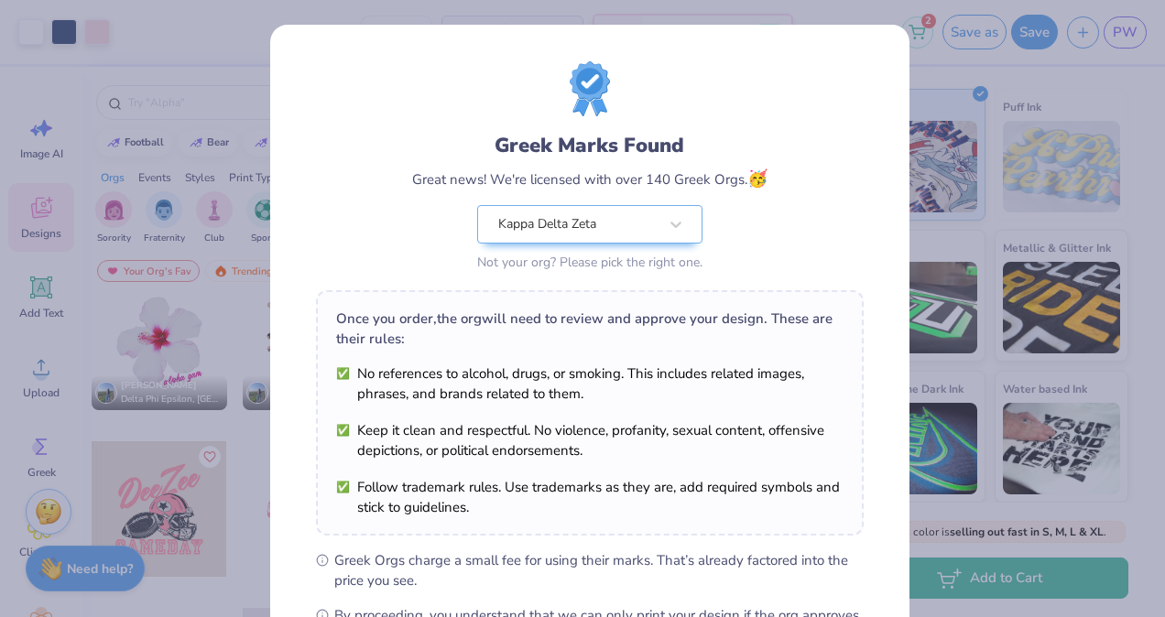
click at [280, 115] on div "Greek Marks Found Great news! We're licensed with over 140 Greek Orgs. 🥳 Kappa …" at bounding box center [589, 418] width 639 height 787
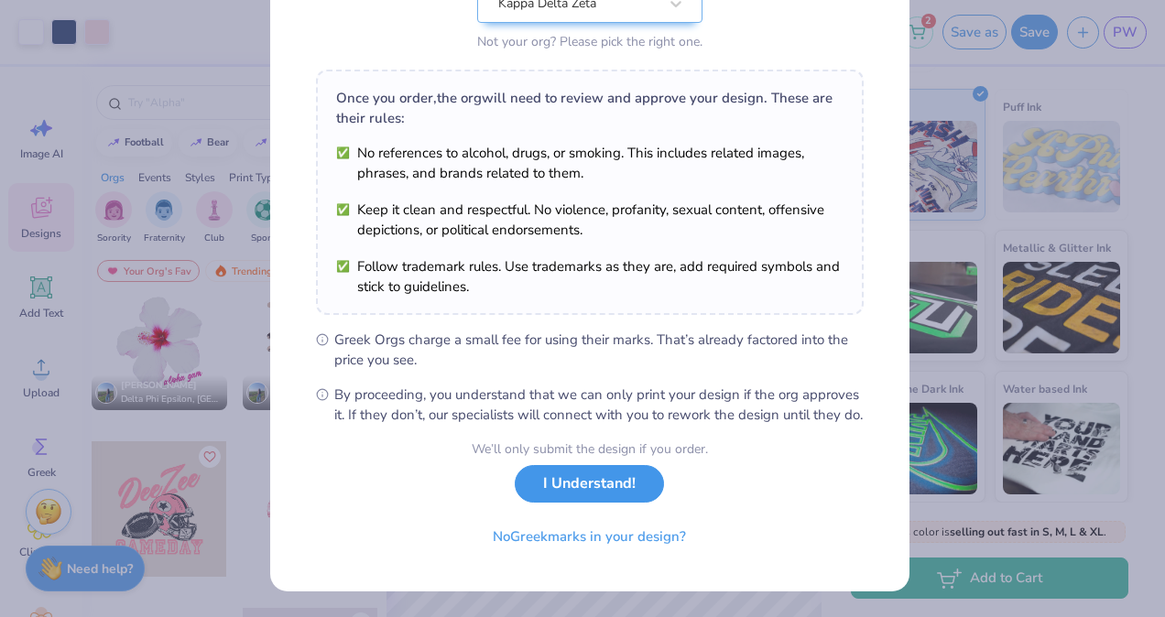
click at [589, 488] on button "I Understand!" at bounding box center [589, 484] width 149 height 38
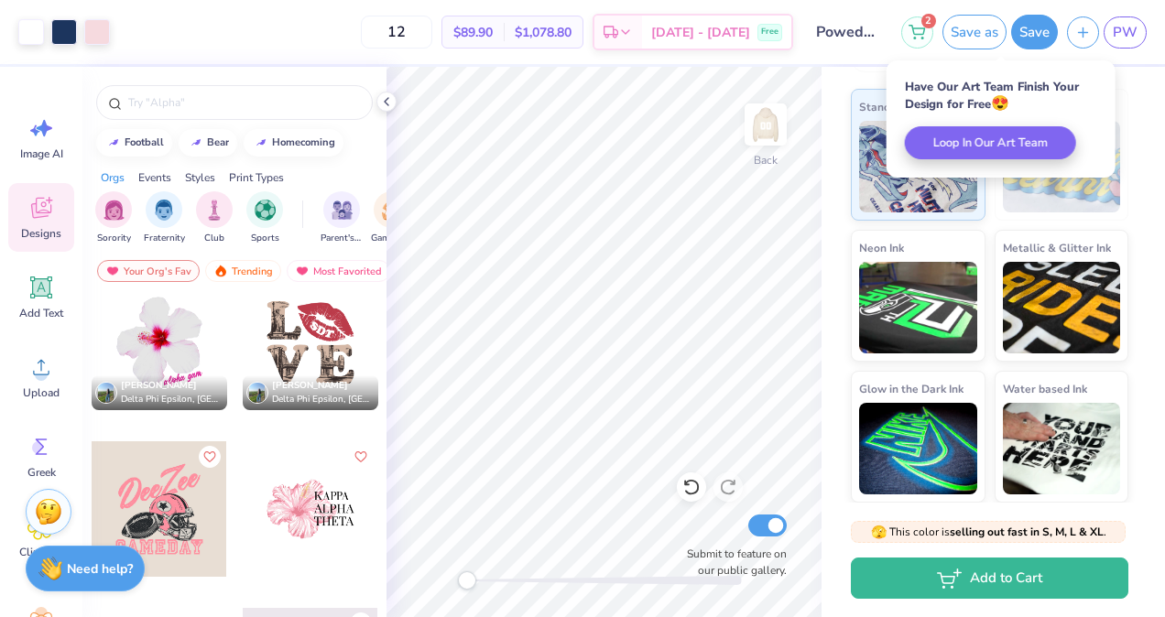
scroll to position [0, 0]
